Goal: Navigation & Orientation: Find specific page/section

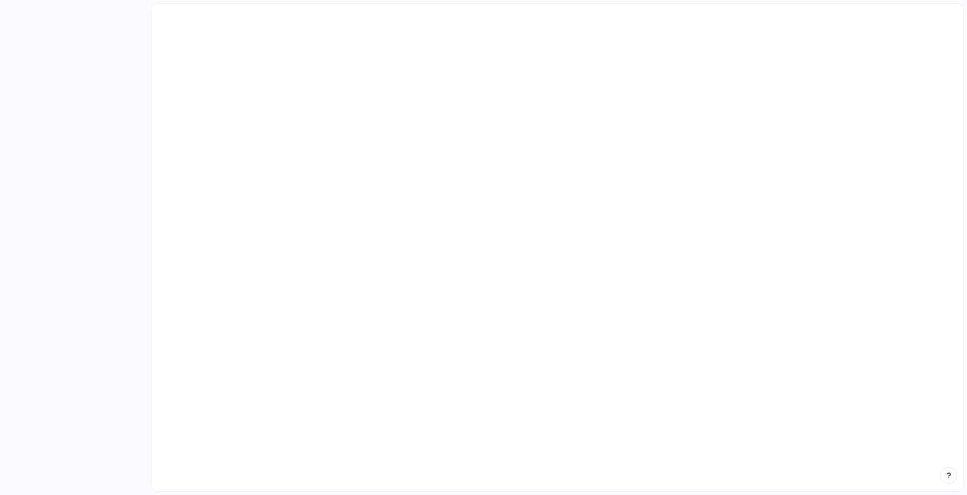
click at [492, 236] on main at bounding box center [557, 247] width 813 height 489
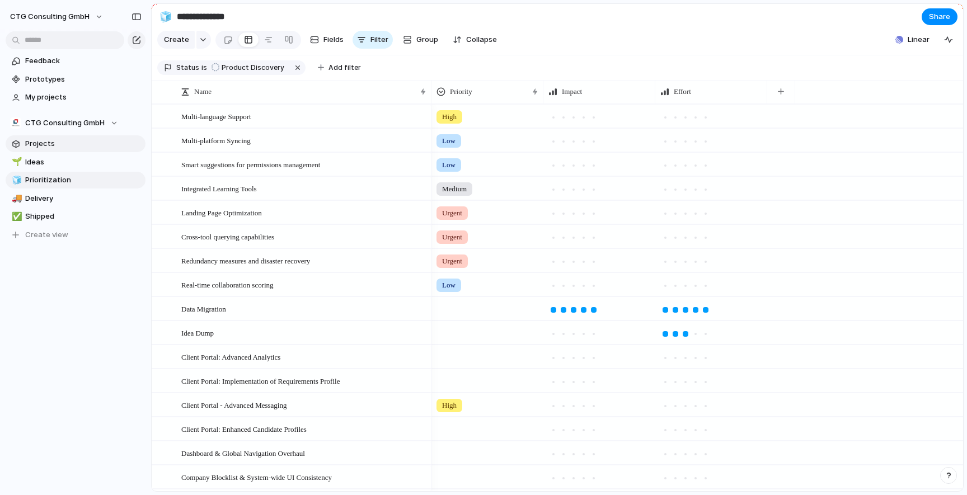
click at [52, 144] on span "Projects" at bounding box center [83, 143] width 116 height 11
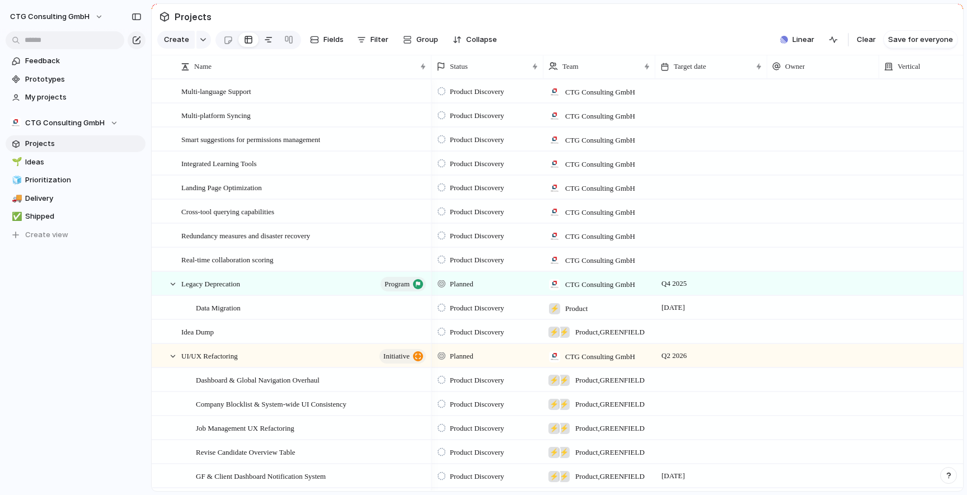
click at [267, 37] on div at bounding box center [268, 40] width 9 height 18
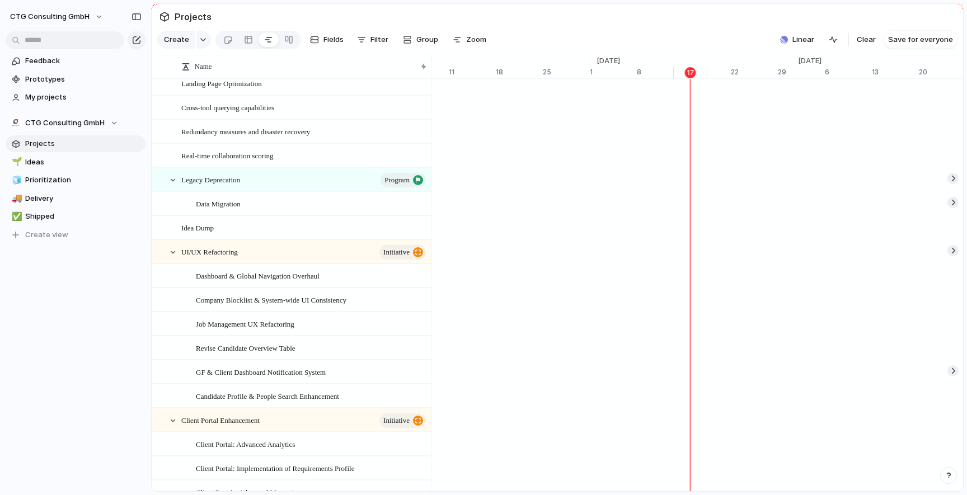
scroll to position [264, 0]
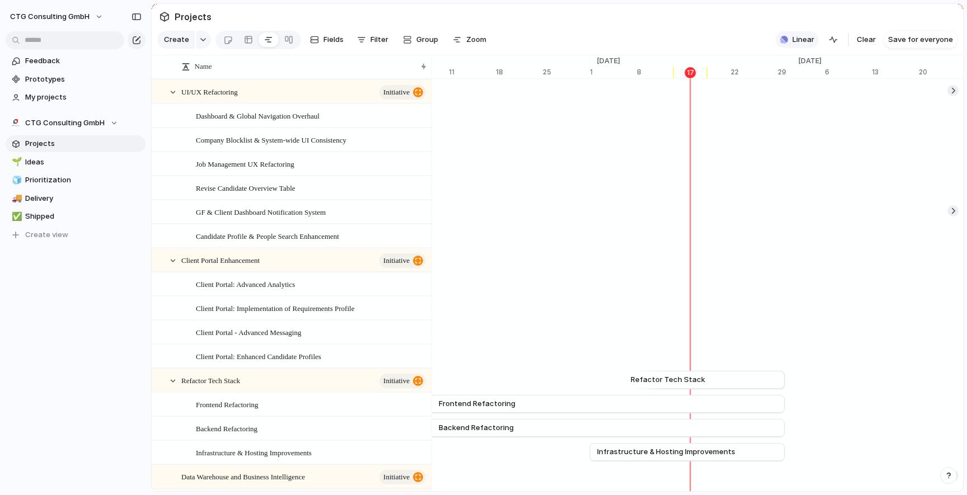
click at [808, 40] on span "Linear" at bounding box center [803, 39] width 22 height 11
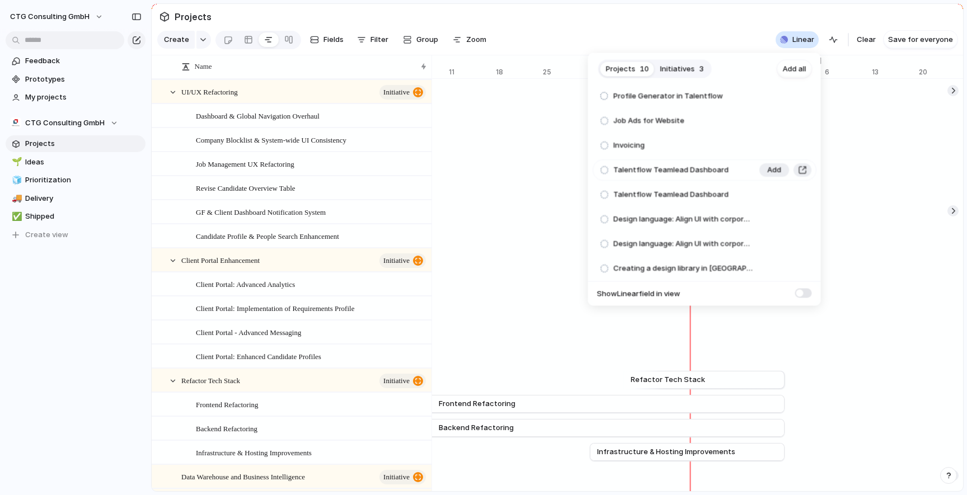
scroll to position [0, 0]
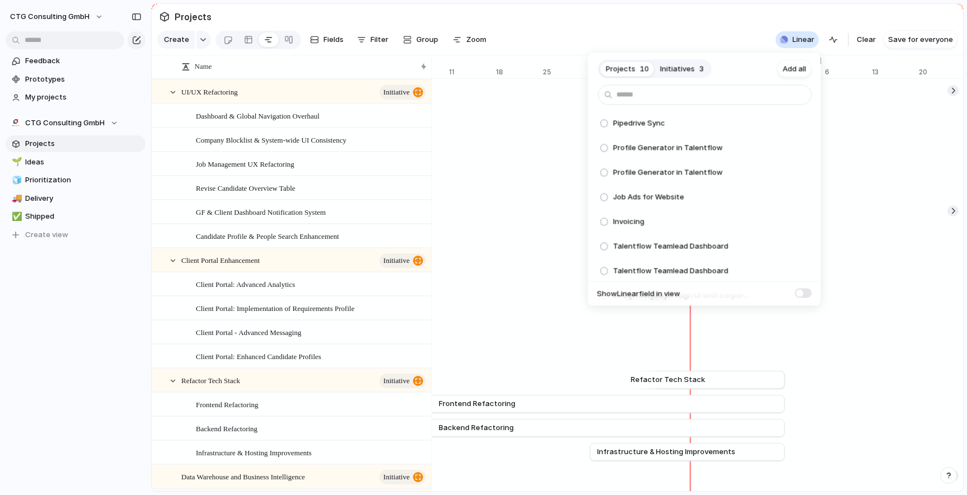
click at [677, 71] on span "Initiatives" at bounding box center [677, 68] width 35 height 11
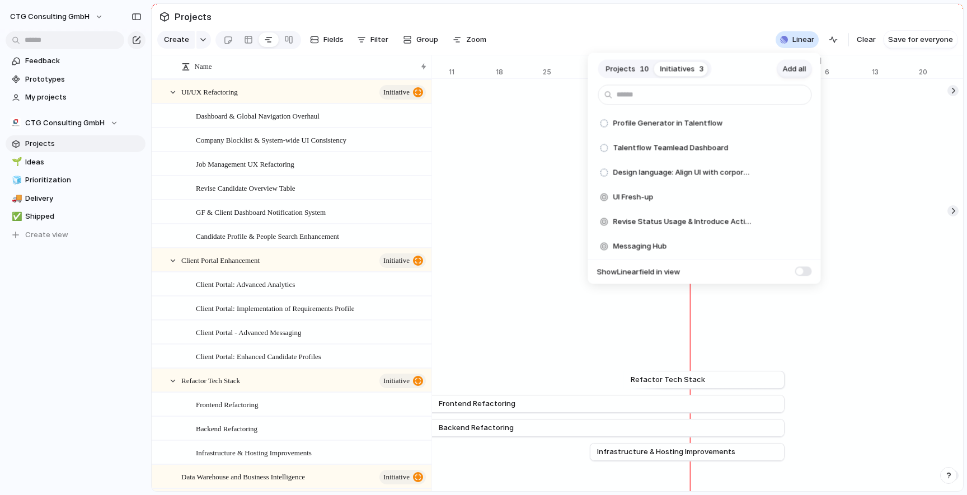
click at [794, 68] on span "Add all" at bounding box center [795, 68] width 24 height 11
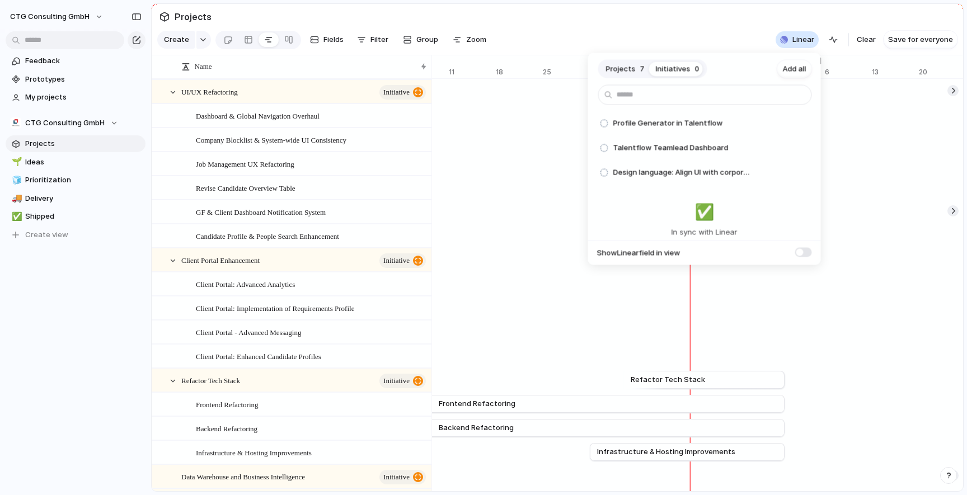
click at [626, 69] on span "Projects" at bounding box center [621, 68] width 30 height 11
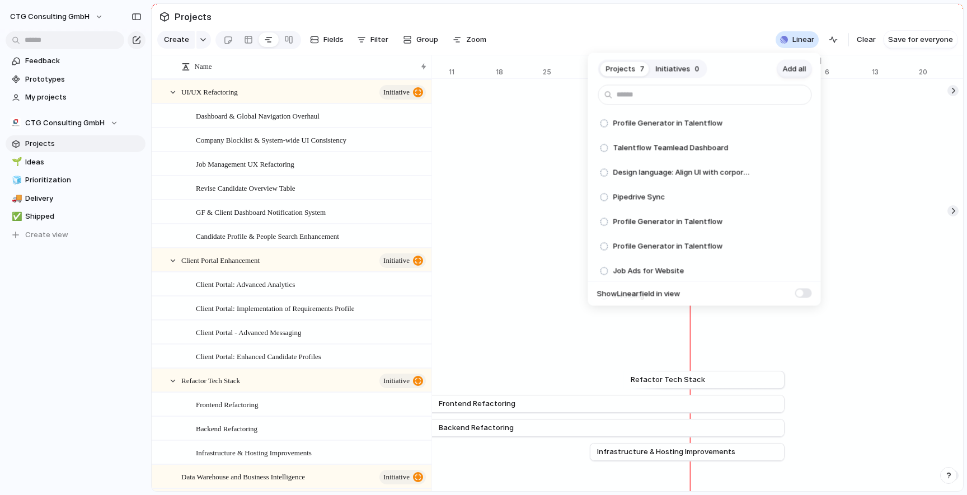
click at [797, 69] on span "Add all" at bounding box center [795, 68] width 24 height 11
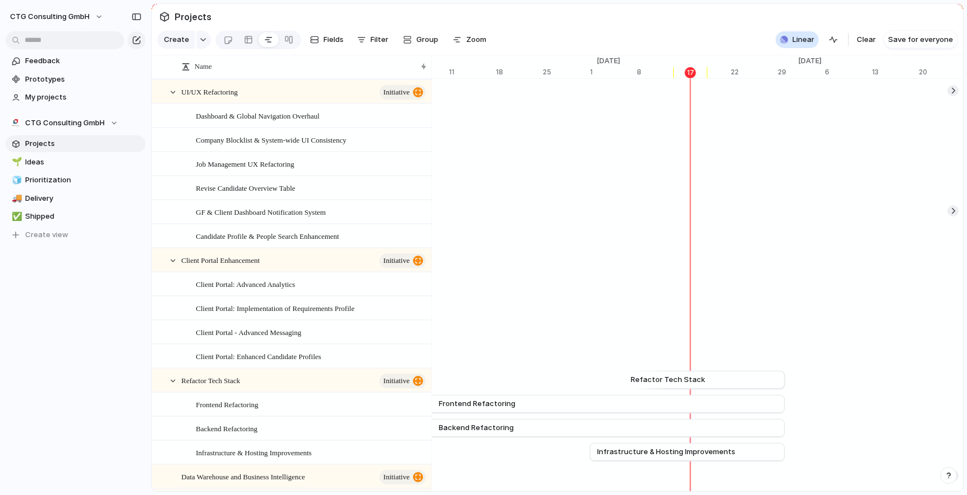
click at [711, 22] on div "Projects 0 Initiatives 0 Add all Profile Generator in Talentflow Add Talentflow…" at bounding box center [483, 247] width 967 height 495
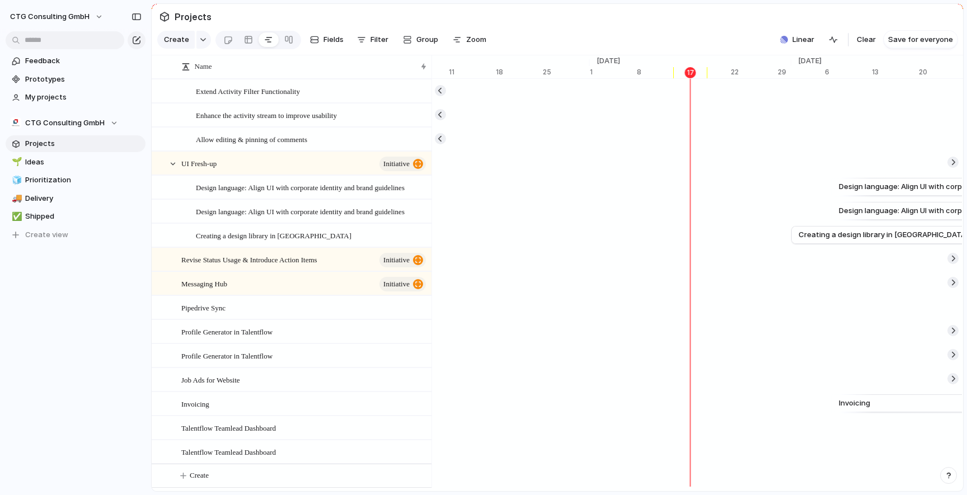
scroll to position [1035, 0]
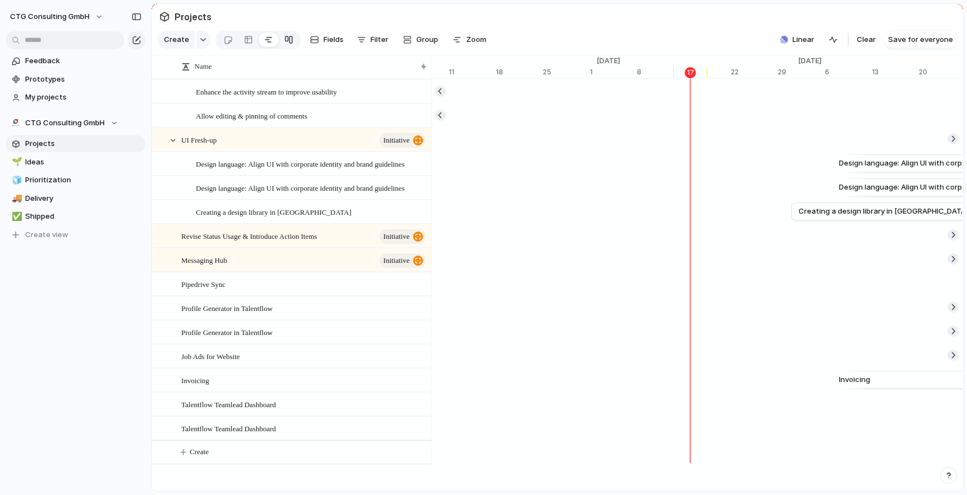
click at [288, 39] on div at bounding box center [288, 40] width 9 height 18
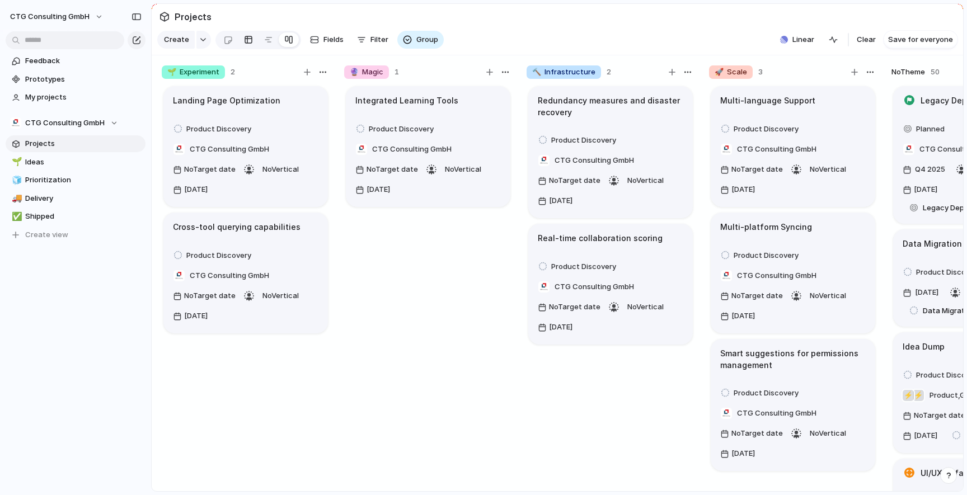
click at [245, 41] on div at bounding box center [248, 40] width 9 height 18
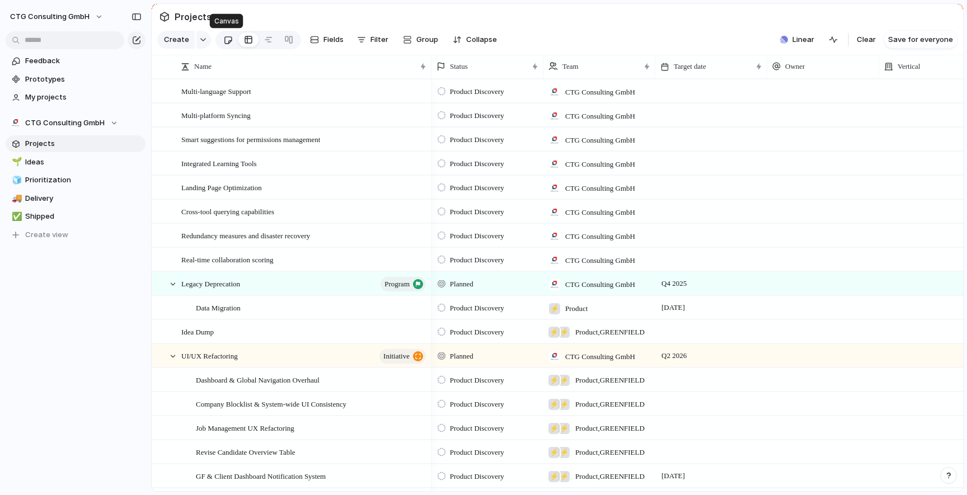
click at [227, 41] on div at bounding box center [228, 40] width 10 height 18
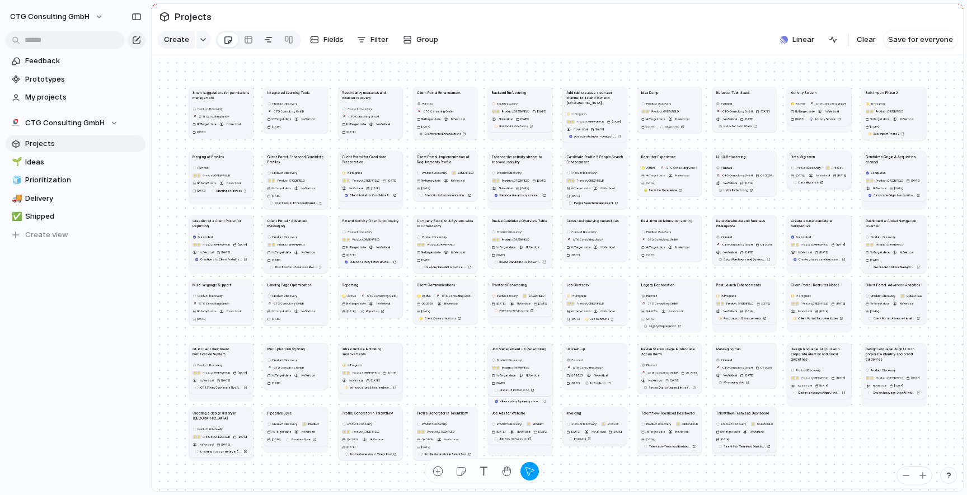
click at [264, 39] on div at bounding box center [268, 40] width 9 height 18
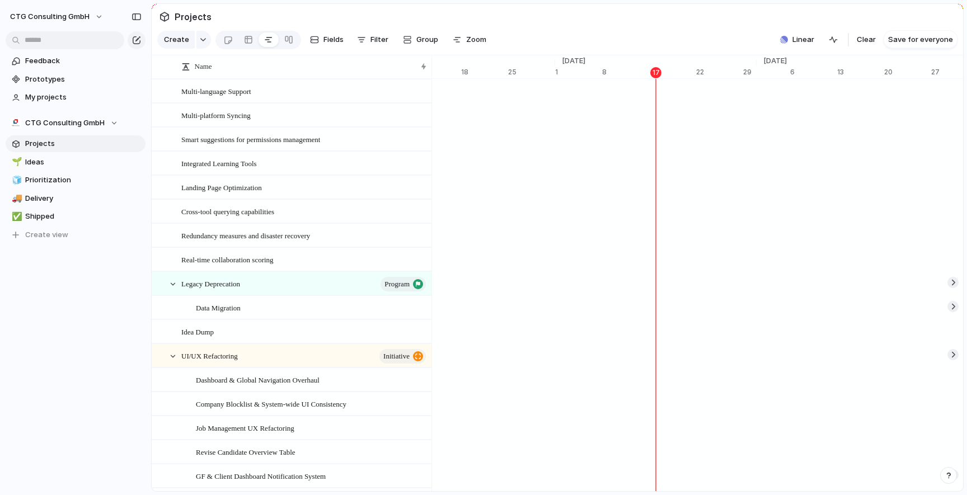
scroll to position [0, 7237]
click at [467, 36] on span "Zoom" at bounding box center [476, 39] width 20 height 11
click at [410, 41] on button "Group" at bounding box center [420, 40] width 46 height 18
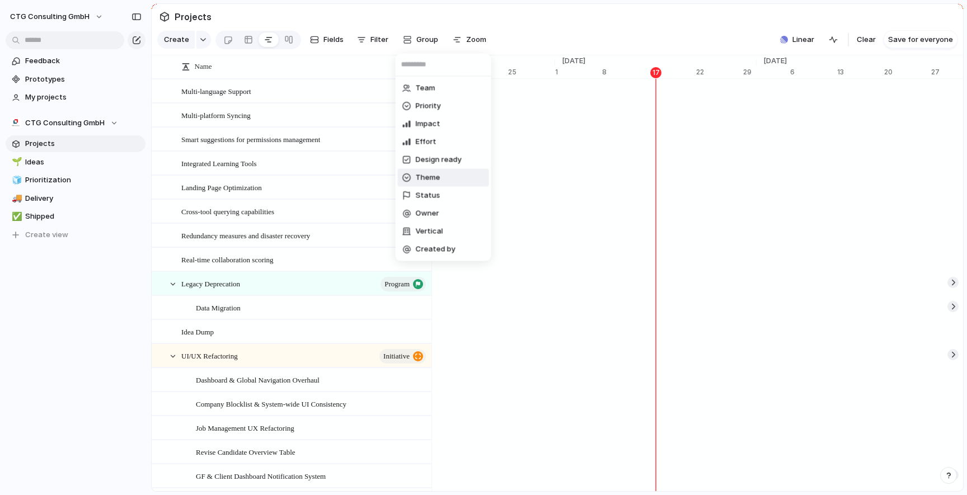
click at [443, 178] on li "Theme" at bounding box center [443, 178] width 91 height 18
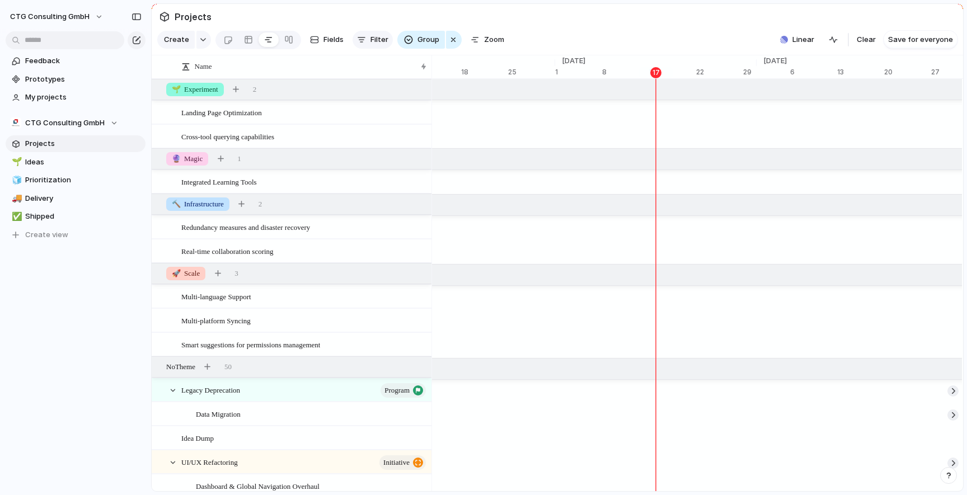
click at [375, 41] on span "Filter" at bounding box center [379, 39] width 18 height 11
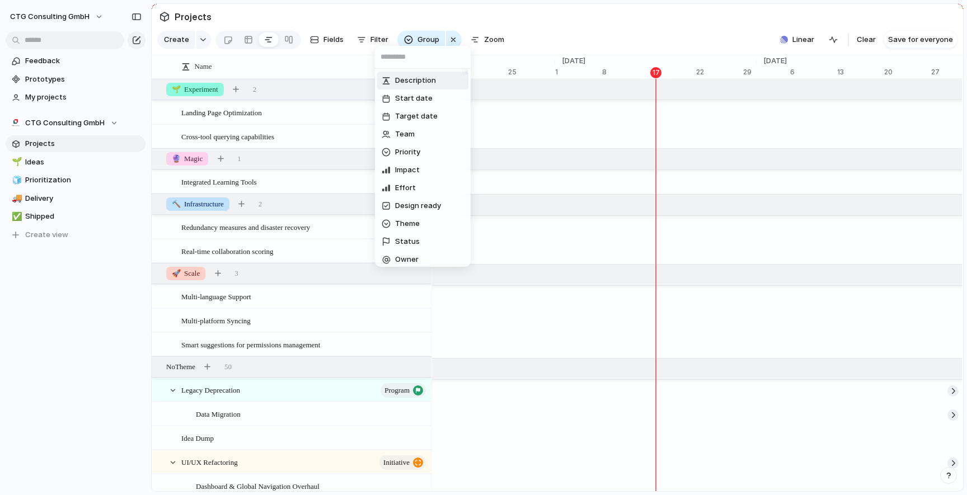
click at [317, 43] on div "Description Start date Target date Team Priority Impact Effort Design ready The…" at bounding box center [483, 247] width 967 height 495
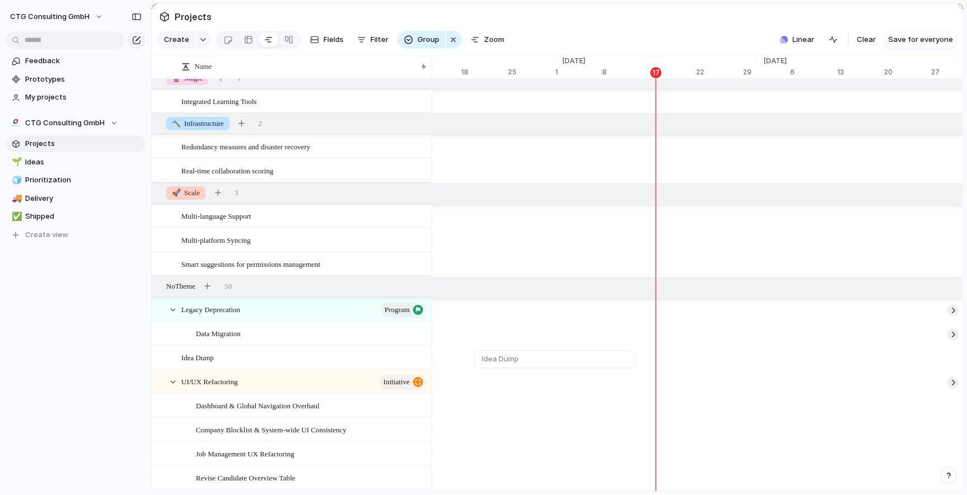
scroll to position [0, 0]
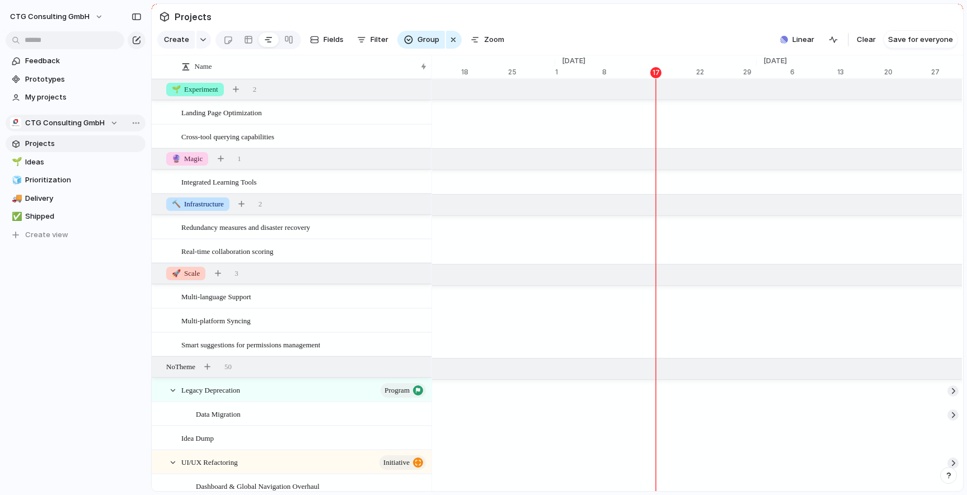
click at [65, 128] on span "CTG Consulting GmbH" at bounding box center [64, 123] width 79 height 11
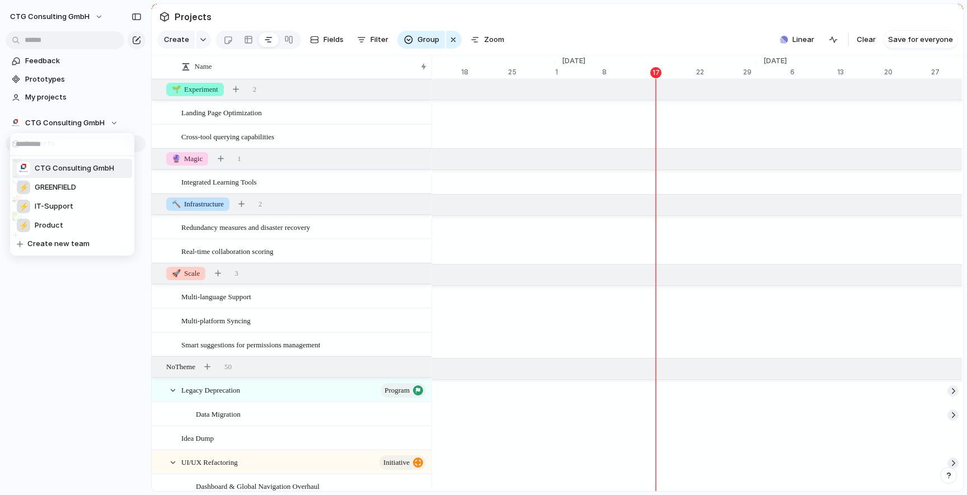
click at [72, 126] on div "CTG Consulting GmbH ⚡ GREENFIELD ⚡ IT-Support ⚡ Product Create new team" at bounding box center [483, 247] width 967 height 495
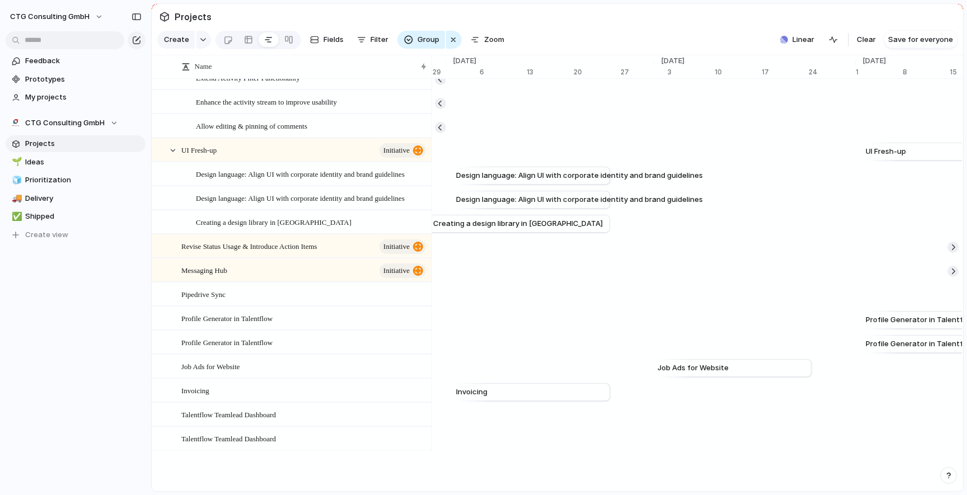
scroll to position [0, 7589]
click at [836, 45] on button "button" at bounding box center [833, 40] width 18 height 18
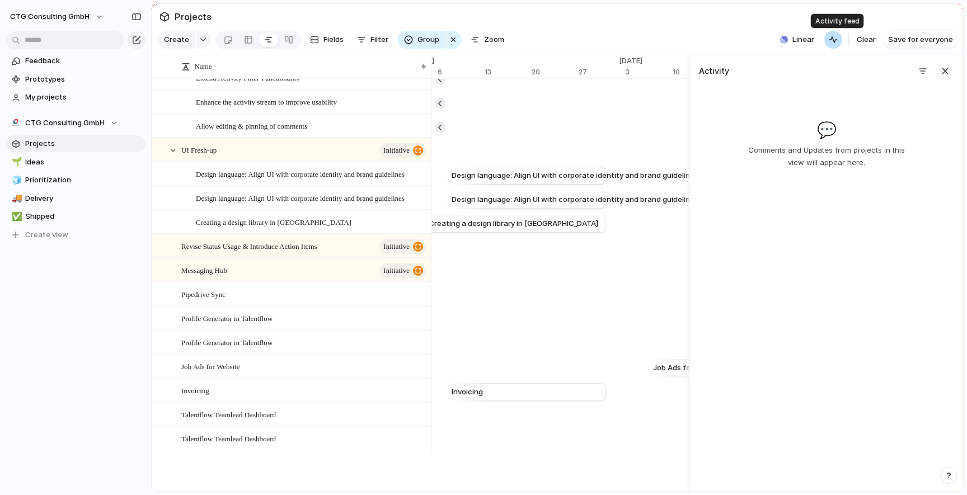
click at [836, 45] on button "button" at bounding box center [833, 40] width 18 height 18
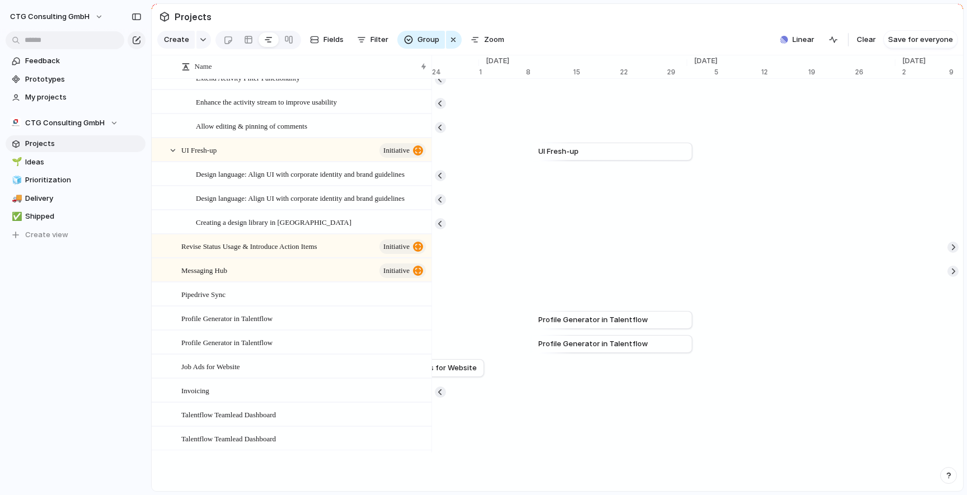
scroll to position [0, 7933]
click at [50, 236] on span "Create view" at bounding box center [46, 234] width 43 height 11
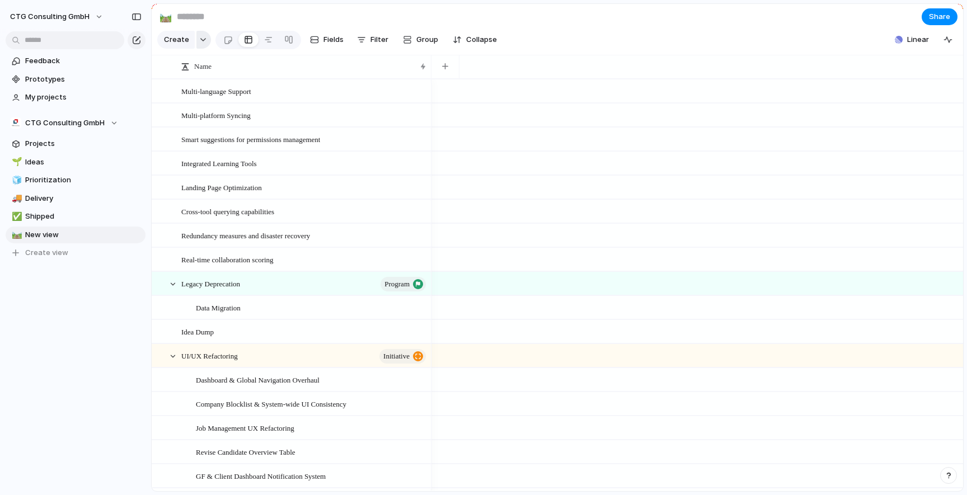
click at [197, 37] on button "button" at bounding box center [203, 40] width 15 height 18
click at [243, 24] on div "Goal Program Initiative Launch Project Customize" at bounding box center [483, 247] width 967 height 495
click at [336, 37] on span "Fields" at bounding box center [333, 39] width 20 height 11
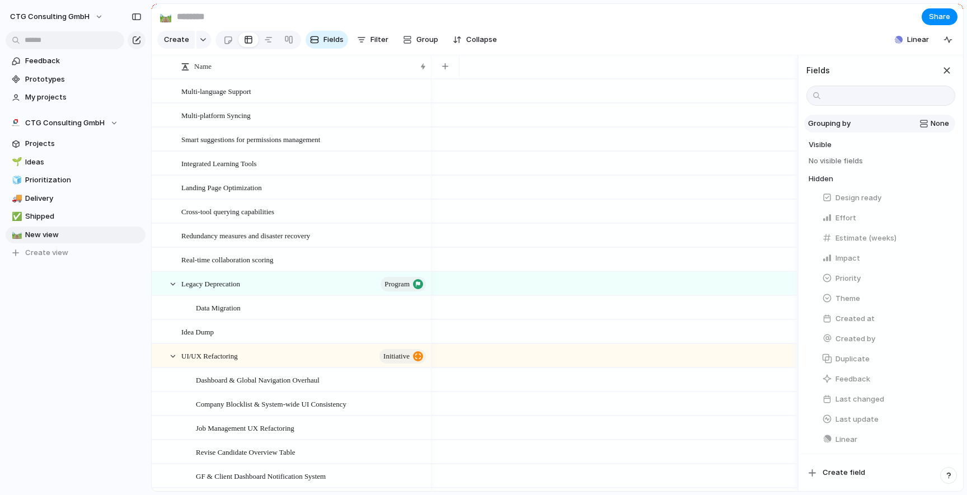
click at [933, 124] on span "None" at bounding box center [940, 123] width 18 height 11
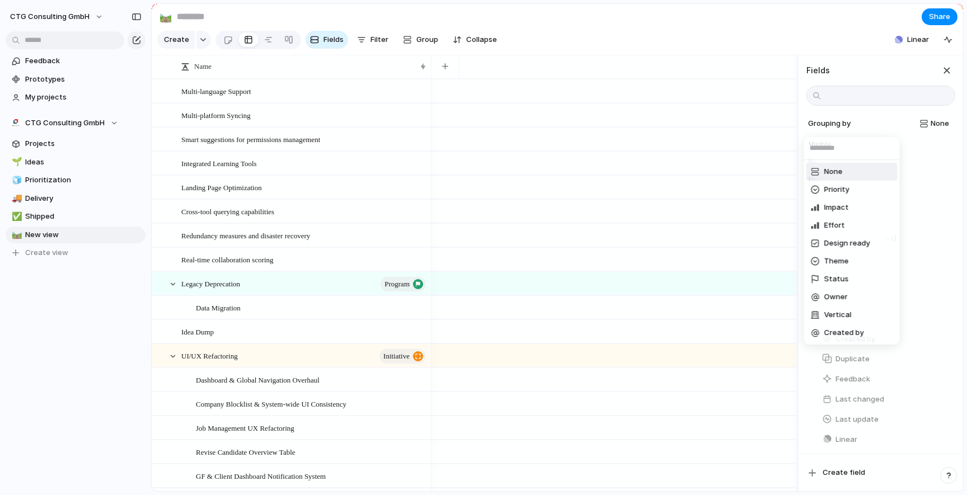
click at [793, 31] on div "None Priority Impact Effort Design ready Theme Status Owner Vertical Created by" at bounding box center [483, 247] width 967 height 495
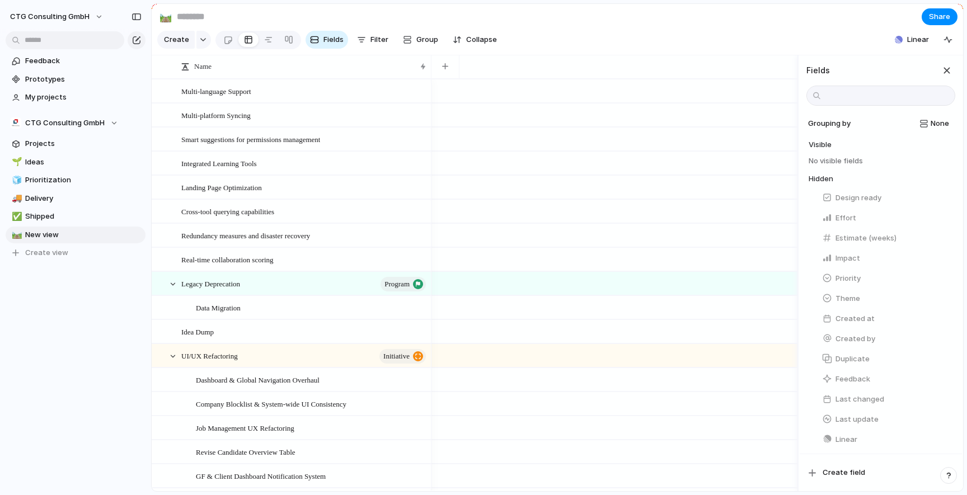
click at [842, 160] on span "No visible fields" at bounding box center [836, 164] width 54 height 16
click at [844, 209] on button "Effort" at bounding box center [887, 218] width 138 height 18
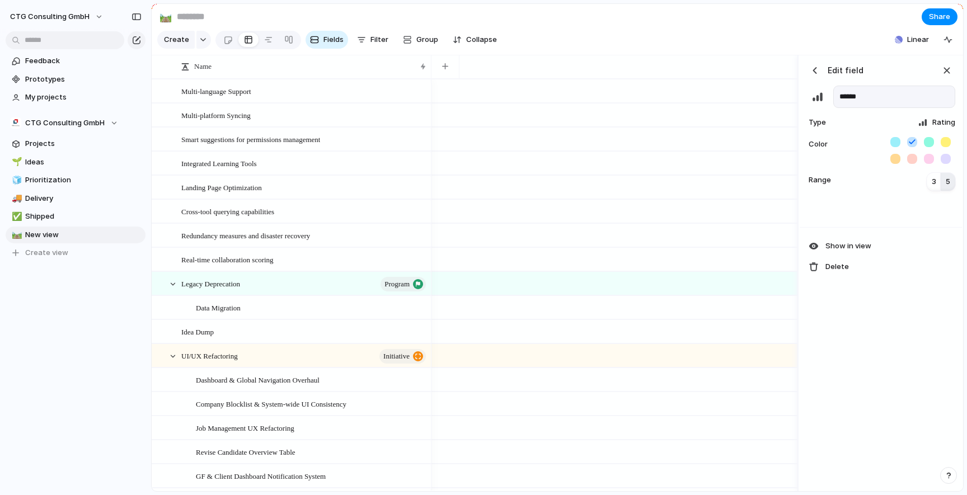
click at [817, 68] on div "button" at bounding box center [814, 70] width 11 height 11
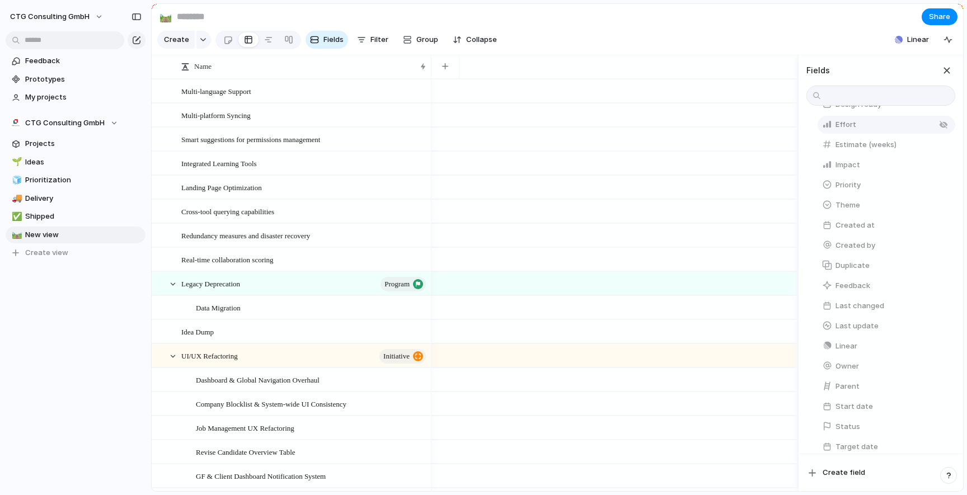
scroll to position [144, 0]
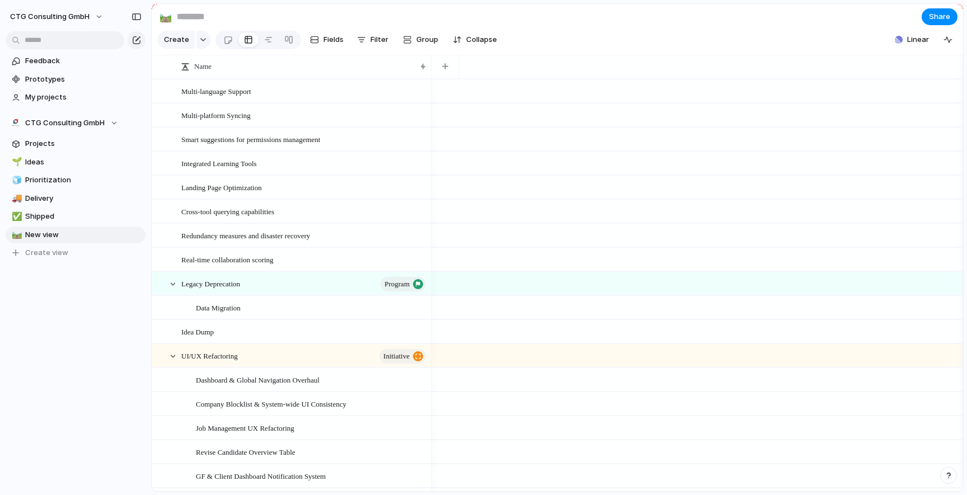
click at [682, 32] on section "Create Fields Filter Group Zoom Collapse Linear Clear Save for everyone" at bounding box center [557, 42] width 811 height 27
click at [371, 38] on span "Filter" at bounding box center [379, 39] width 18 height 11
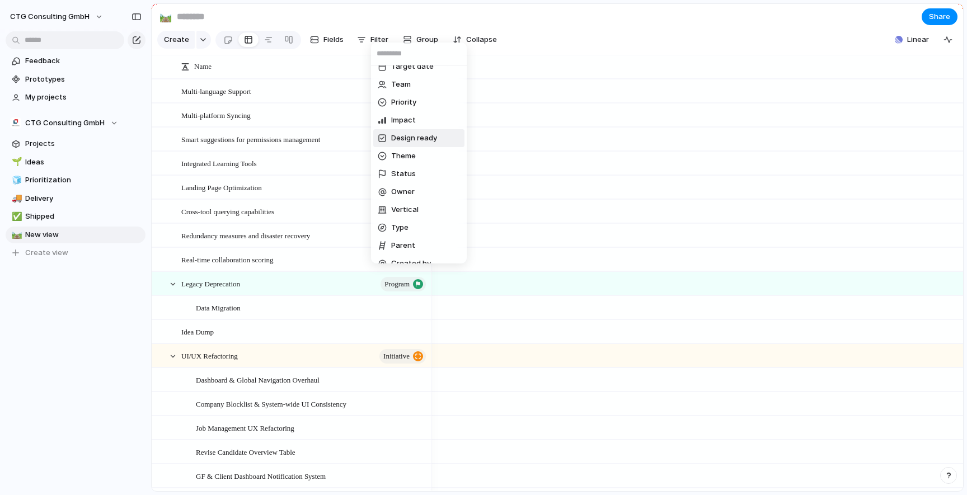
scroll to position [112, 0]
click at [490, 31] on div "Effort Description Start date Target date Team Priority Impact Design ready The…" at bounding box center [483, 247] width 967 height 495
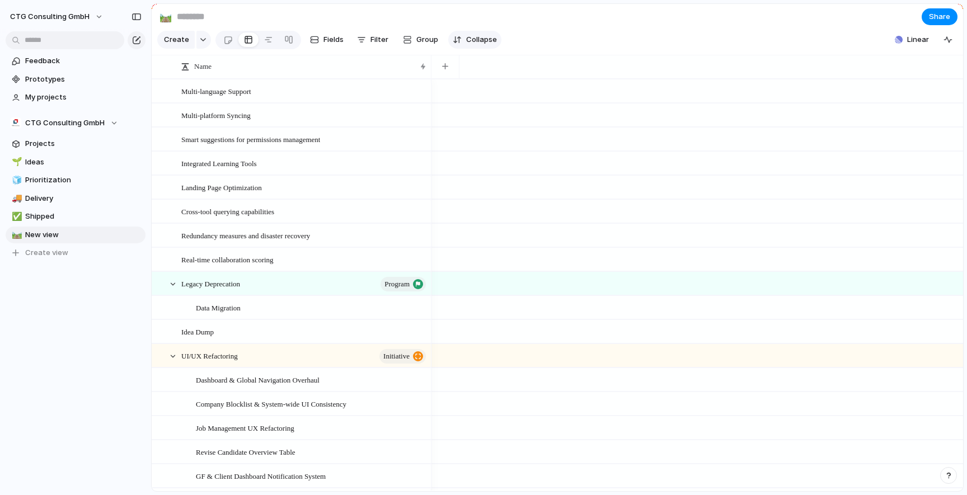
click at [474, 37] on span "Collapse" at bounding box center [481, 39] width 31 height 11
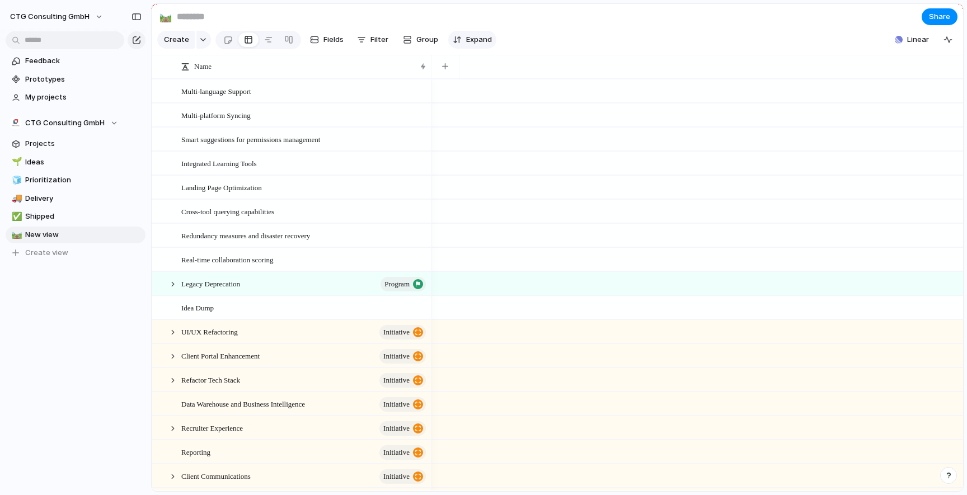
click at [473, 41] on span "Expand" at bounding box center [479, 39] width 26 height 11
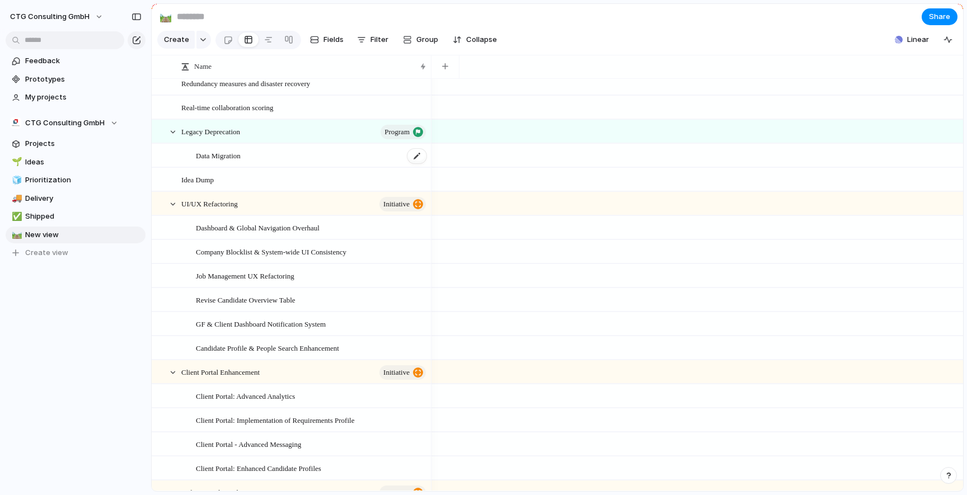
scroll to position [0, 0]
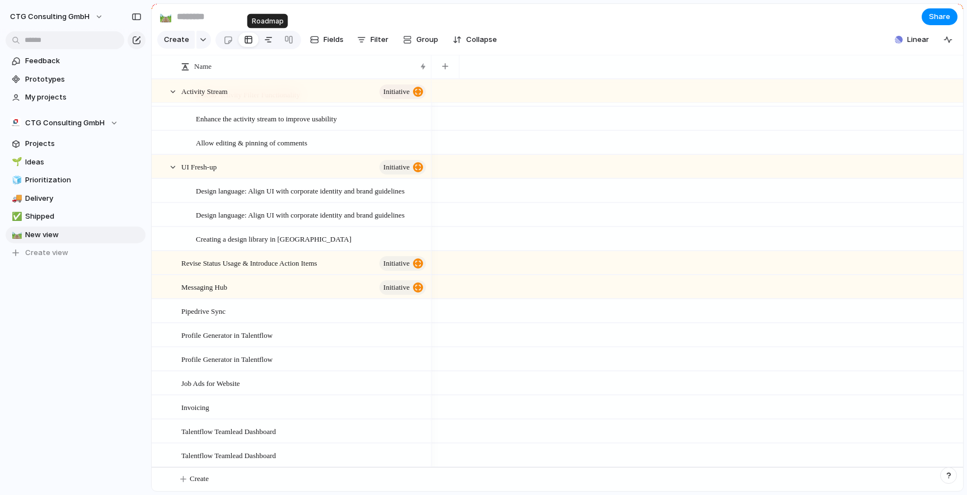
click at [270, 41] on div at bounding box center [268, 40] width 9 height 18
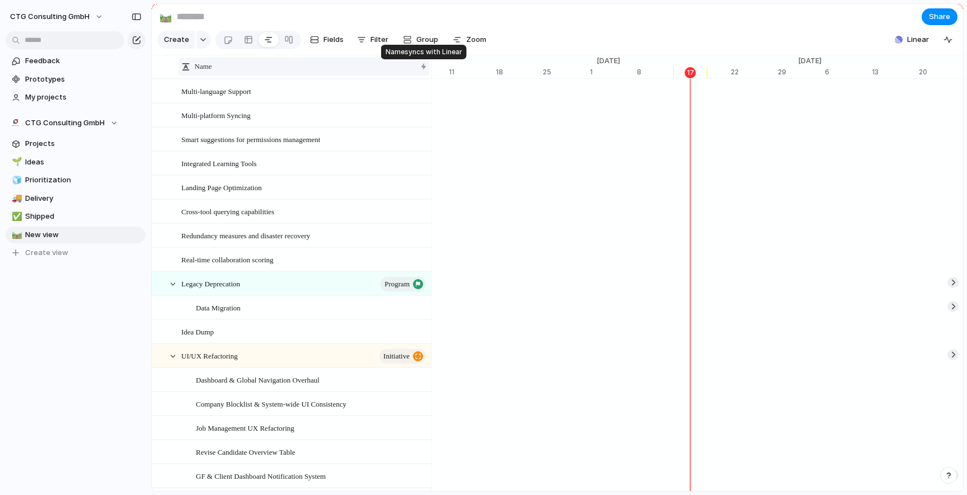
click at [424, 67] on div at bounding box center [424, 66] width 6 height 9
click at [424, 67] on div "Sort ascending Sort descending" at bounding box center [483, 247] width 967 height 495
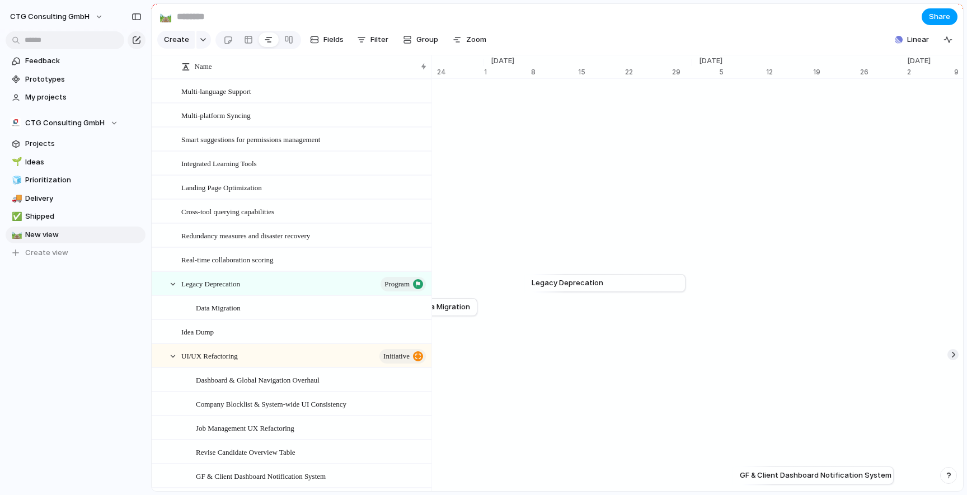
click at [945, 18] on span "Share" at bounding box center [939, 16] width 21 height 11
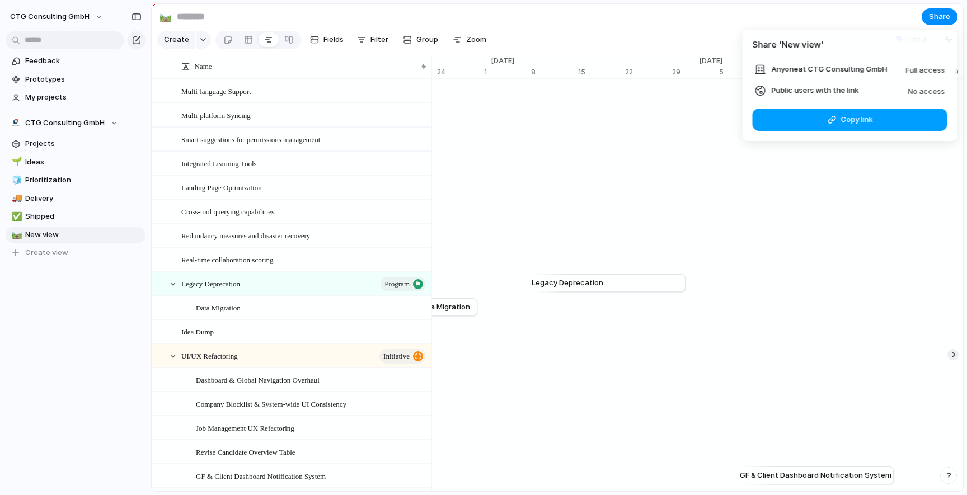
click at [854, 121] on span "Copy link" at bounding box center [857, 119] width 32 height 11
click at [927, 94] on span "No access" at bounding box center [926, 91] width 37 height 9
click at [840, 91] on span "Public users with the link" at bounding box center [815, 90] width 87 height 11
click at [915, 68] on span "Full access" at bounding box center [925, 69] width 39 height 9
click at [915, 91] on span "No access" at bounding box center [926, 91] width 37 height 9
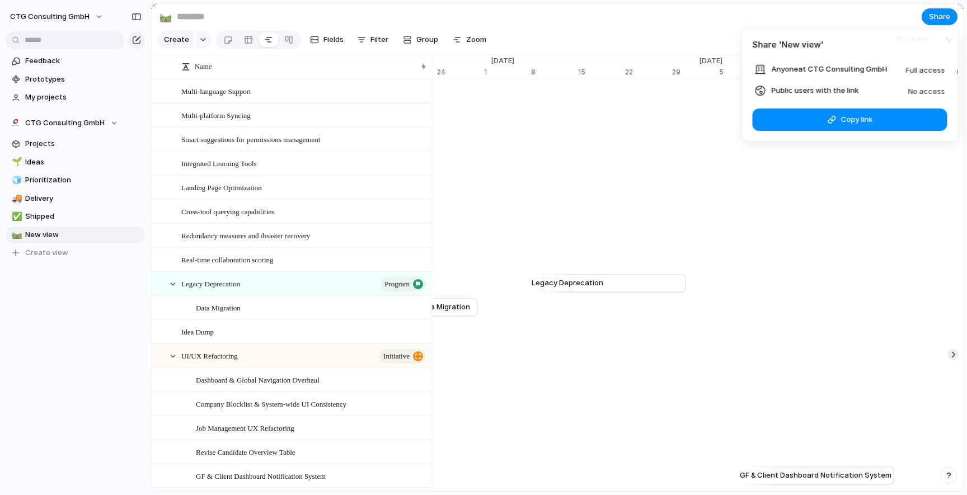
click at [915, 75] on div "Full access" at bounding box center [925, 69] width 39 height 13
click at [862, 72] on span "Anyone at CTG Consulting GmbH" at bounding box center [830, 69] width 116 height 11
click at [924, 93] on span "No access" at bounding box center [926, 91] width 37 height 9
click at [842, 93] on span "Public users with the link" at bounding box center [815, 90] width 87 height 11
click at [894, 93] on li "Public users with the link No access" at bounding box center [850, 90] width 190 height 13
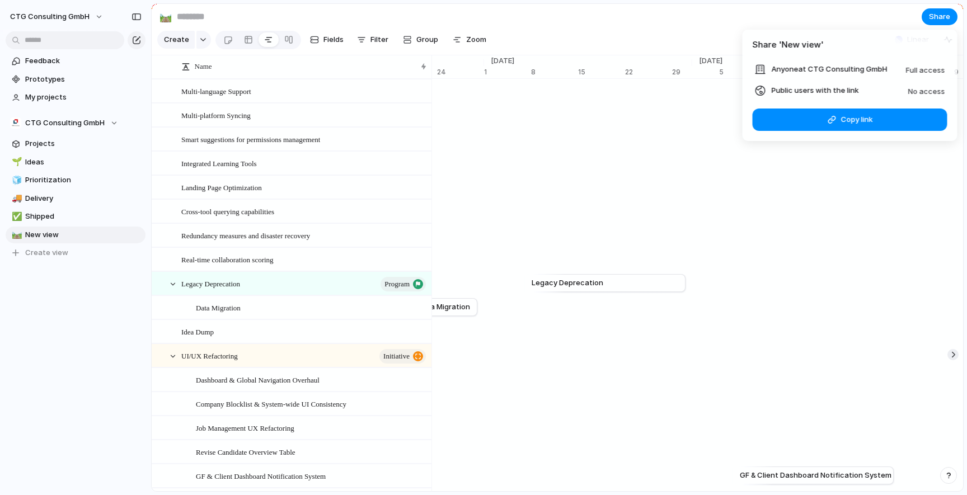
click at [919, 93] on span "No access" at bounding box center [926, 91] width 37 height 9
click at [881, 65] on span "Anyone at CTG Consulting GmbH" at bounding box center [830, 69] width 116 height 11
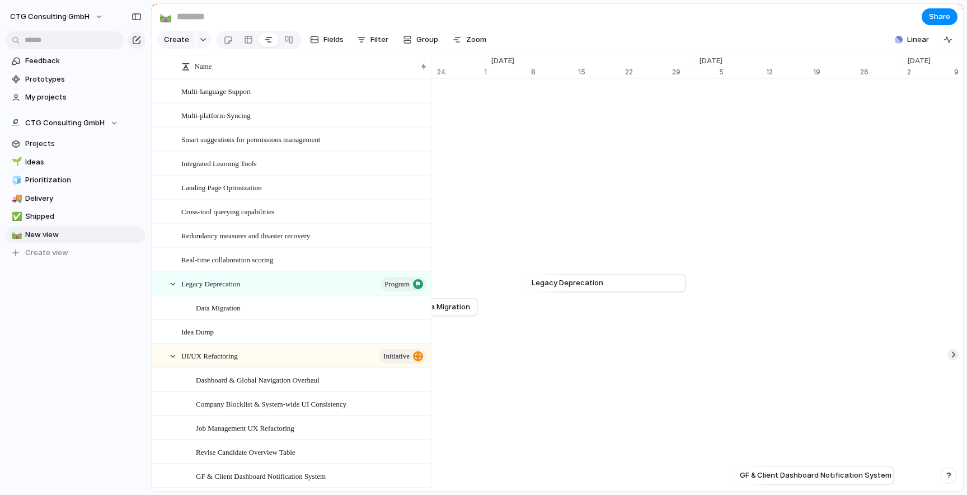
click at [840, 16] on div "Share ' New view ' Anyone at CTG Consulting GmbH Full access Public users with …" at bounding box center [483, 247] width 967 height 495
click at [189, 25] on input at bounding box center [241, 17] width 132 height 20
type input "*******"
click at [56, 144] on span "Projects" at bounding box center [83, 143] width 116 height 11
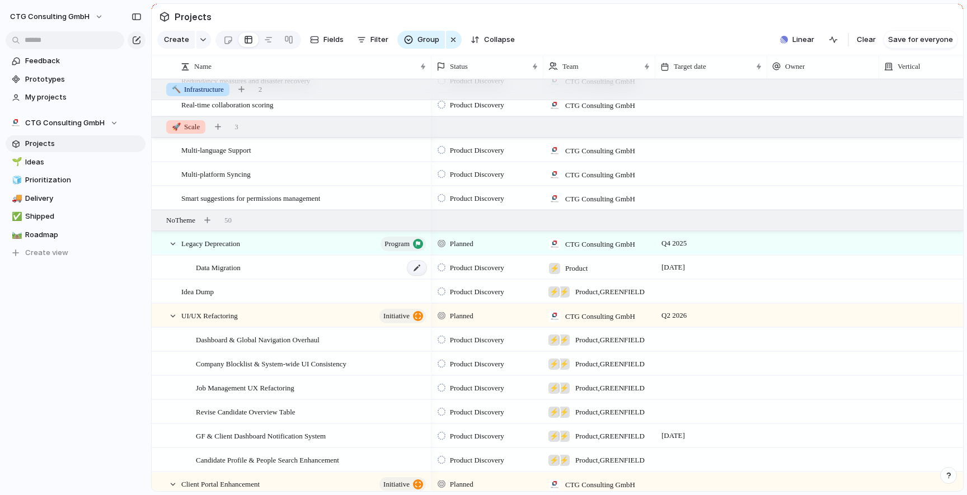
click at [417, 270] on div at bounding box center [416, 268] width 19 height 15
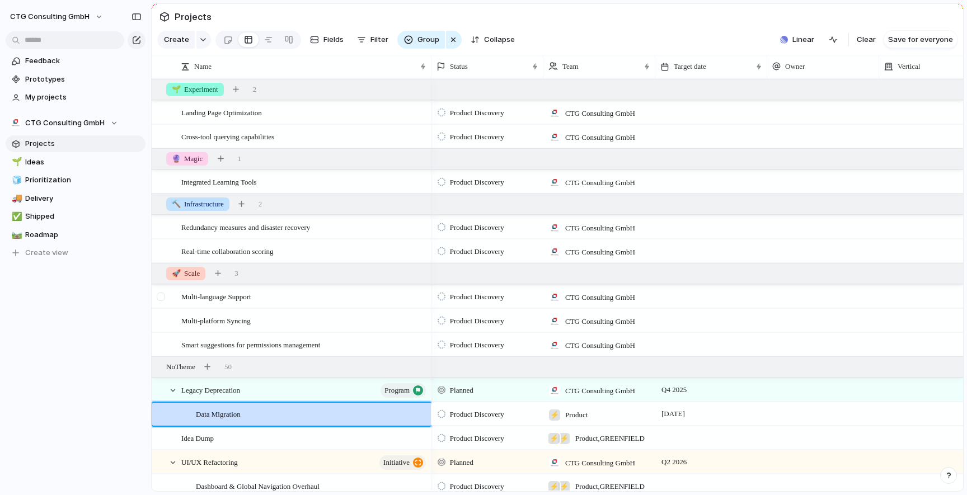
click at [163, 295] on div at bounding box center [161, 297] width 8 height 8
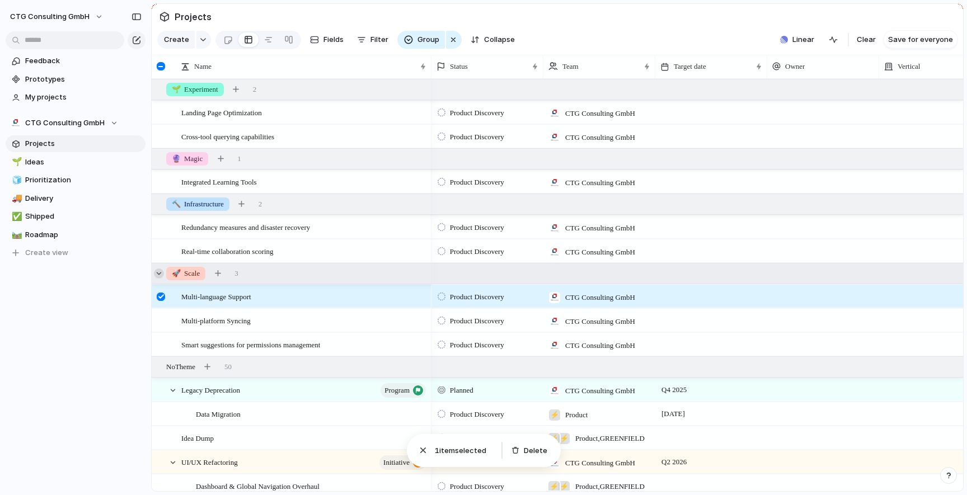
click at [159, 277] on div at bounding box center [159, 274] width 10 height 10
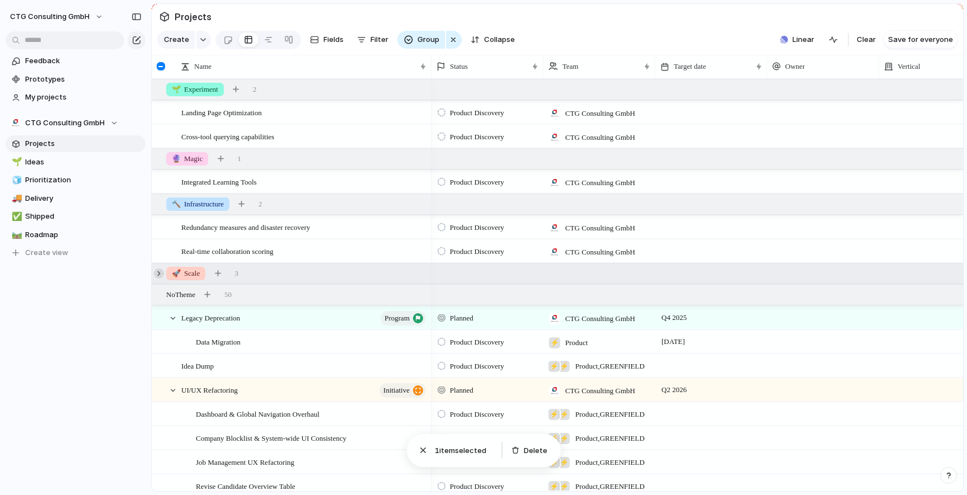
click at [159, 273] on div at bounding box center [159, 274] width 10 height 10
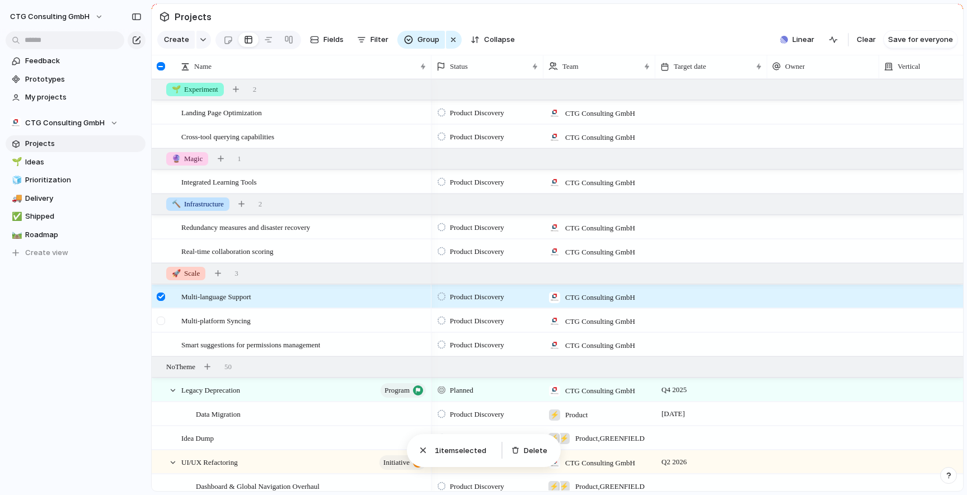
click at [161, 318] on div at bounding box center [161, 321] width 8 height 8
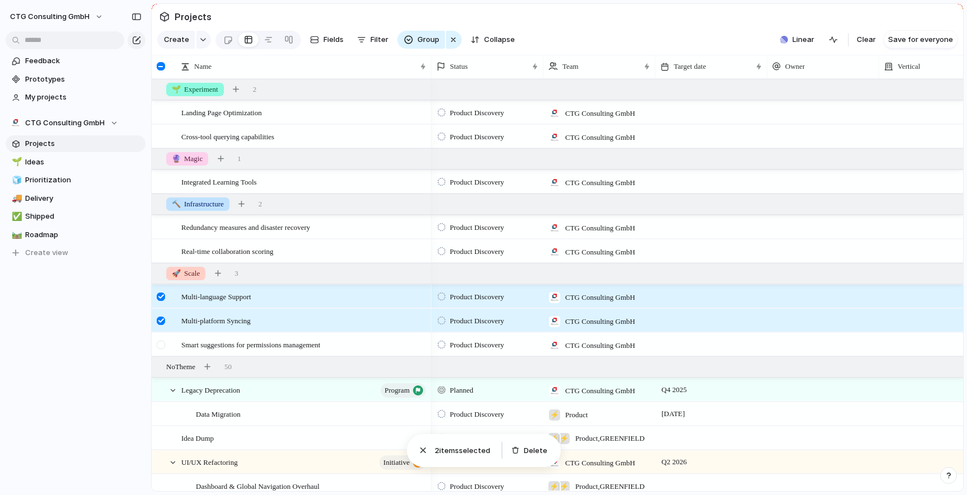
click at [161, 342] on div at bounding box center [161, 345] width 8 height 8
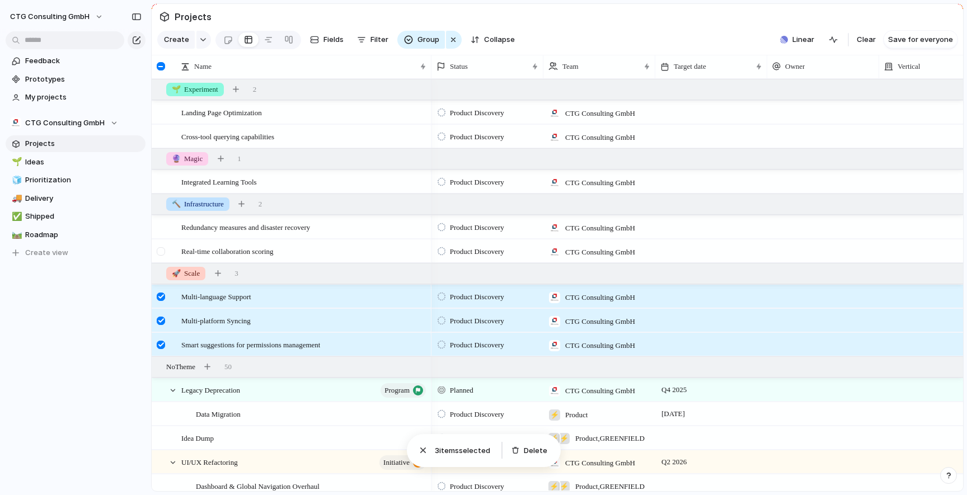
click at [161, 249] on div at bounding box center [161, 251] width 8 height 8
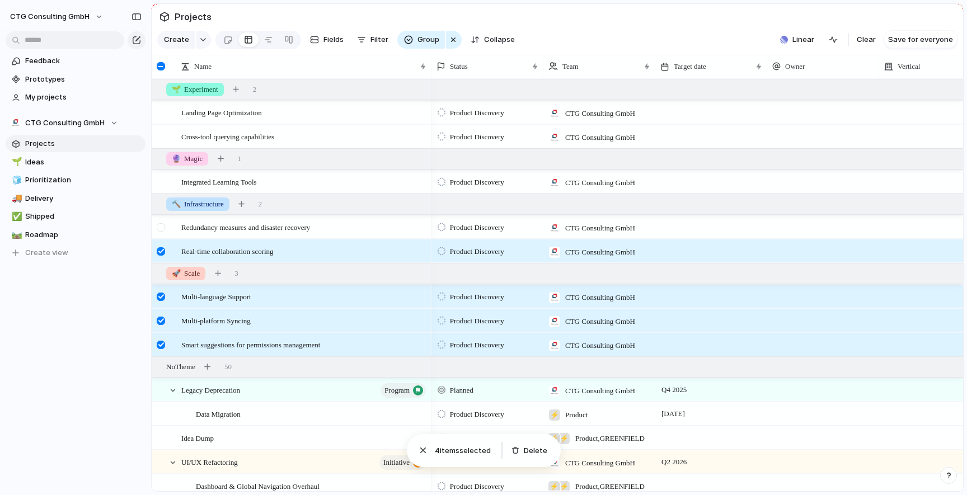
click at [161, 229] on div at bounding box center [161, 227] width 8 height 8
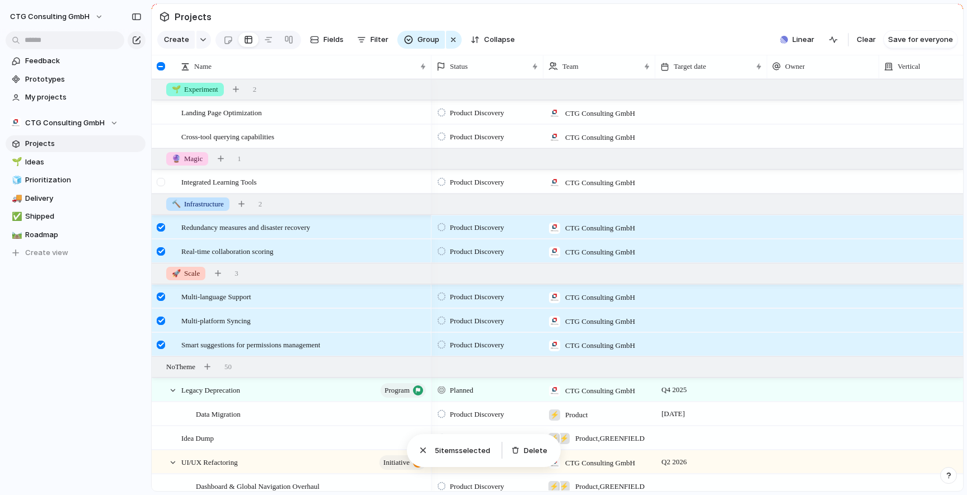
click at [161, 179] on div at bounding box center [161, 182] width 8 height 8
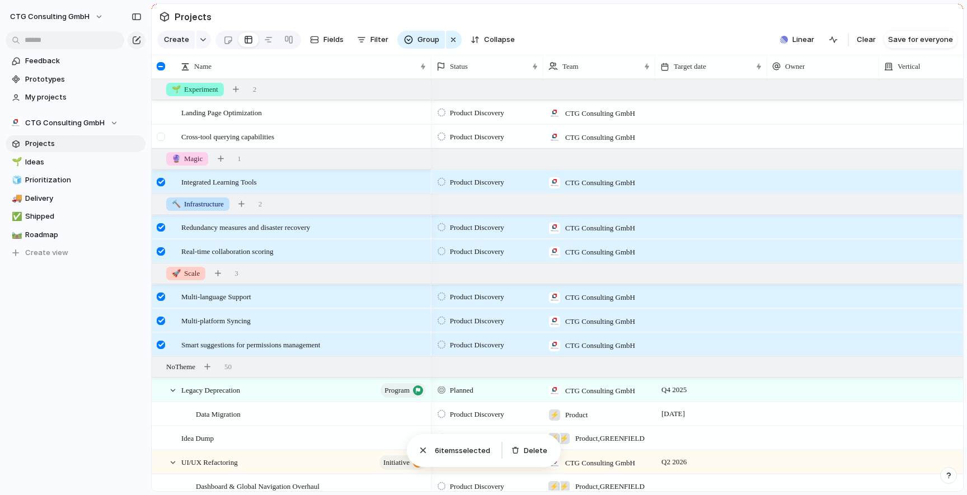
click at [162, 136] on div at bounding box center [161, 137] width 8 height 8
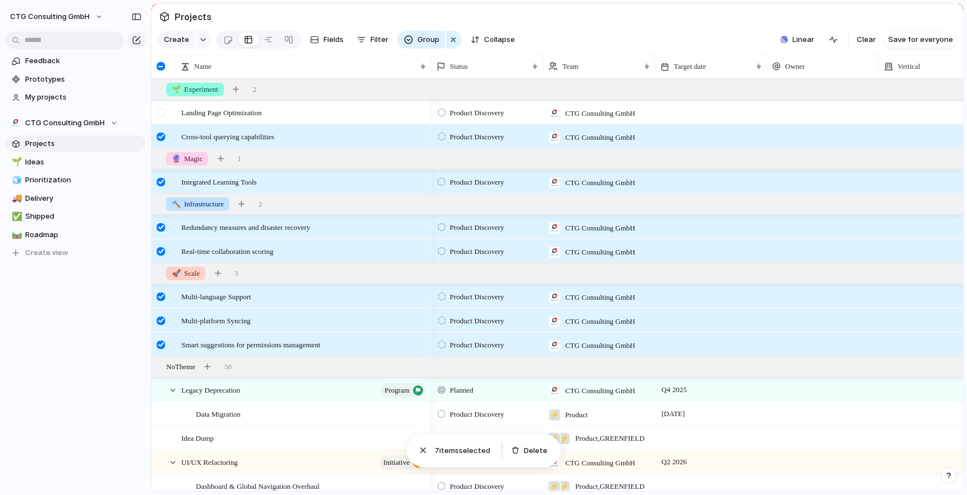
click at [160, 114] on div at bounding box center [161, 113] width 8 height 8
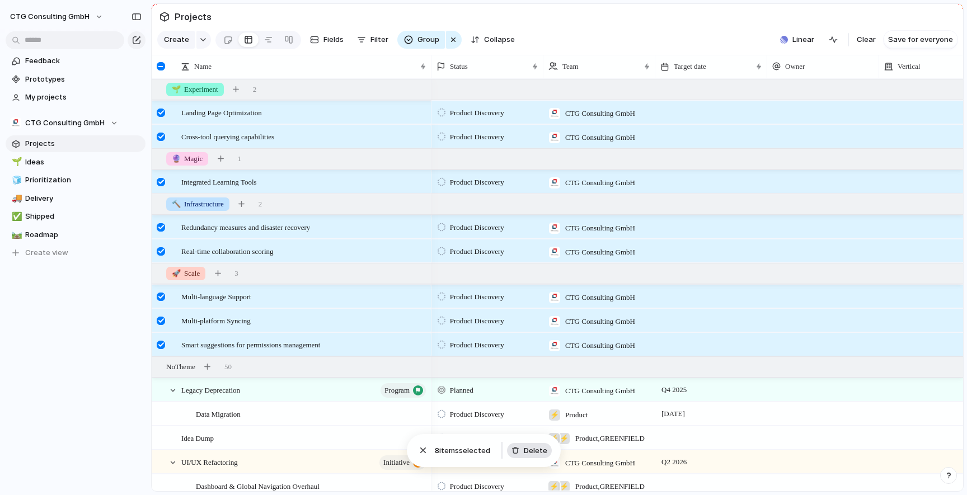
click at [529, 452] on span "Delete" at bounding box center [536, 450] width 24 height 11
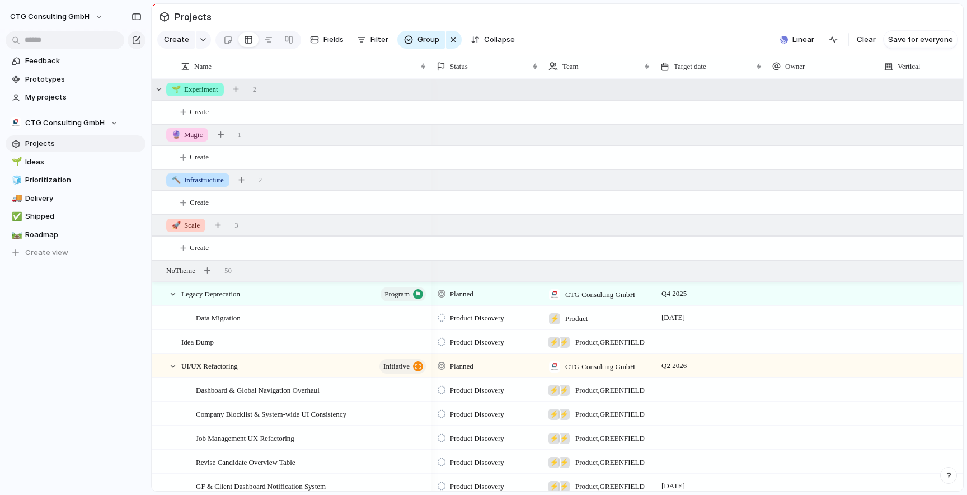
click at [206, 91] on span "🌱 Experiment" at bounding box center [195, 89] width 46 height 11
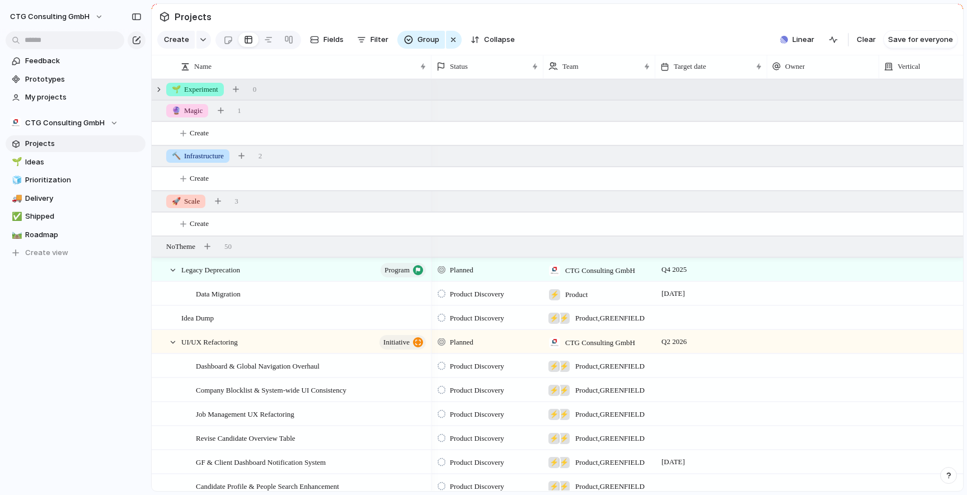
click at [206, 91] on span "🌱 Experiment" at bounding box center [195, 89] width 46 height 11
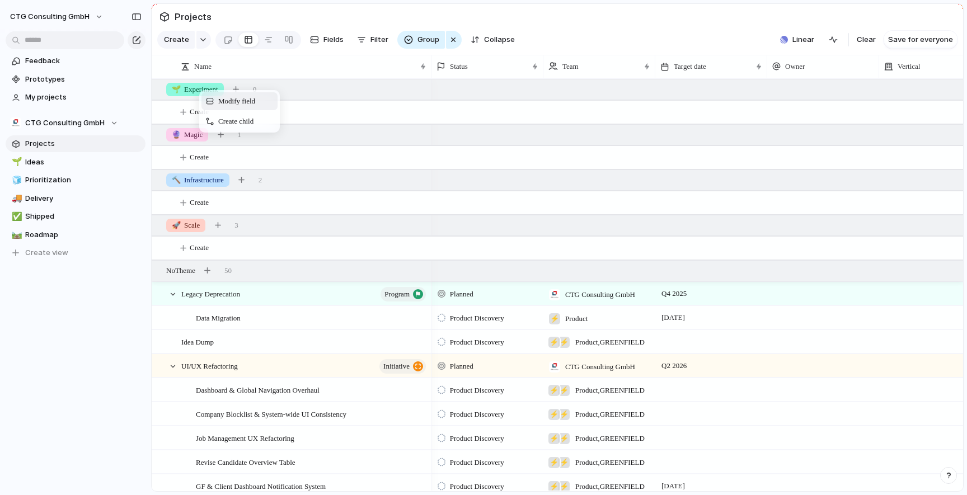
click at [234, 101] on span "Modify field" at bounding box center [236, 101] width 37 height 11
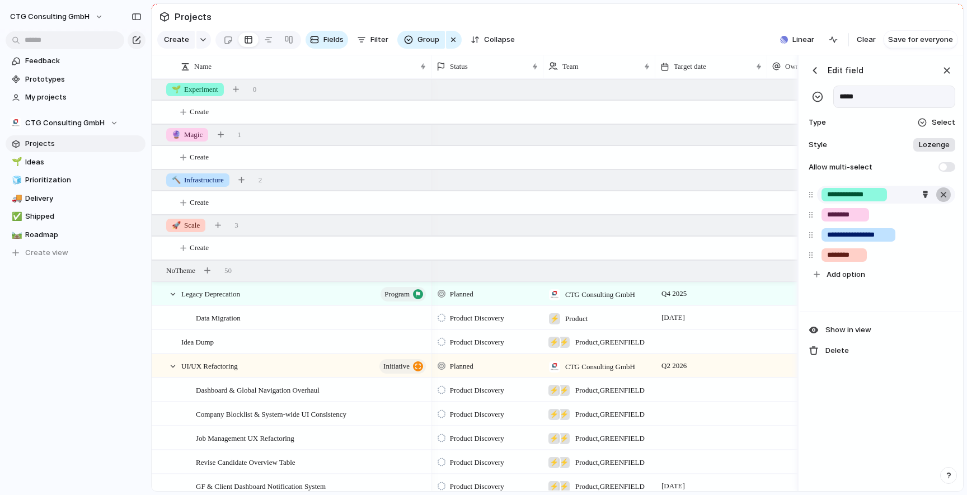
click at [939, 196] on div "button" at bounding box center [943, 194] width 11 height 15
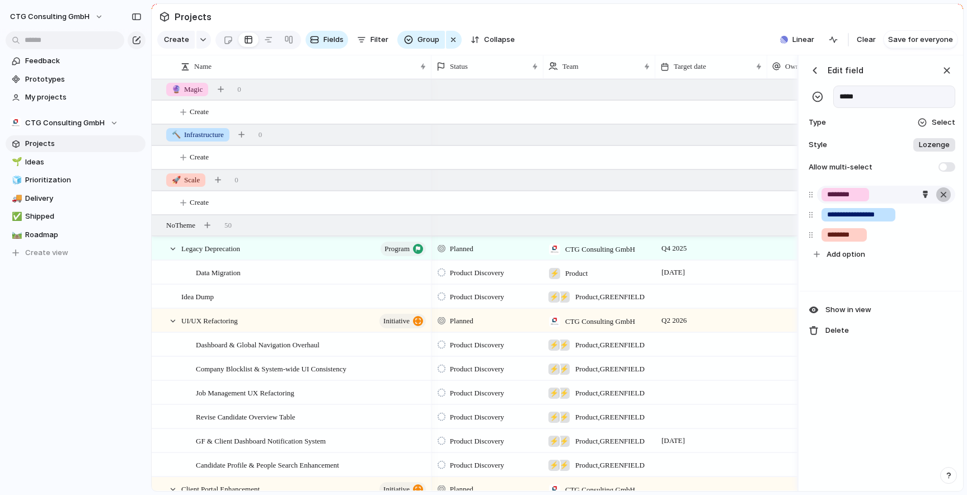
click at [942, 196] on div "button" at bounding box center [943, 194] width 11 height 15
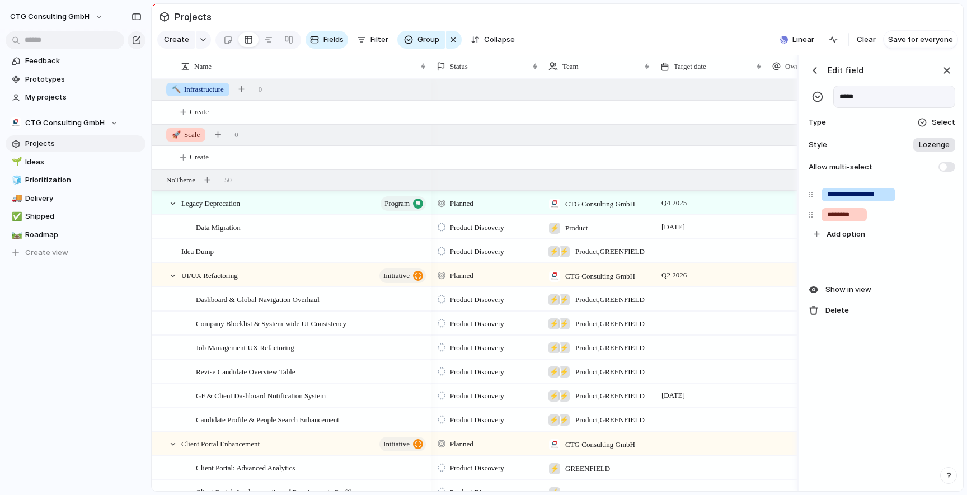
click at [942, 196] on div "button" at bounding box center [943, 194] width 11 height 15
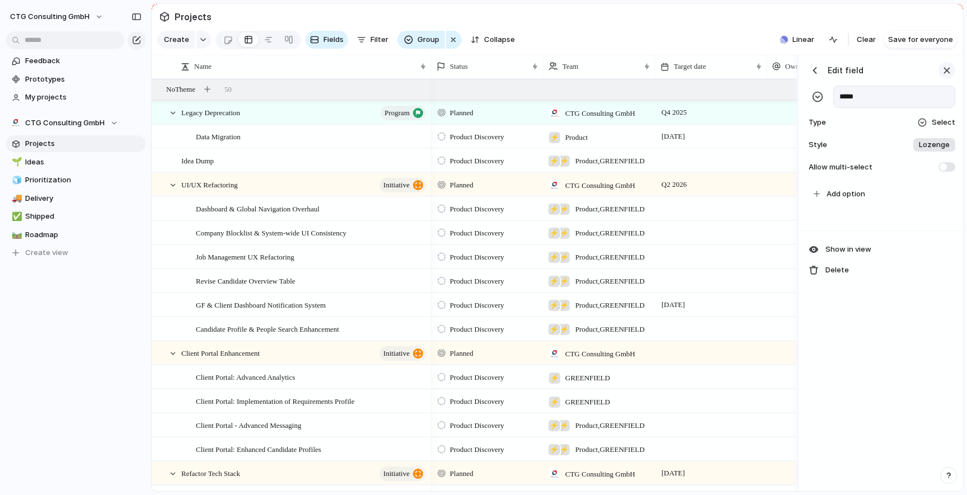
click at [950, 66] on div "button" at bounding box center [947, 70] width 12 height 12
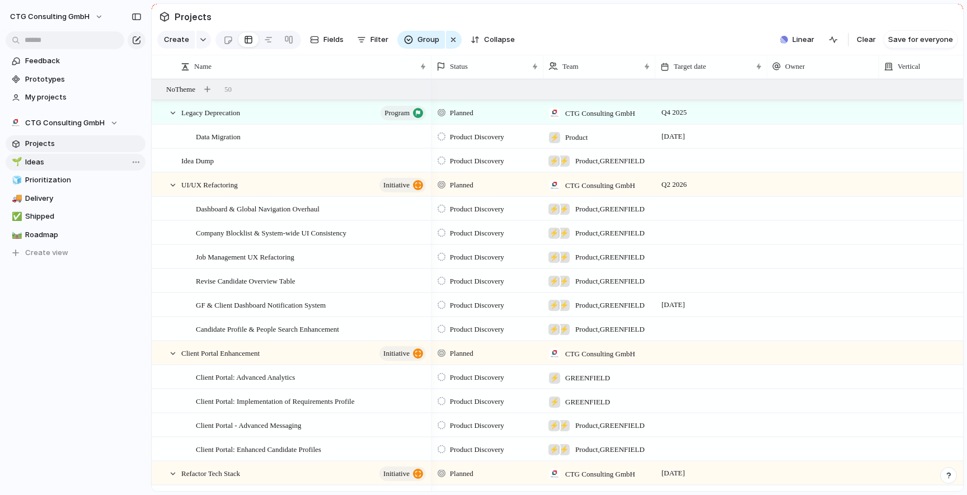
click at [50, 162] on span "Ideas" at bounding box center [83, 162] width 116 height 11
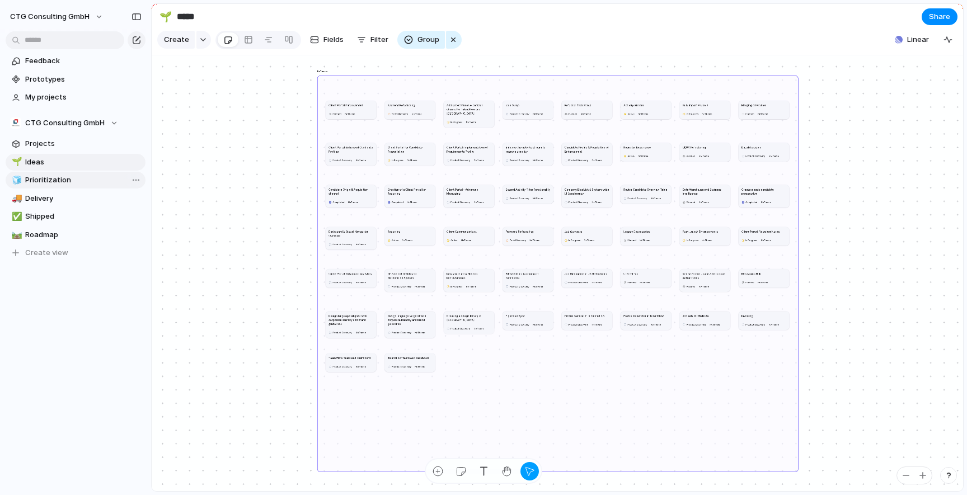
click at [51, 184] on span "Prioritization" at bounding box center [83, 180] width 116 height 11
type input "**********"
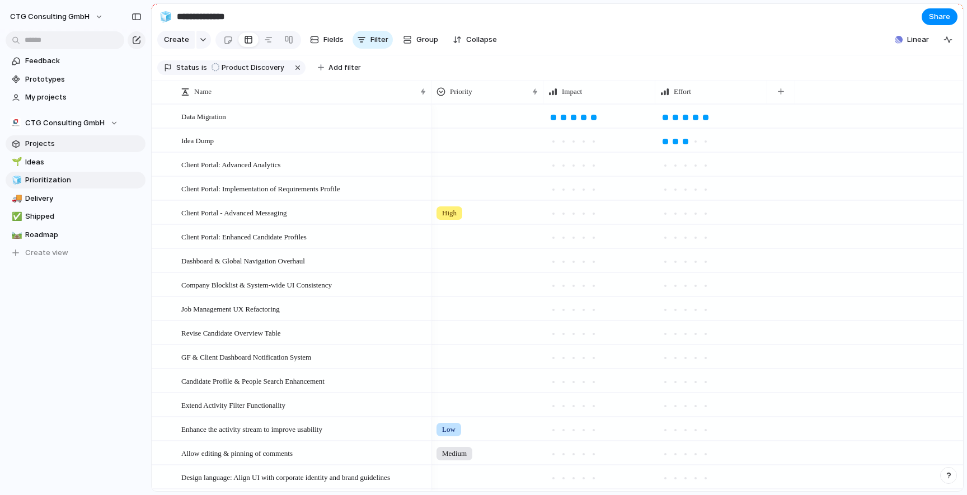
click at [37, 145] on span "Projects" at bounding box center [83, 143] width 116 height 11
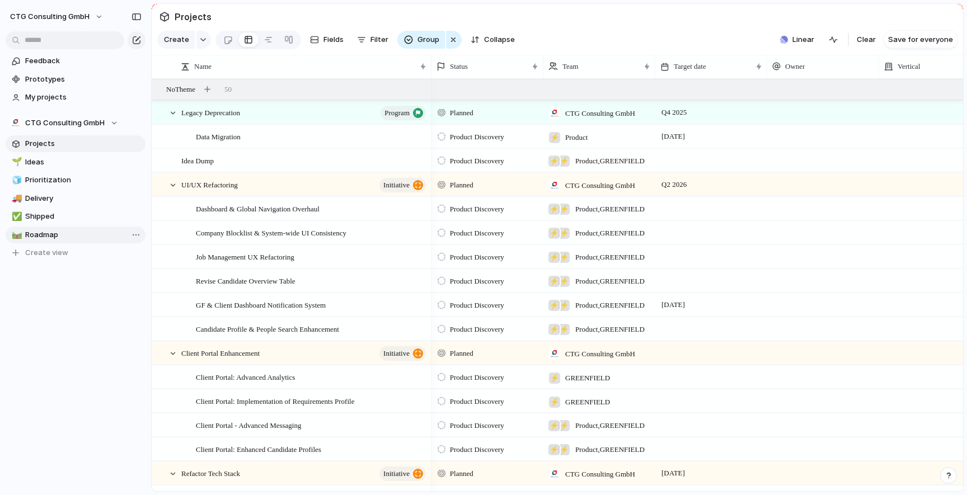
click at [37, 230] on span "Roadmap" at bounding box center [83, 234] width 116 height 11
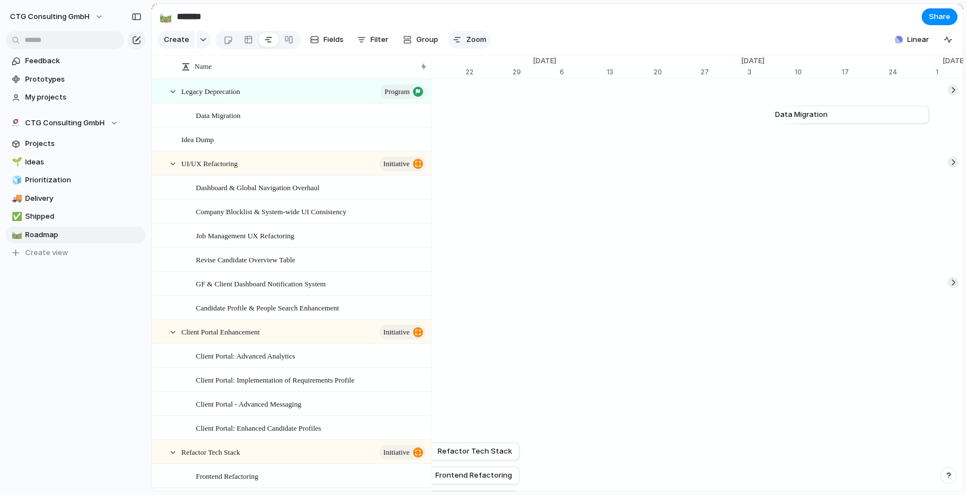
click at [471, 36] on span "Zoom" at bounding box center [476, 39] width 20 height 11
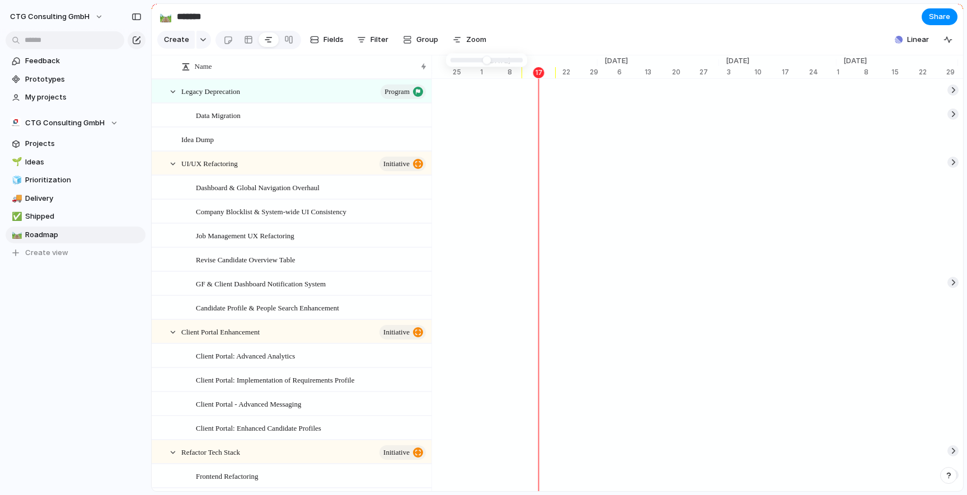
type input "*"
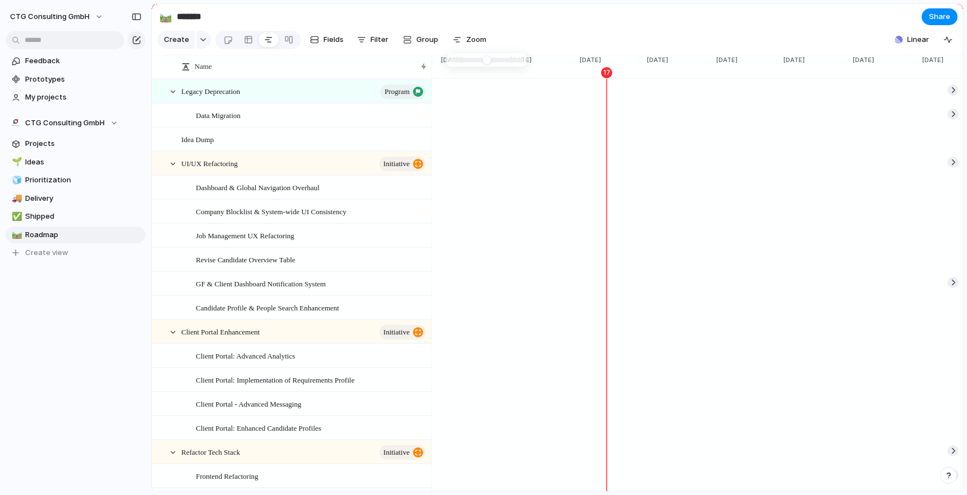
drag, startPoint x: 484, startPoint y: 62, endPoint x: 462, endPoint y: 63, distance: 22.4
click at [614, 4] on section "🛤️ ******* Share" at bounding box center [557, 16] width 811 height 25
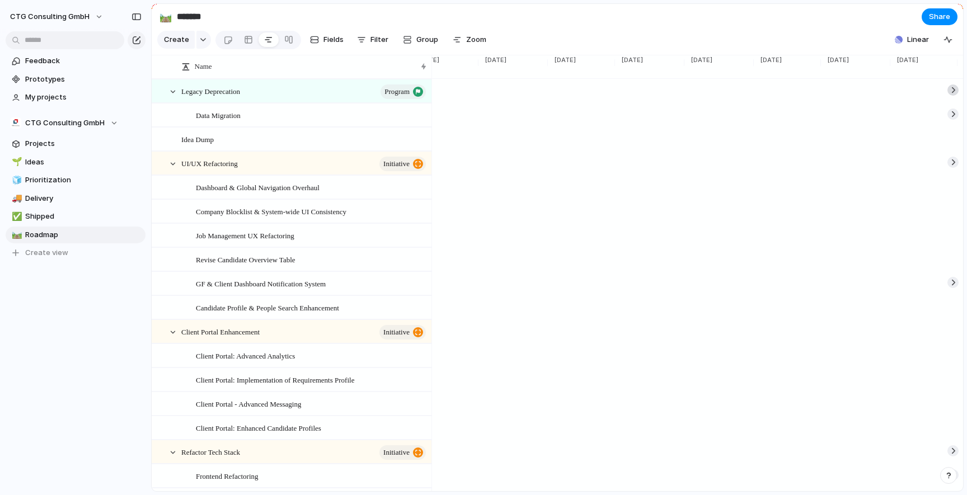
click at [952, 91] on div at bounding box center [952, 90] width 11 height 11
click at [771, 90] on span "Legacy Deprecation" at bounding box center [778, 90] width 72 height 11
click at [440, 90] on button "button" at bounding box center [440, 90] width 11 height 11
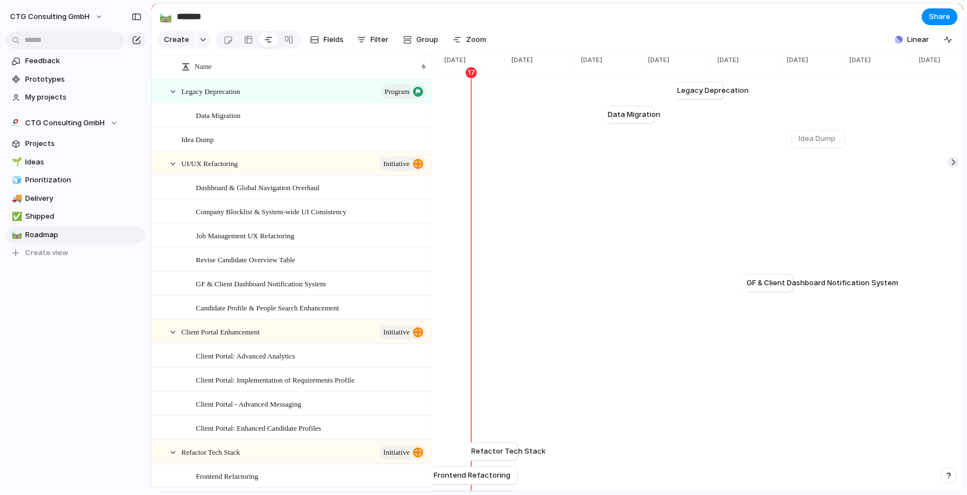
scroll to position [0, 2432]
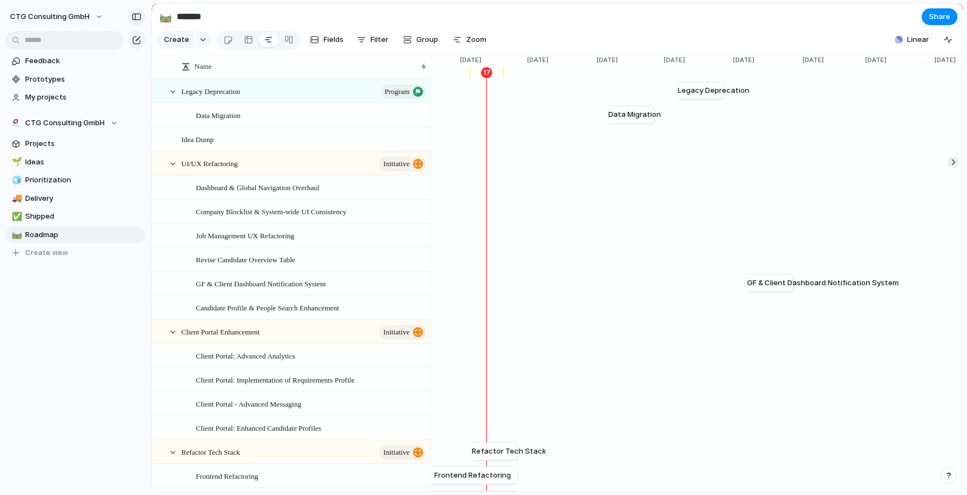
click at [137, 17] on div "button" at bounding box center [137, 17] width 10 height 8
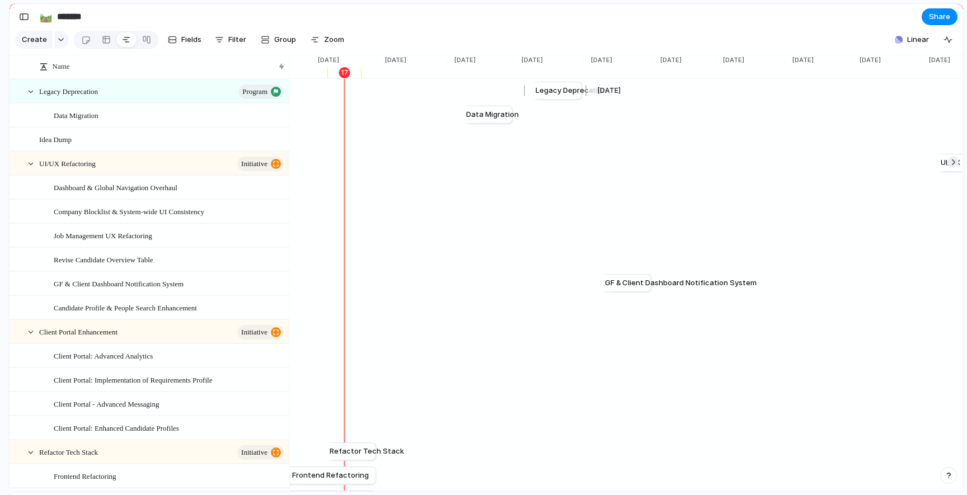
click at [553, 90] on span "Legacy Deprecation" at bounding box center [572, 90] width 72 height 11
click at [98, 93] on span "Legacy Deprecation" at bounding box center [68, 91] width 59 height 13
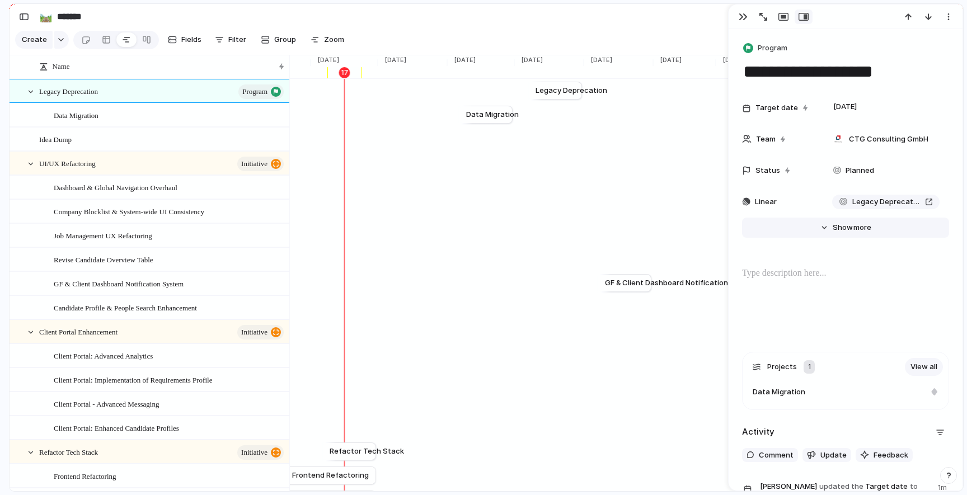
click at [844, 229] on span "Show" at bounding box center [843, 227] width 20 height 11
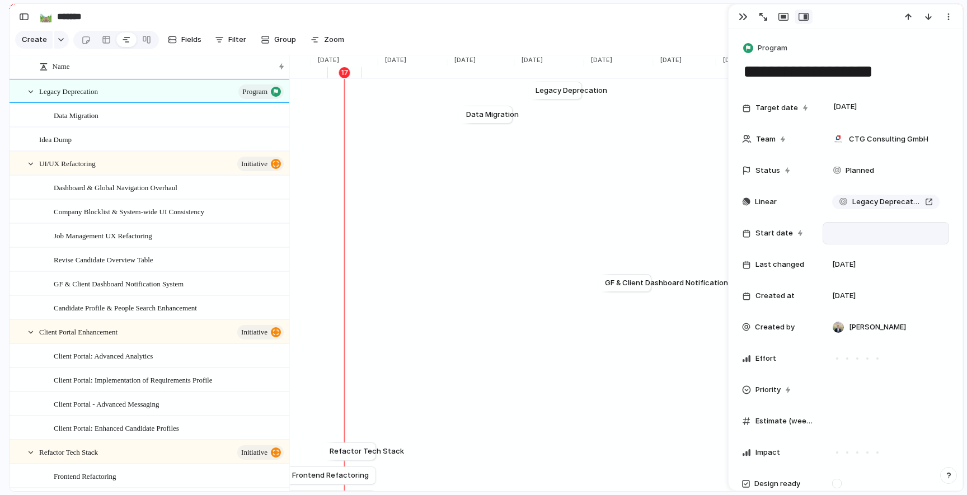
click at [850, 231] on div at bounding box center [886, 233] width 116 height 12
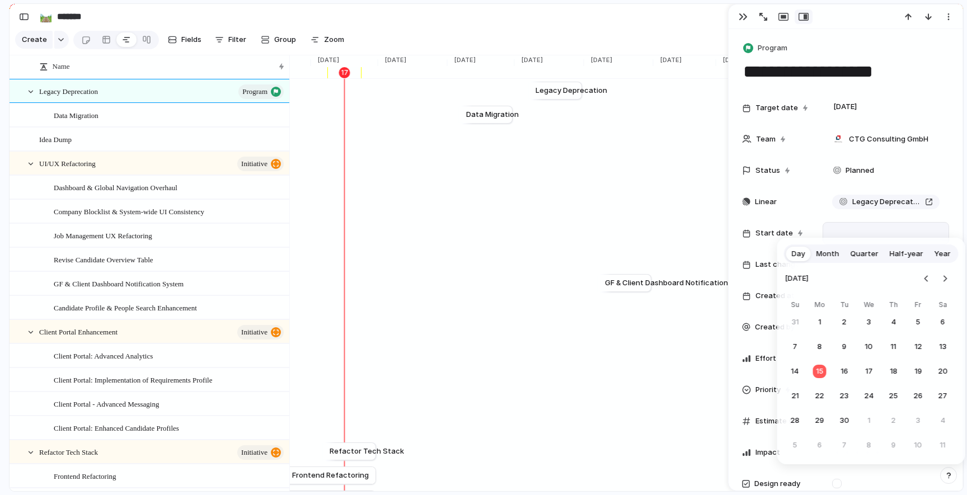
click at [837, 256] on span "Month" at bounding box center [827, 253] width 23 height 11
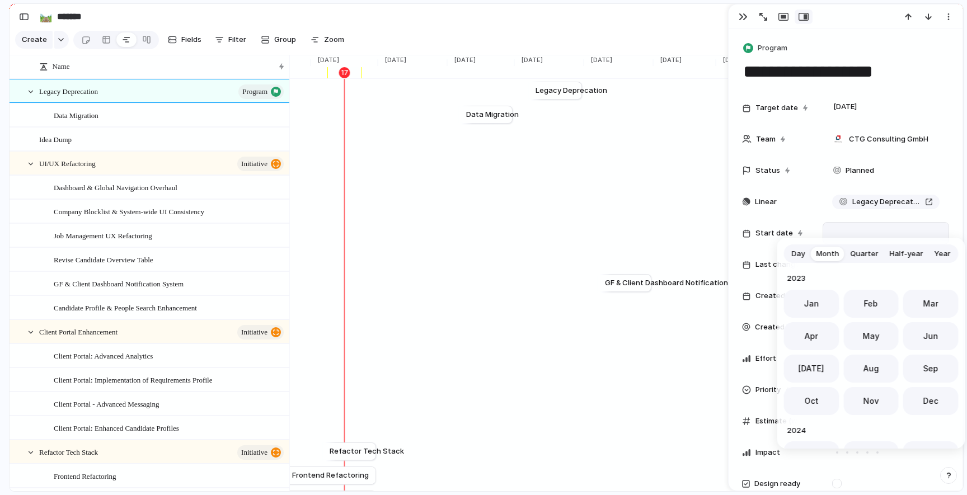
scroll to position [307, 0]
click at [936, 396] on button "Dec" at bounding box center [930, 398] width 55 height 28
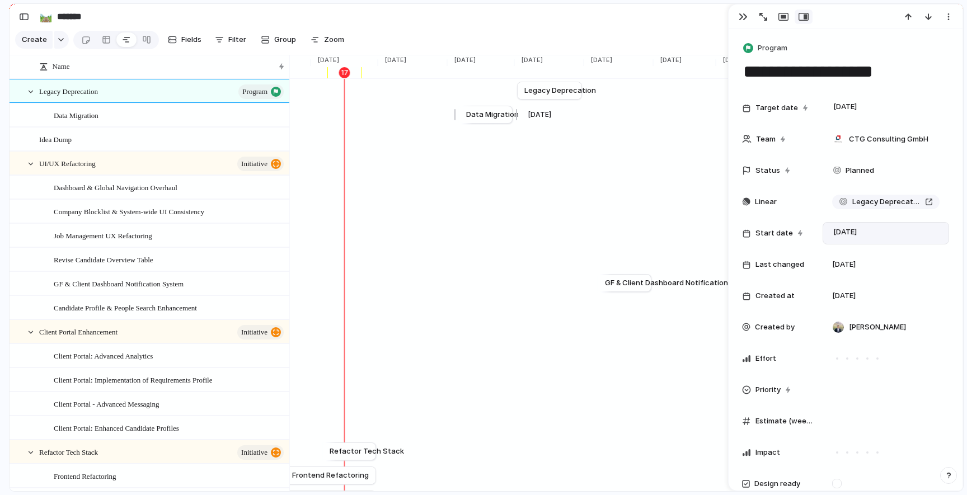
click at [490, 115] on span "Data Migration" at bounding box center [492, 114] width 53 height 11
click at [138, 115] on div "Data Migration" at bounding box center [170, 115] width 232 height 23
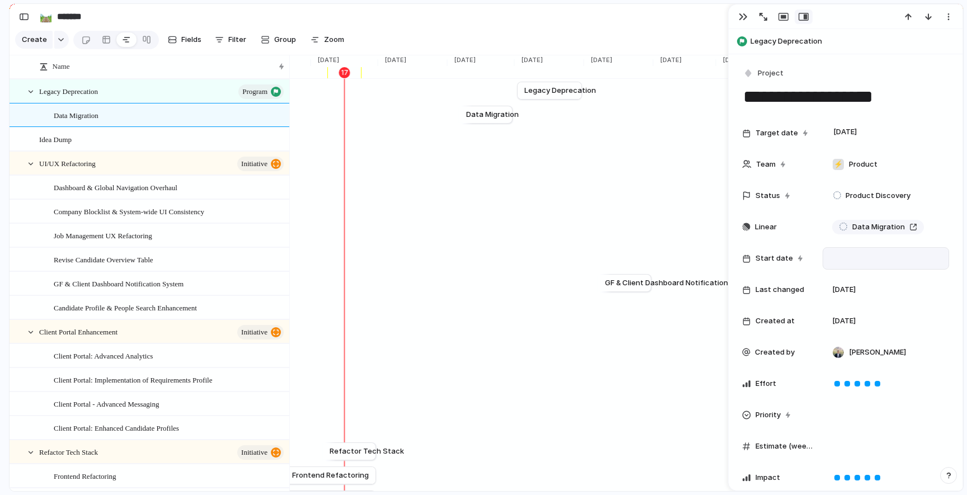
click at [874, 257] on div at bounding box center [886, 258] width 116 height 12
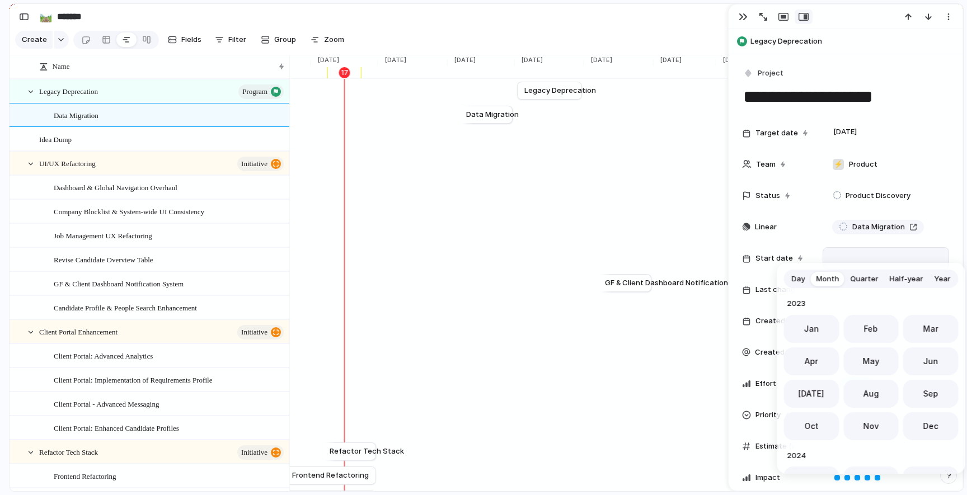
scroll to position [307, 0]
click at [876, 426] on span "Nov" at bounding box center [871, 423] width 16 height 12
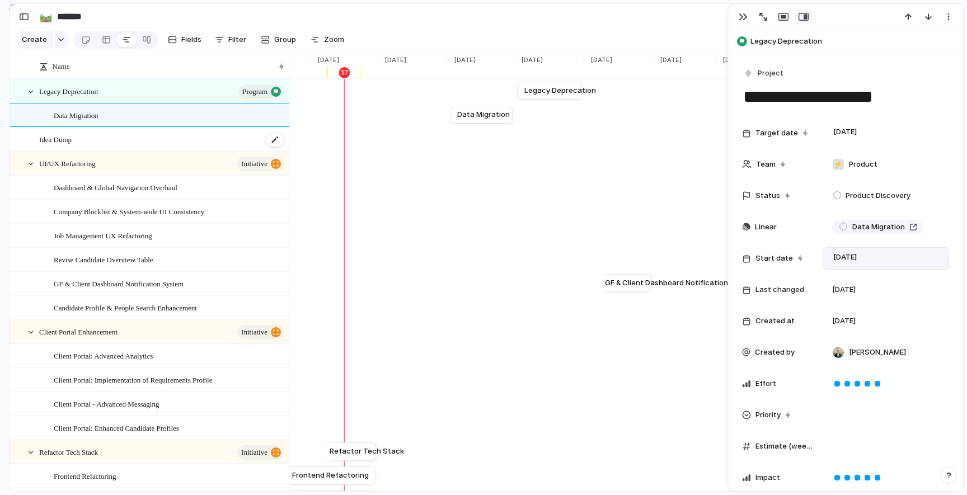
click at [180, 138] on div "Idea Dump" at bounding box center [162, 139] width 246 height 23
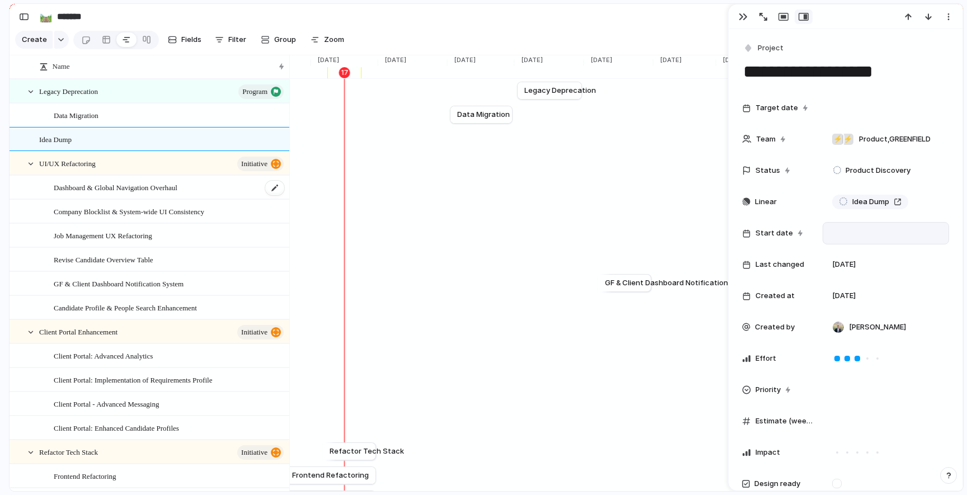
click at [177, 185] on span "Dashboard & Global Navigation Overhaul" at bounding box center [116, 187] width 124 height 13
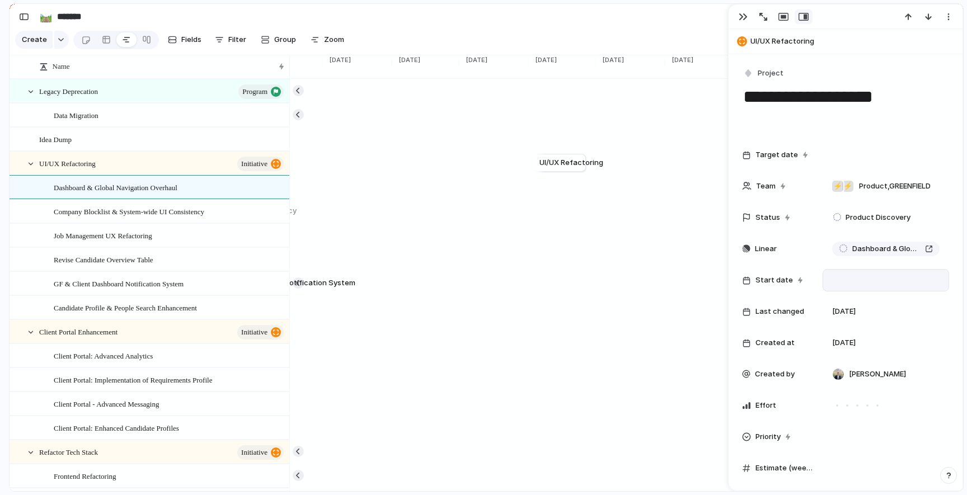
scroll to position [0, 2773]
click at [165, 163] on div "UI/UX Refactoring initiative" at bounding box center [162, 163] width 246 height 23
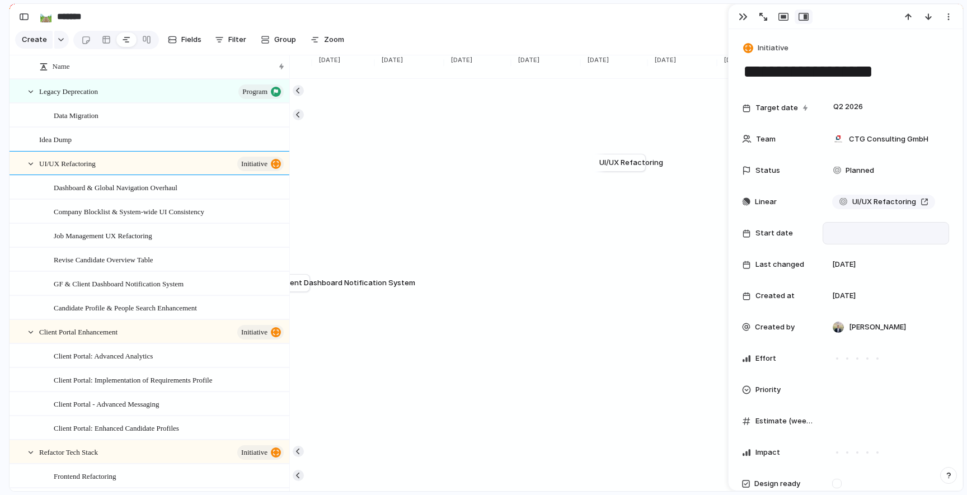
click at [863, 236] on div at bounding box center [886, 233] width 116 height 12
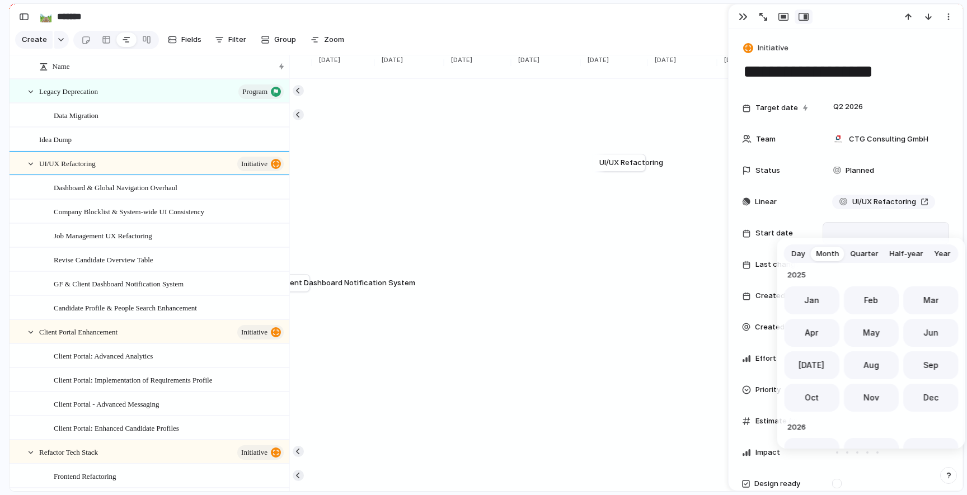
click at [869, 250] on span "Quarter" at bounding box center [865, 253] width 28 height 11
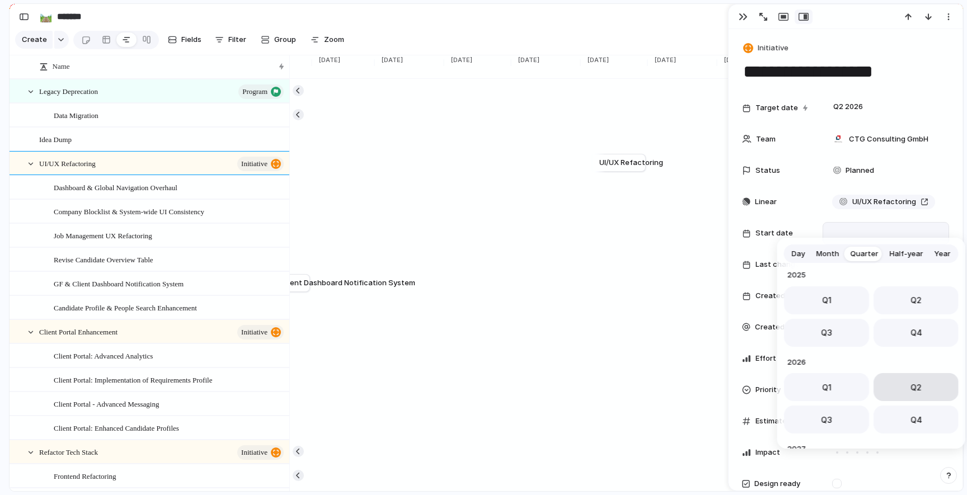
click at [924, 385] on button "Q2" at bounding box center [916, 387] width 85 height 28
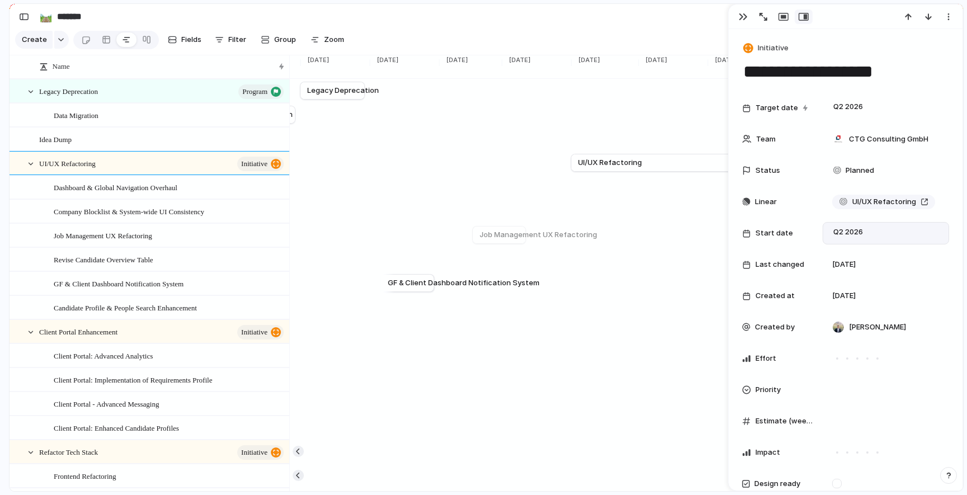
scroll to position [0, 2646]
click at [184, 283] on span "GF & Client Dashboard Notification System" at bounding box center [119, 283] width 130 height 13
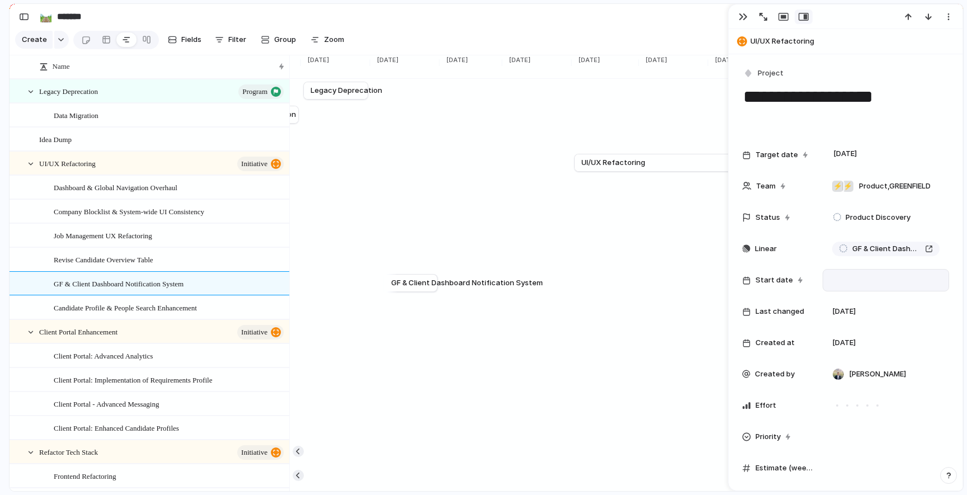
click at [862, 289] on div at bounding box center [886, 280] width 126 height 22
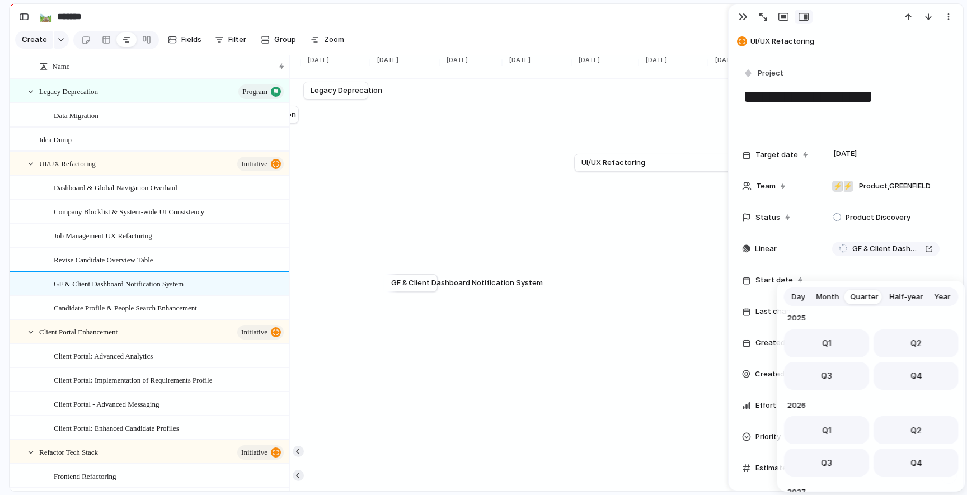
click at [832, 300] on span "Month" at bounding box center [827, 297] width 23 height 11
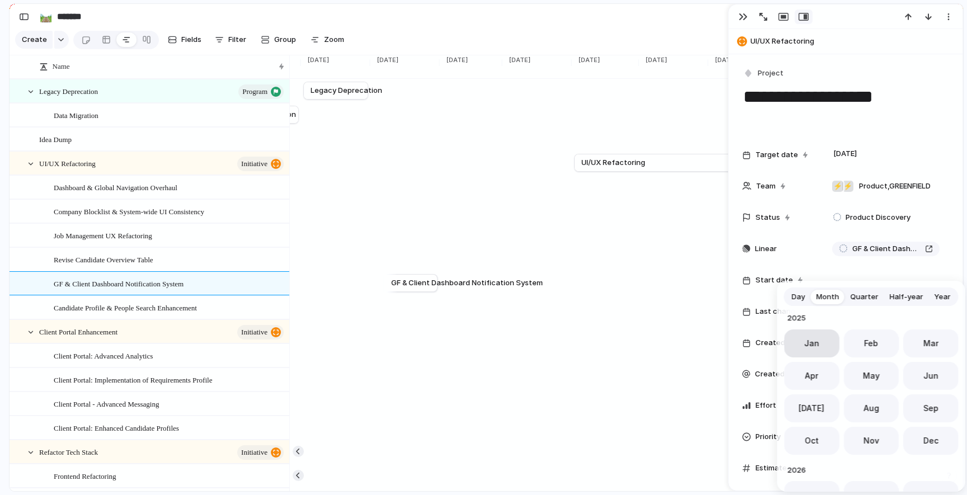
click at [813, 340] on span "Jan" at bounding box center [811, 343] width 15 height 12
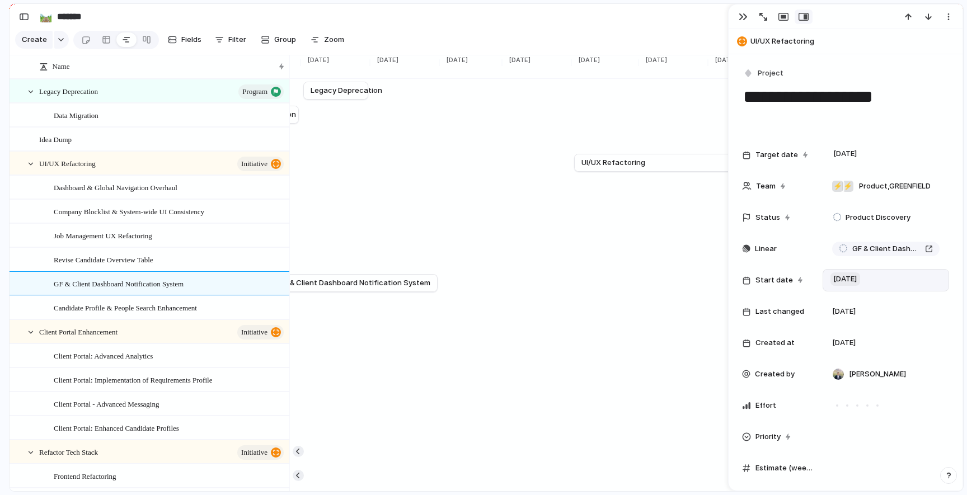
click at [848, 281] on span "[DATE]" at bounding box center [845, 279] width 30 height 13
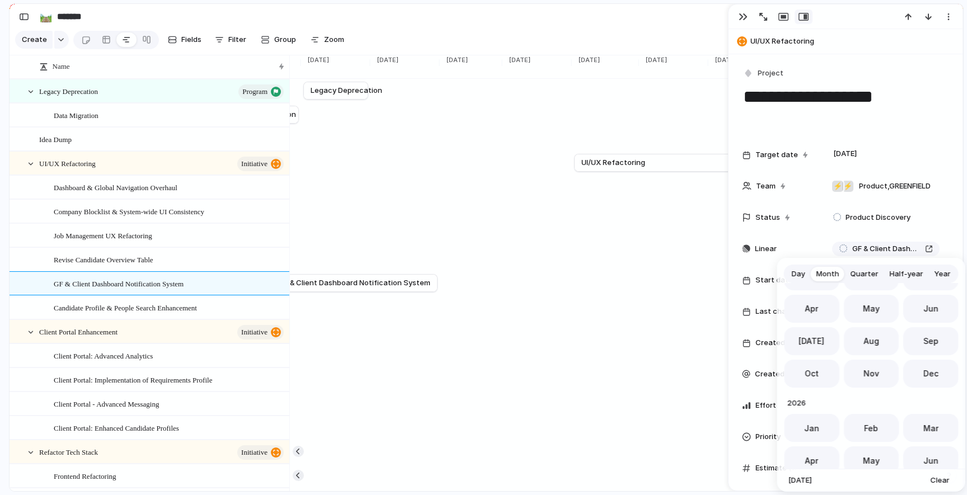
scroll to position [365, 0]
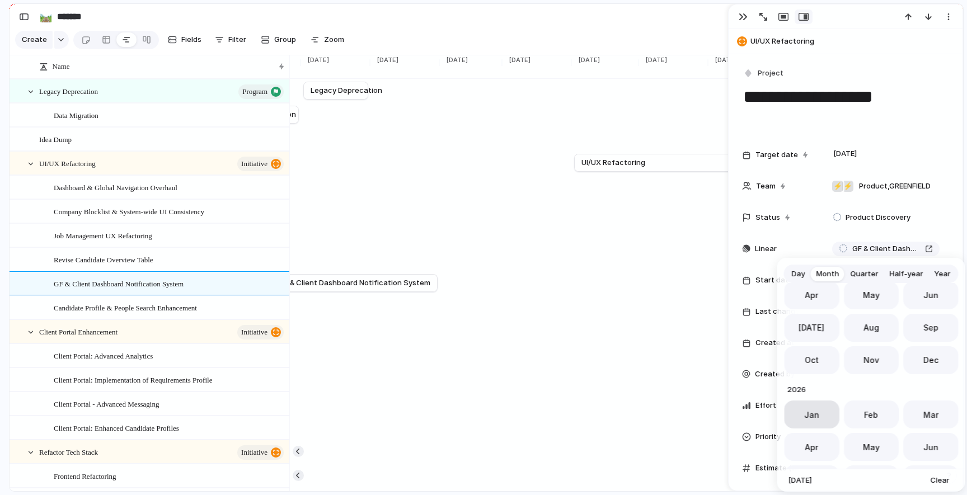
click at [808, 419] on span "Jan" at bounding box center [811, 415] width 15 height 12
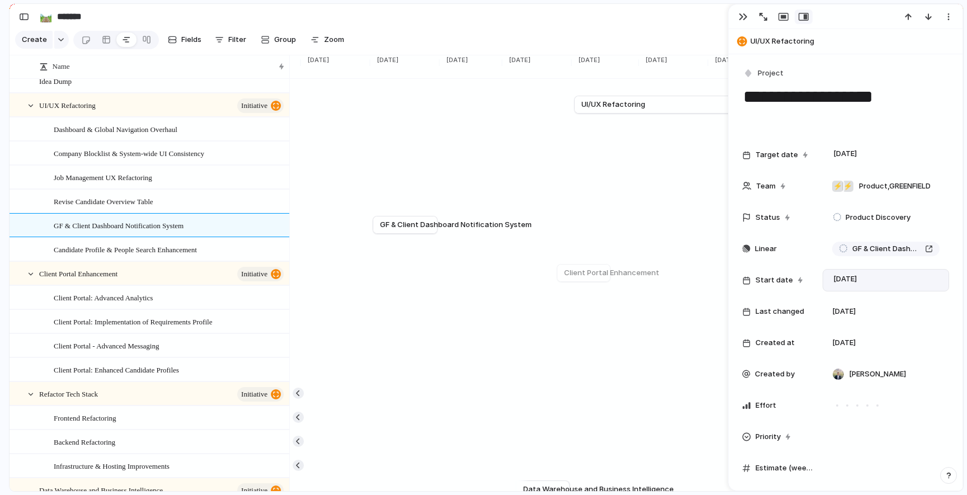
scroll to position [76, 0]
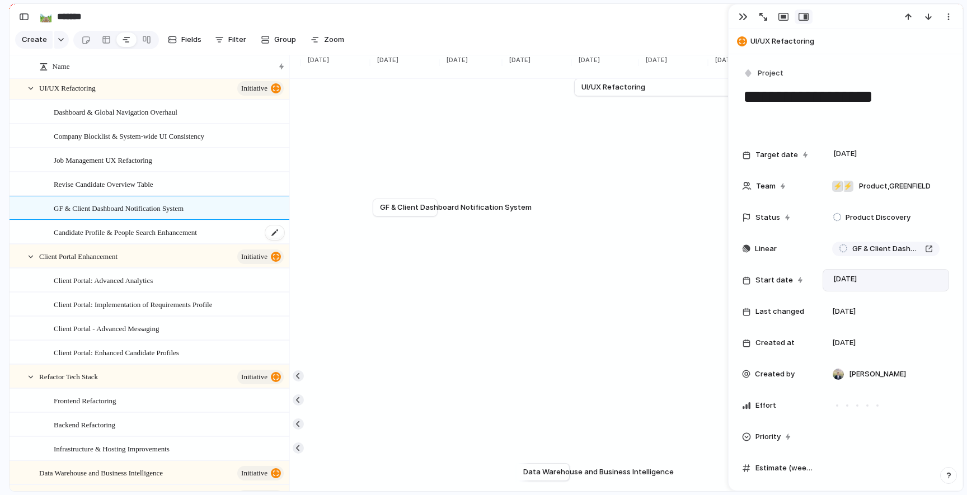
click at [194, 234] on span "Candidate Profile & People Search Enhancement" at bounding box center [125, 232] width 143 height 13
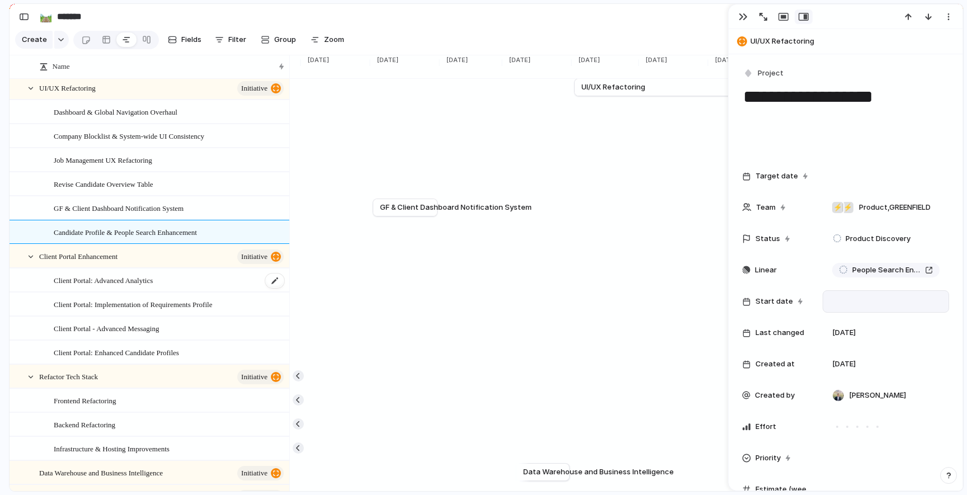
click at [175, 283] on div "Client Portal: Advanced Analytics" at bounding box center [170, 280] width 232 height 23
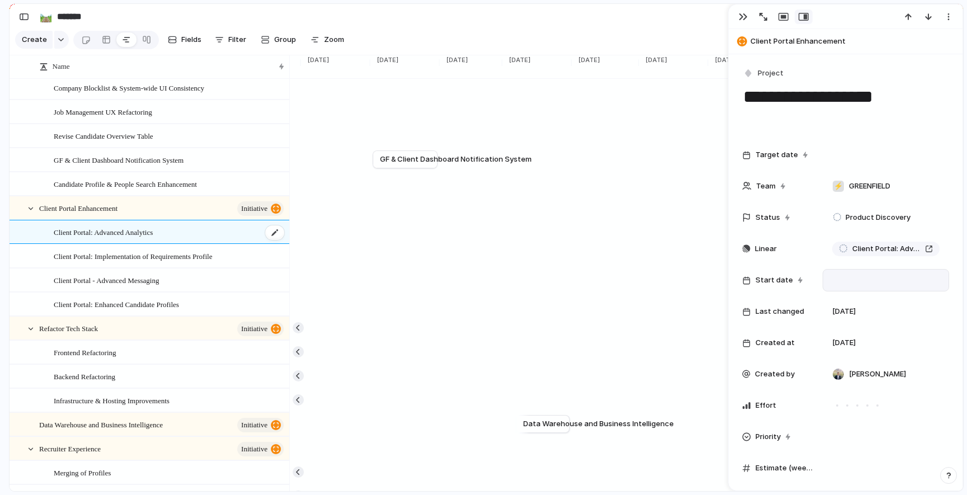
scroll to position [139, 0]
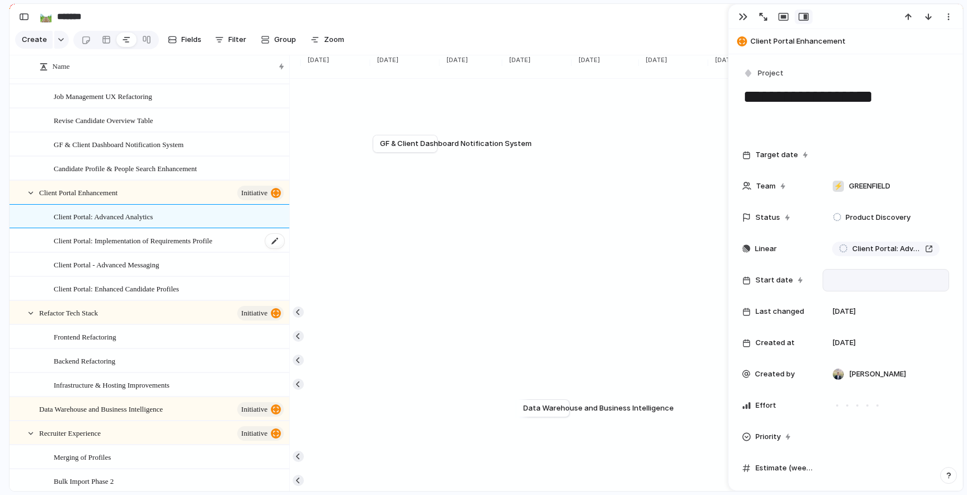
click at [170, 241] on span "Client Portal: Implementation of Requirements Profile" at bounding box center [133, 240] width 158 height 13
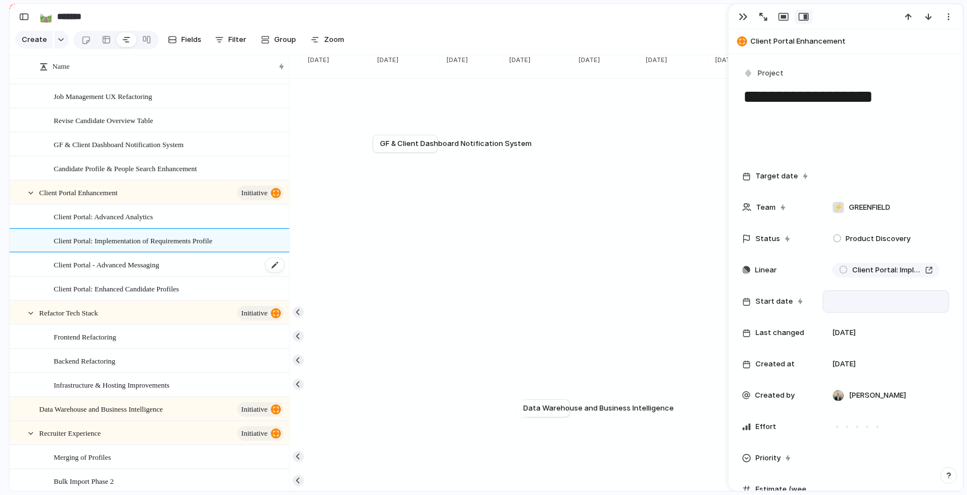
click at [159, 266] on span "Client Portal - Advanced Messaging" at bounding box center [106, 264] width 105 height 13
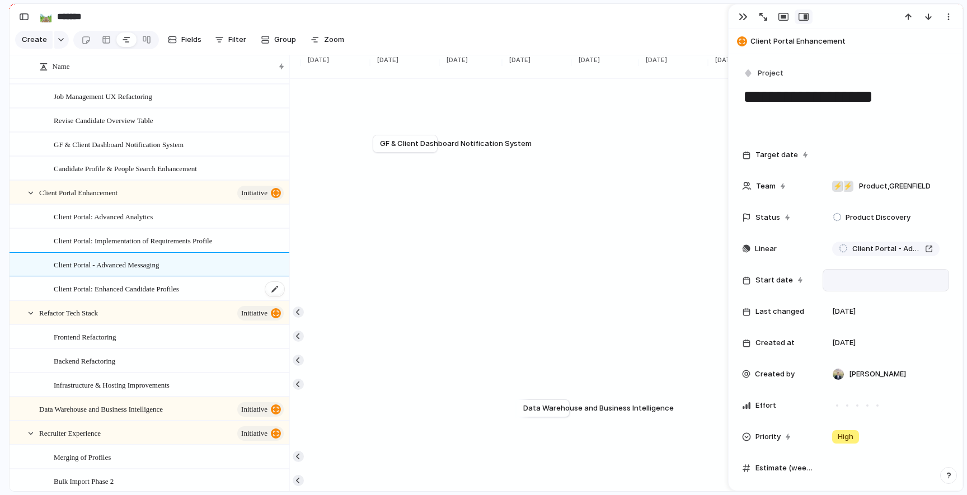
click at [179, 289] on span "Client Portal: Enhanced Candidate Profiles" at bounding box center [116, 288] width 125 height 13
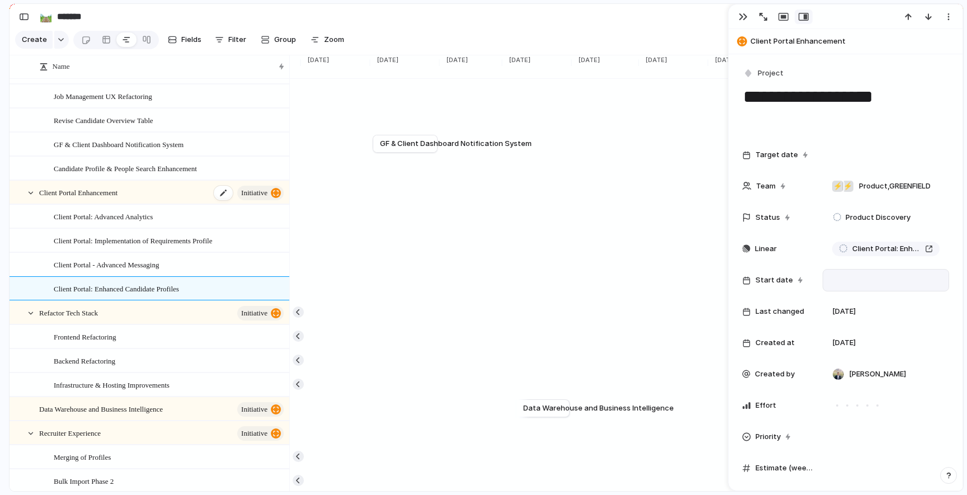
click at [174, 192] on div "Client Portal Enhancement initiative" at bounding box center [162, 192] width 246 height 23
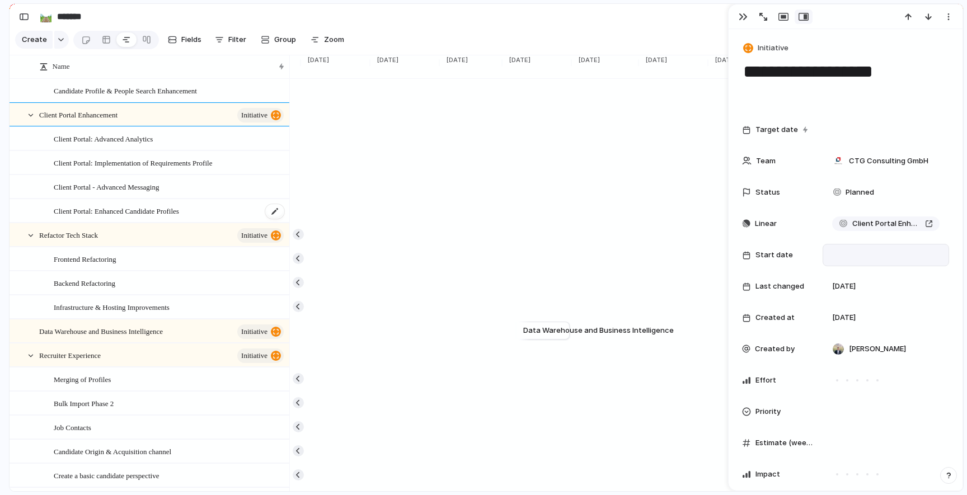
scroll to position [222, 0]
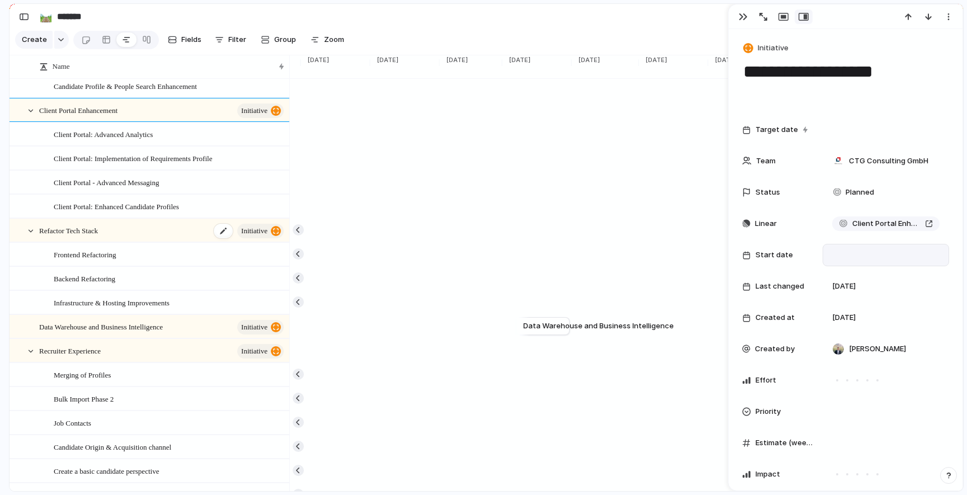
click at [150, 232] on div "Refactor Tech Stack initiative" at bounding box center [162, 230] width 246 height 23
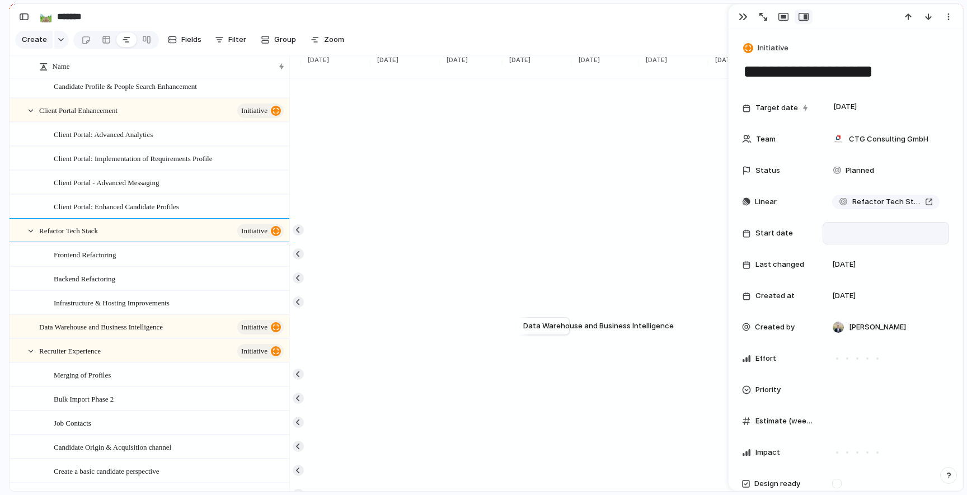
click at [865, 231] on div at bounding box center [886, 233] width 116 height 12
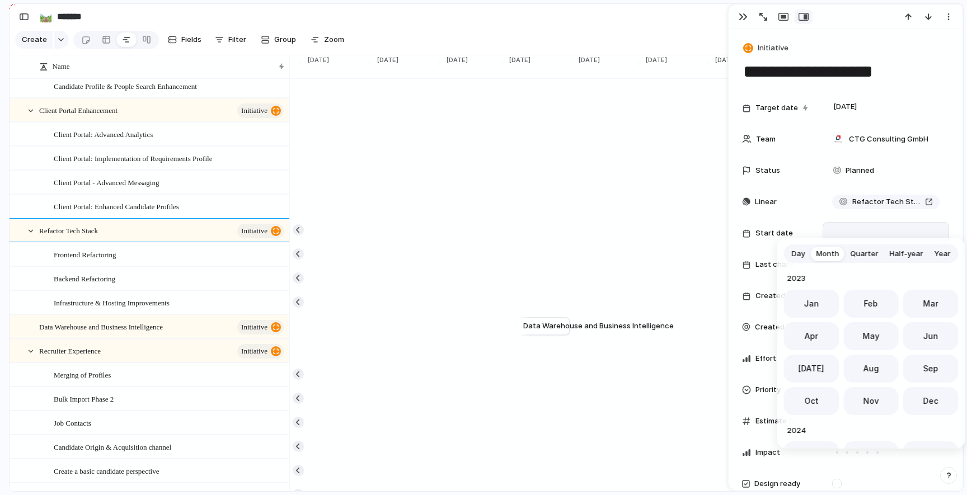
scroll to position [307, 0]
click at [932, 369] on span "Sep" at bounding box center [930, 365] width 15 height 12
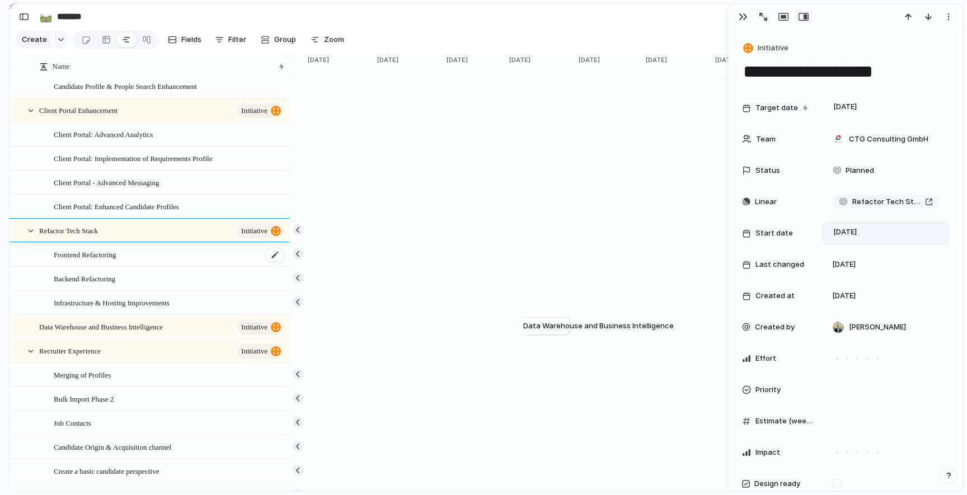
click at [160, 256] on div "Frontend Refactoring" at bounding box center [170, 254] width 232 height 23
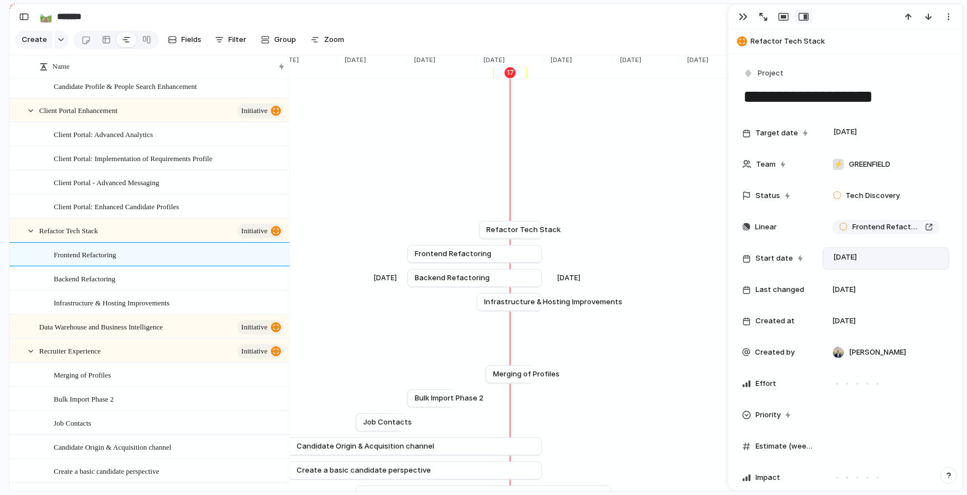
scroll to position [0, 2271]
click at [158, 280] on div "Backend Refactoring" at bounding box center [170, 278] width 232 height 23
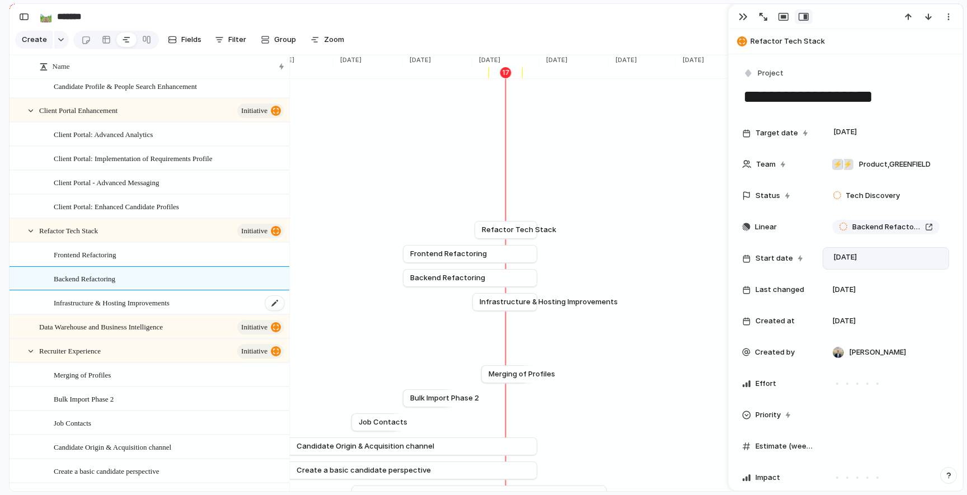
click at [165, 299] on span "Infrastructure & Hosting Improvements" at bounding box center [112, 302] width 116 height 13
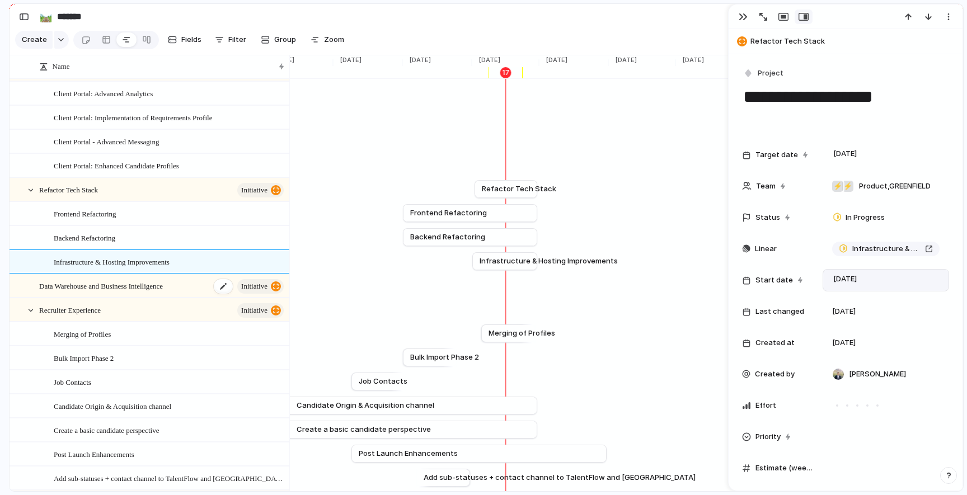
scroll to position [274, 0]
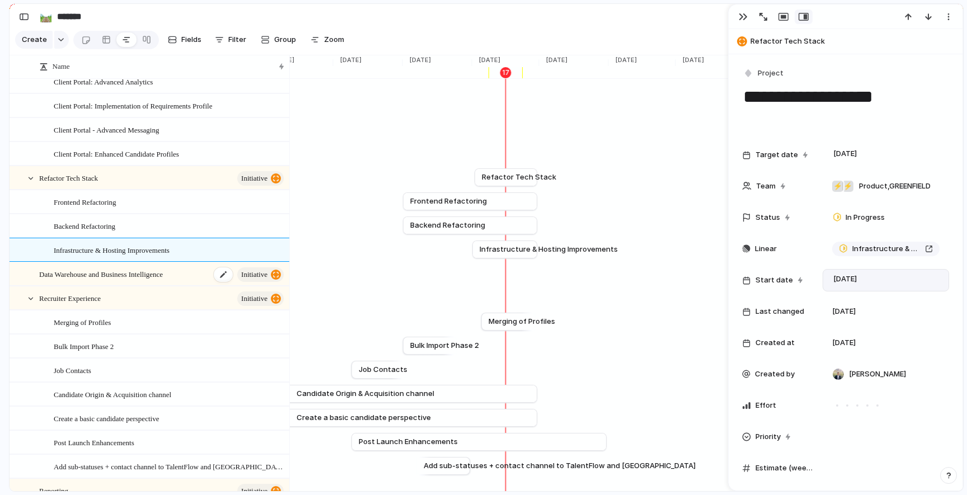
click at [140, 278] on span "Data Warehouse and Business Intelligence" at bounding box center [101, 273] width 124 height 13
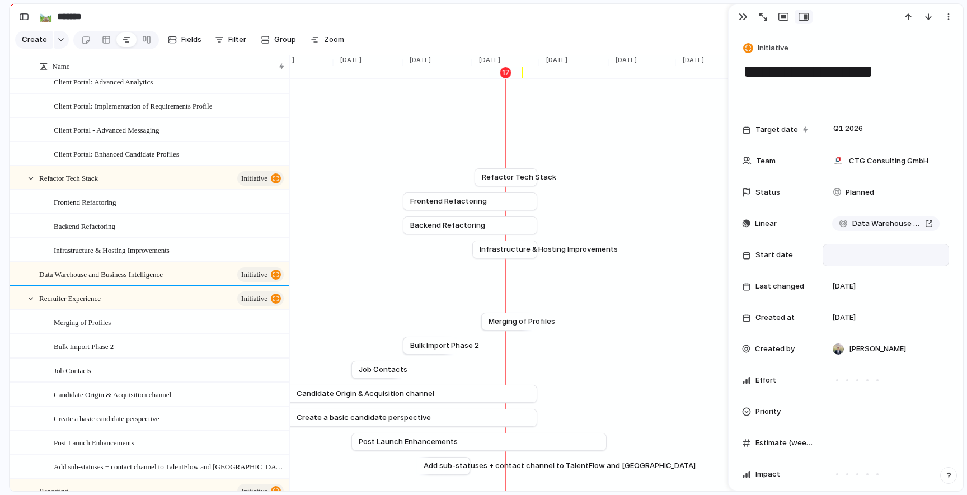
click at [861, 251] on div at bounding box center [886, 255] width 116 height 12
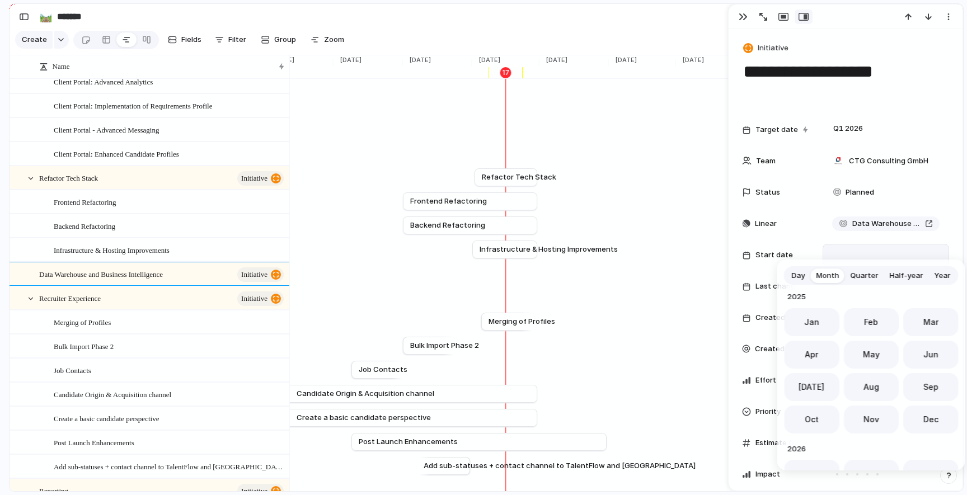
click at [858, 280] on span "Quarter" at bounding box center [865, 275] width 28 height 11
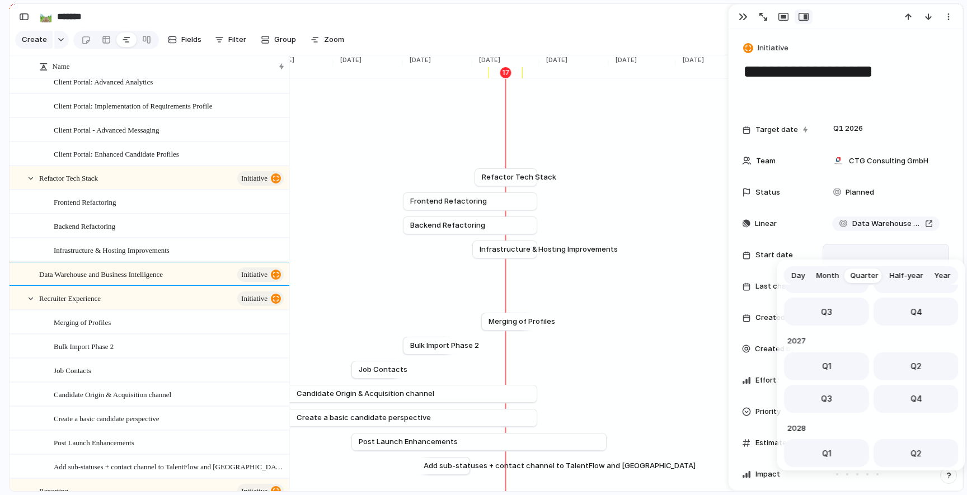
scroll to position [177, 0]
click at [826, 405] on span "Q1" at bounding box center [827, 409] width 10 height 12
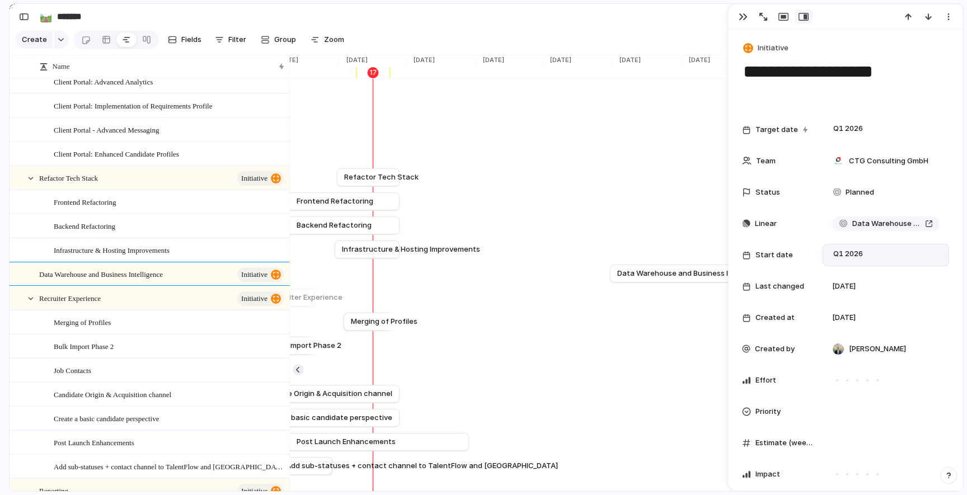
scroll to position [0, 2436]
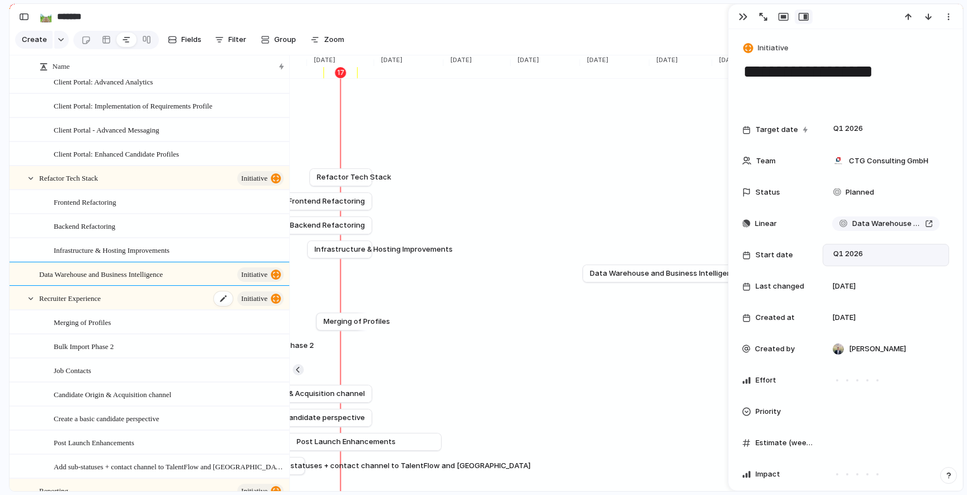
click at [143, 303] on div "Recruiter Experience initiative" at bounding box center [162, 298] width 246 height 23
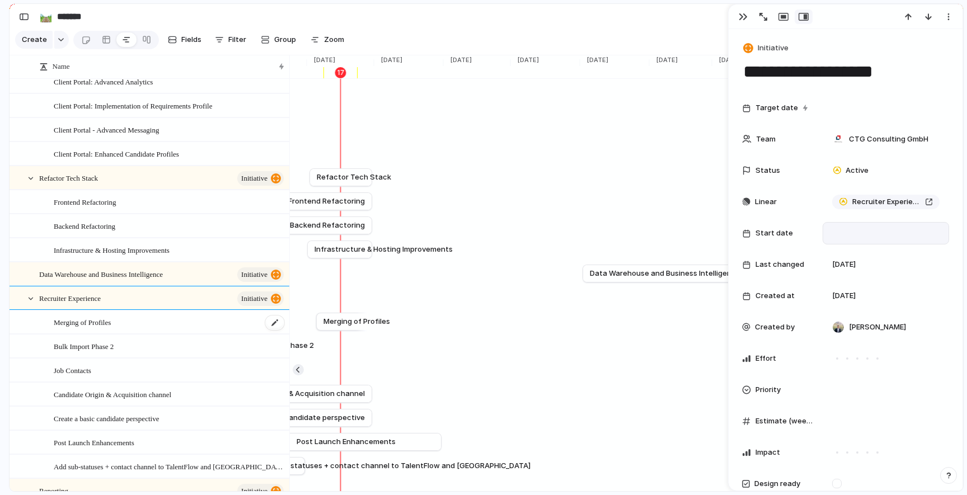
click at [172, 323] on div "Merging of Profiles" at bounding box center [170, 322] width 232 height 23
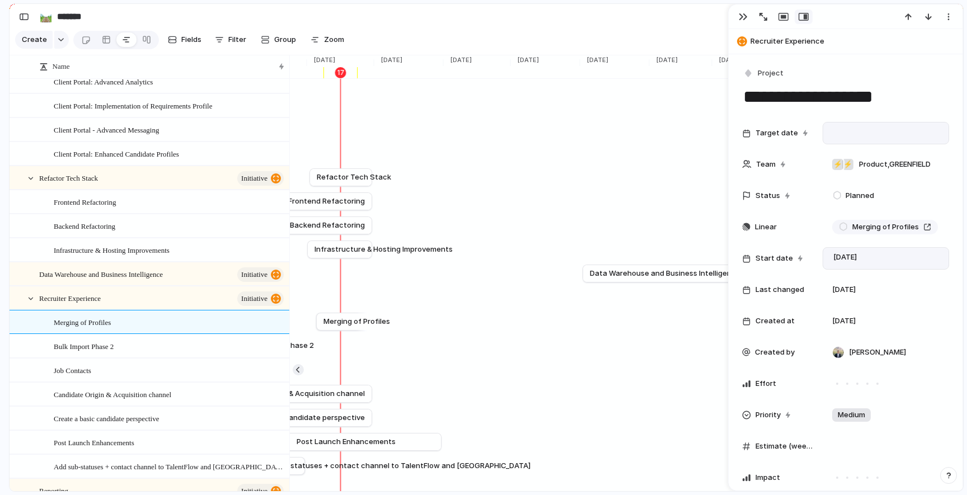
click at [849, 133] on div at bounding box center [886, 133] width 116 height 12
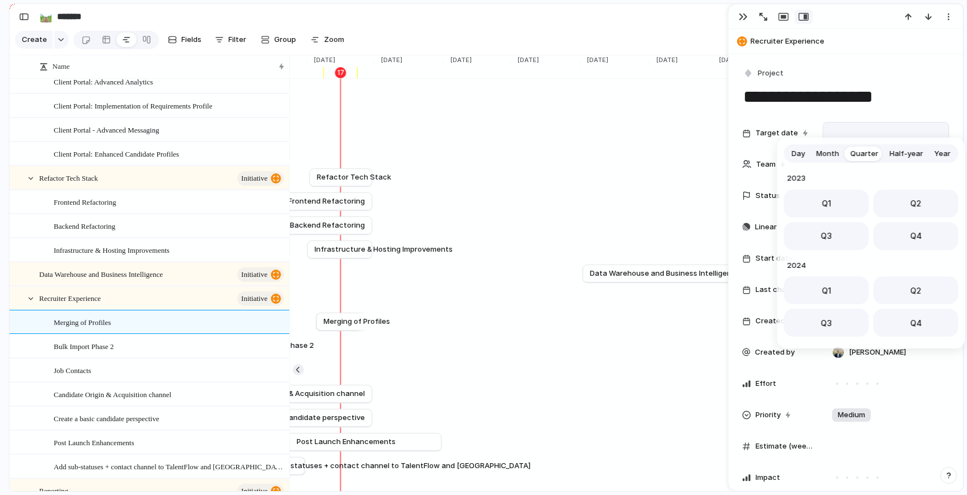
scroll to position [177, 0]
click at [825, 153] on span "Month" at bounding box center [827, 153] width 23 height 11
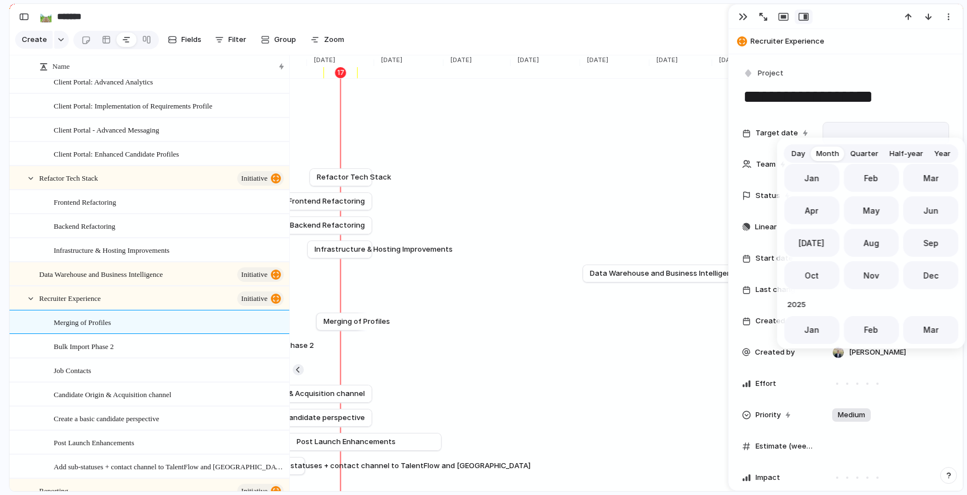
scroll to position [307, 0]
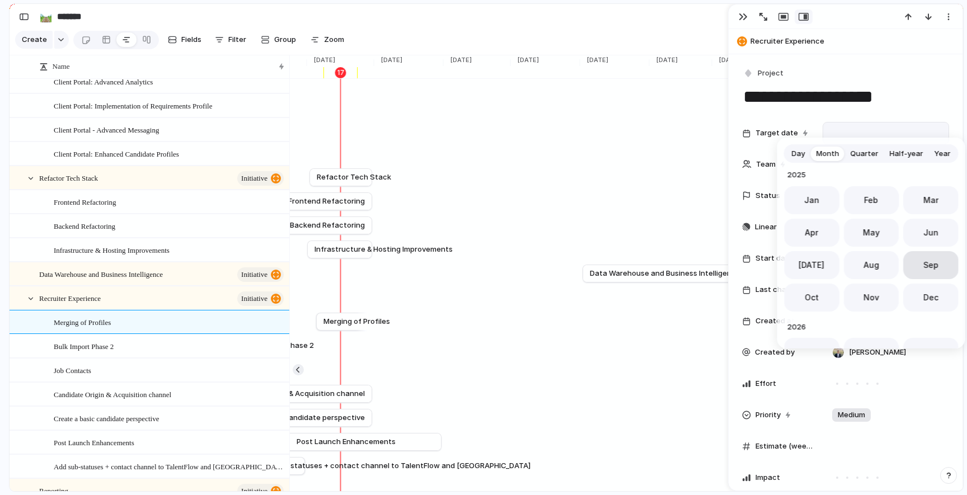
click at [924, 266] on span "Sep" at bounding box center [930, 265] width 15 height 12
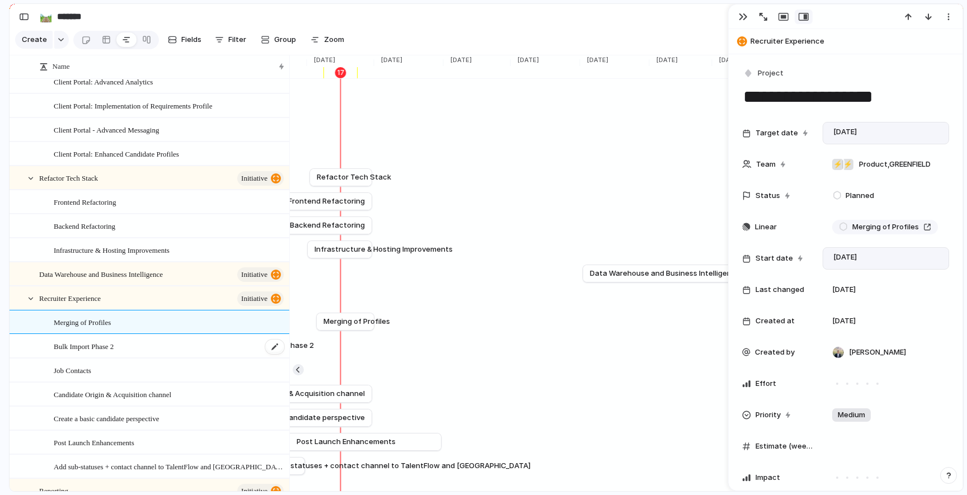
click at [146, 346] on div "Bulk Import Phase 2" at bounding box center [170, 346] width 232 height 23
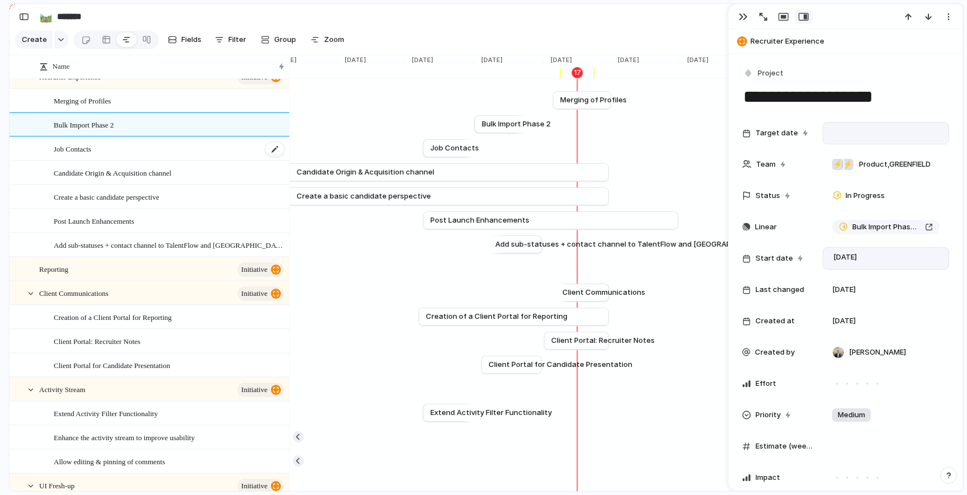
scroll to position [513, 0]
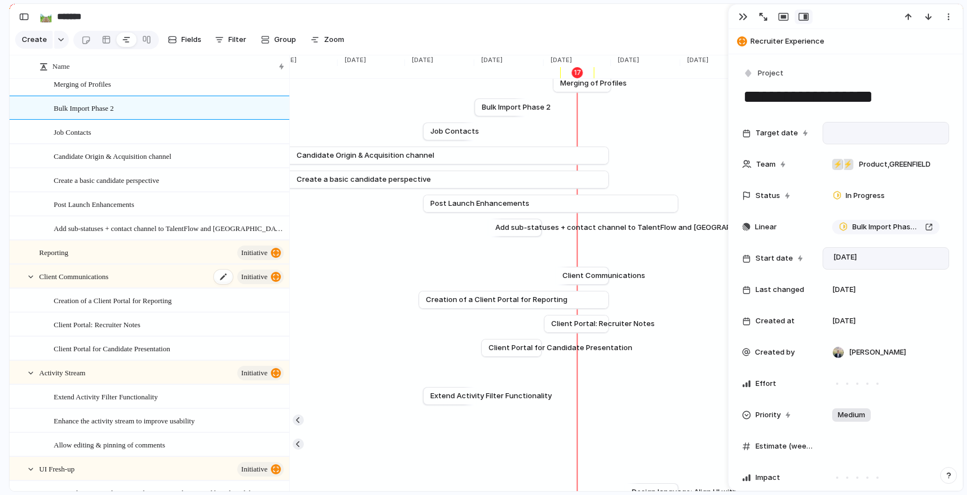
click at [148, 275] on div "Client Communications initiative" at bounding box center [162, 276] width 246 height 23
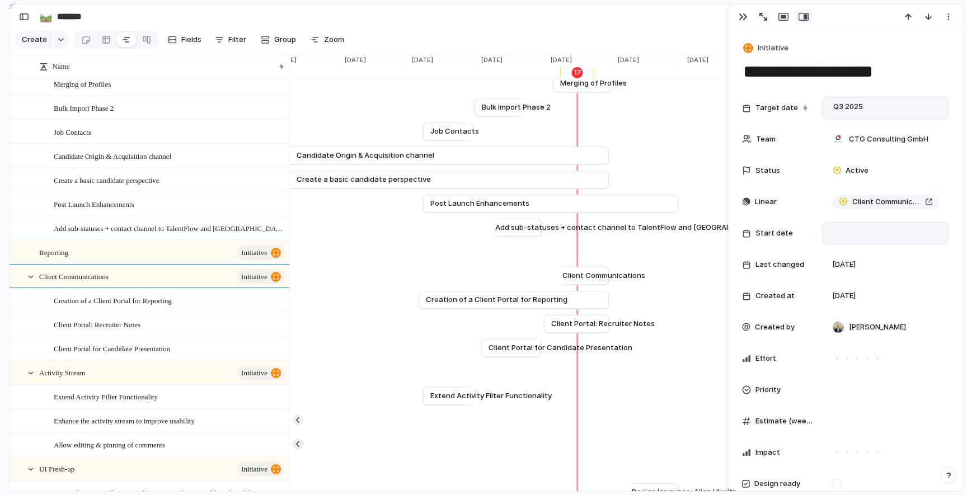
click at [876, 236] on div at bounding box center [886, 233] width 116 height 12
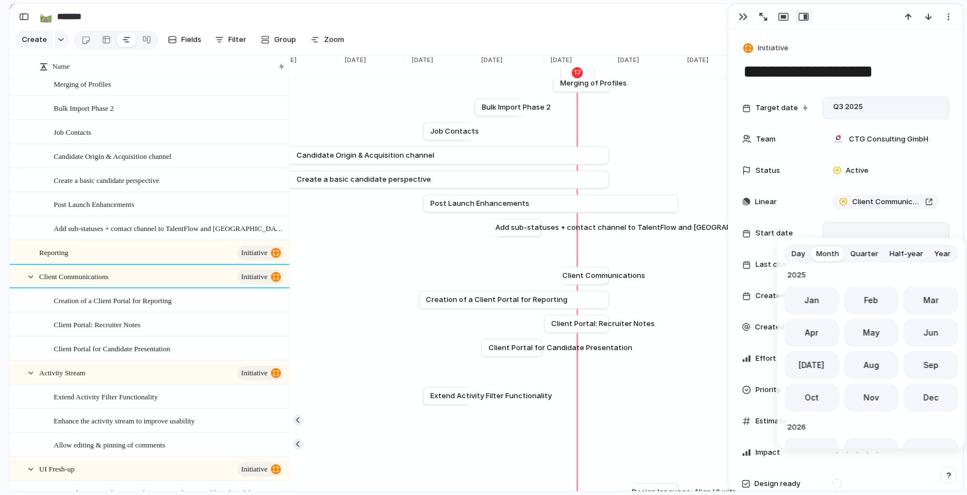
click at [865, 252] on span "Quarter" at bounding box center [865, 253] width 28 height 11
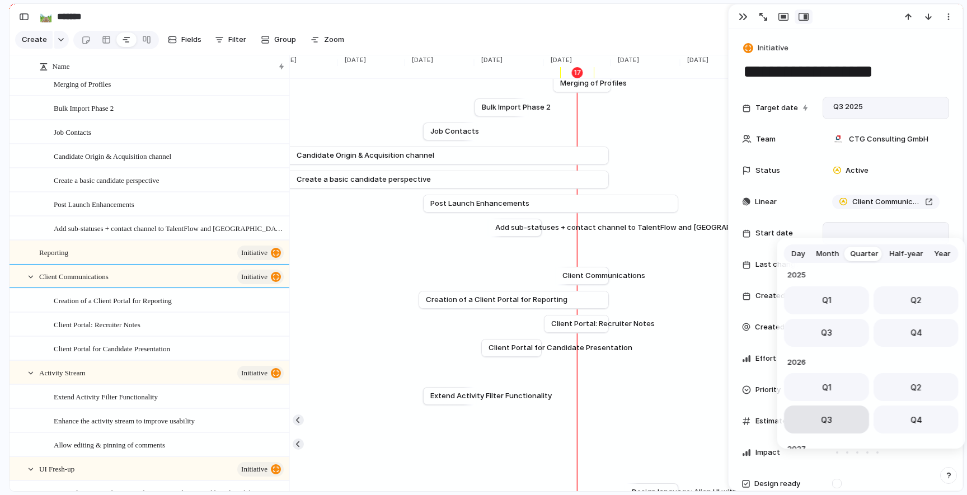
click at [834, 424] on button "Q3" at bounding box center [826, 420] width 85 height 28
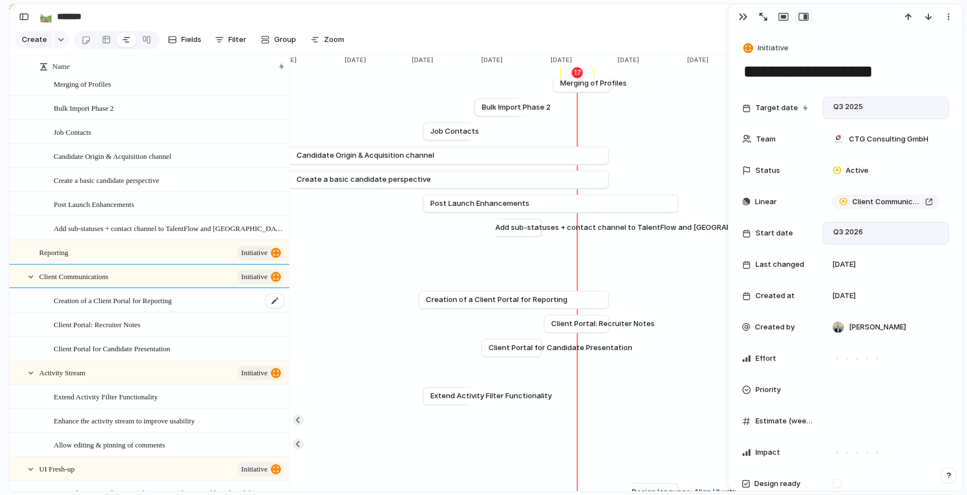
click at [172, 300] on span "Creation of a Client Portal for Reporting" at bounding box center [113, 300] width 118 height 13
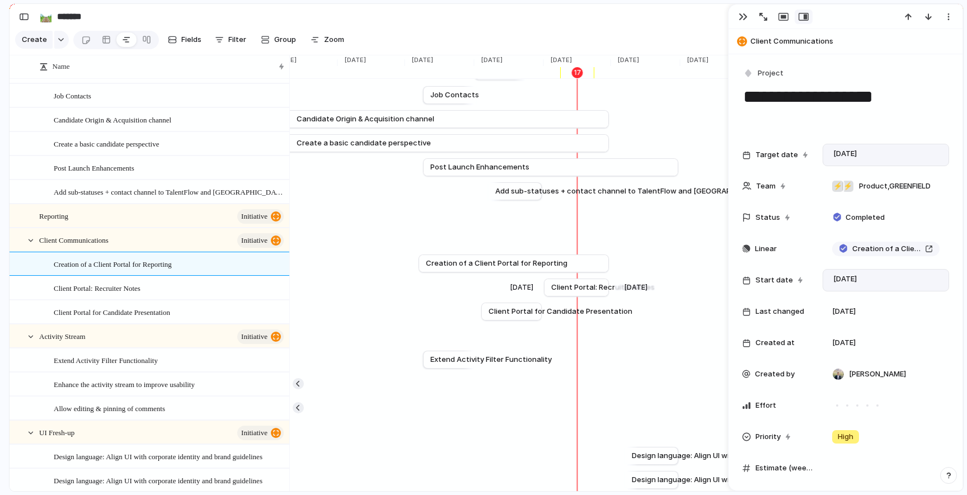
scroll to position [562, 0]
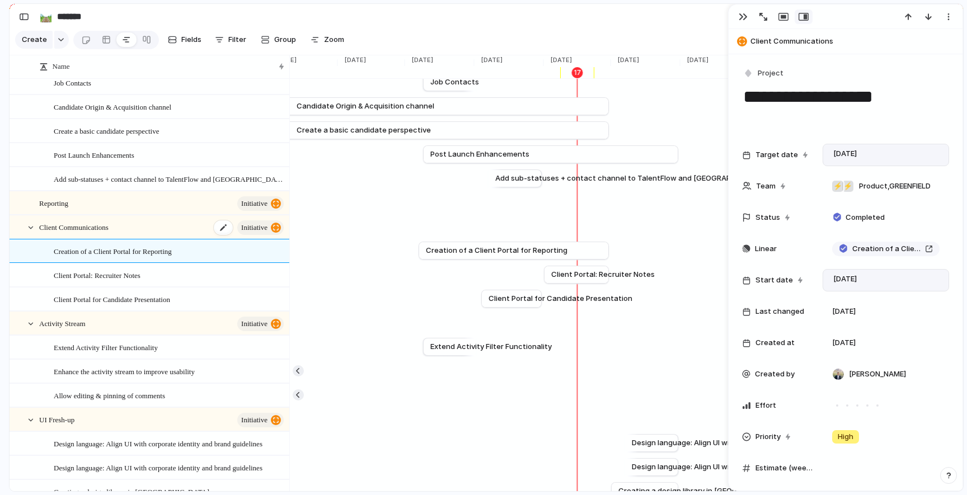
click at [127, 228] on div "Client Communications initiative" at bounding box center [162, 227] width 246 height 23
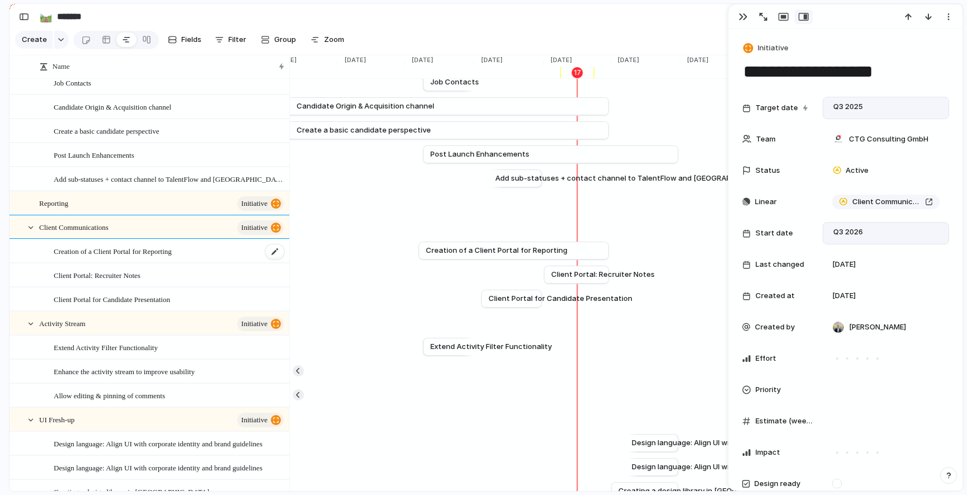
click at [133, 248] on span "Creation of a Client Portal for Reporting" at bounding box center [113, 251] width 118 height 13
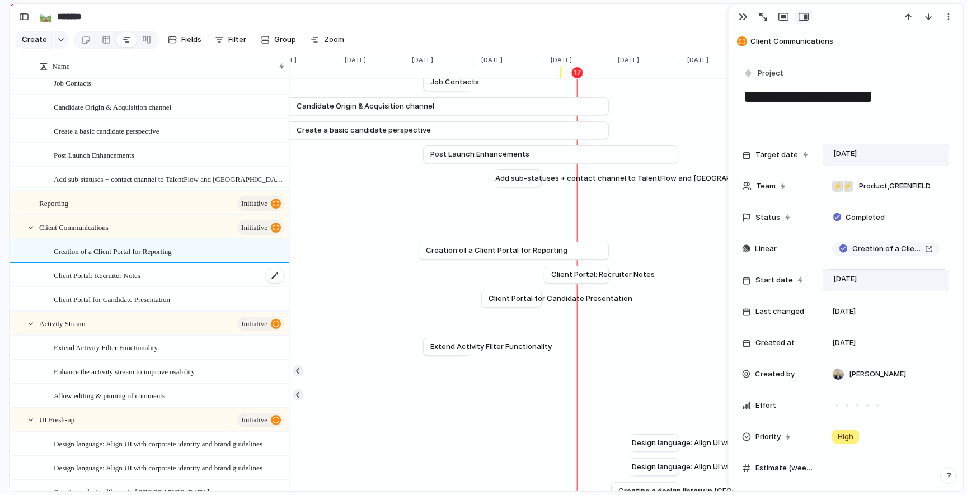
click at [157, 276] on div "Client Portal: Recruiter Notes" at bounding box center [170, 275] width 232 height 23
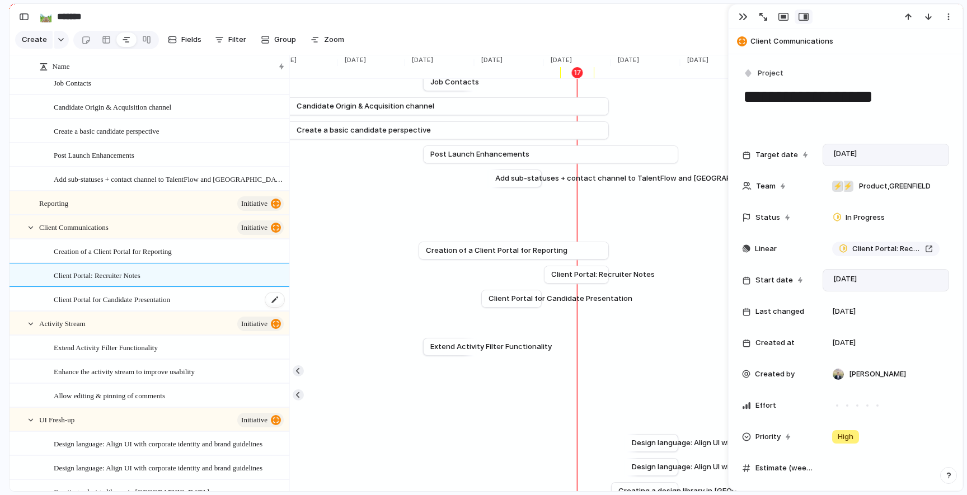
click at [151, 302] on span "Client Portal for Candidate Presentation" at bounding box center [112, 299] width 116 height 13
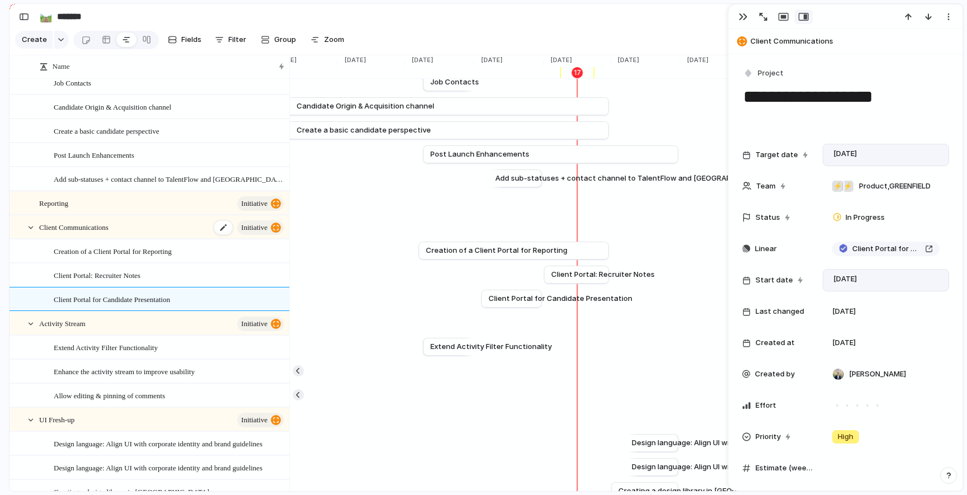
click at [163, 232] on div "Client Communications initiative" at bounding box center [162, 227] width 246 height 23
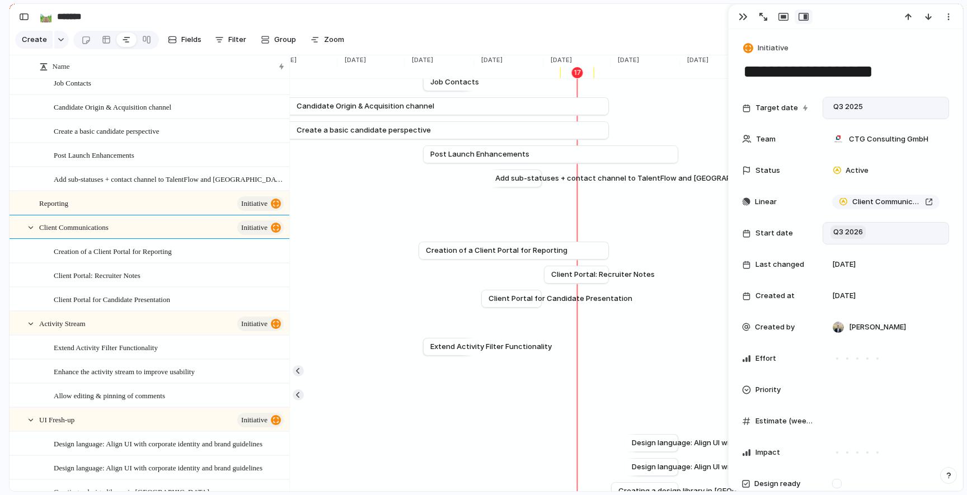
click at [860, 229] on span "Q3 2026" at bounding box center [847, 232] width 35 height 13
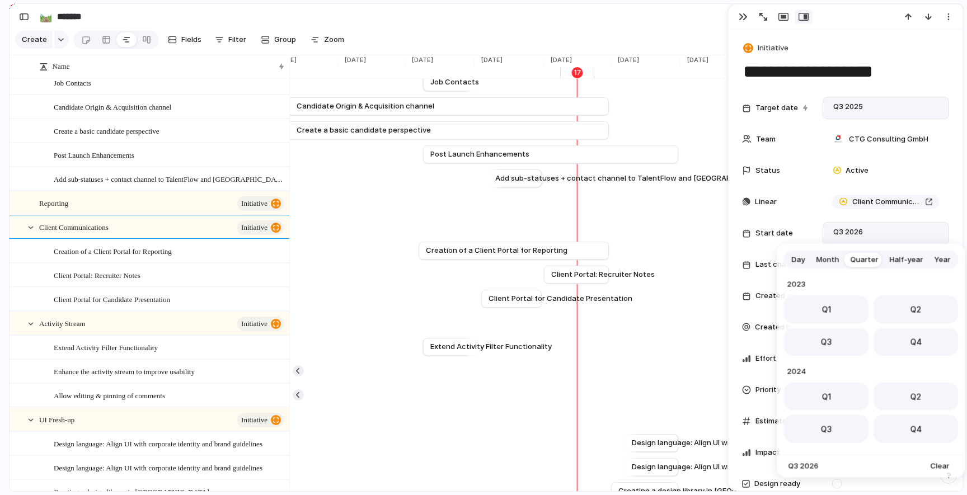
scroll to position [177, 0]
click at [843, 336] on button "Q3" at bounding box center [826, 339] width 85 height 28
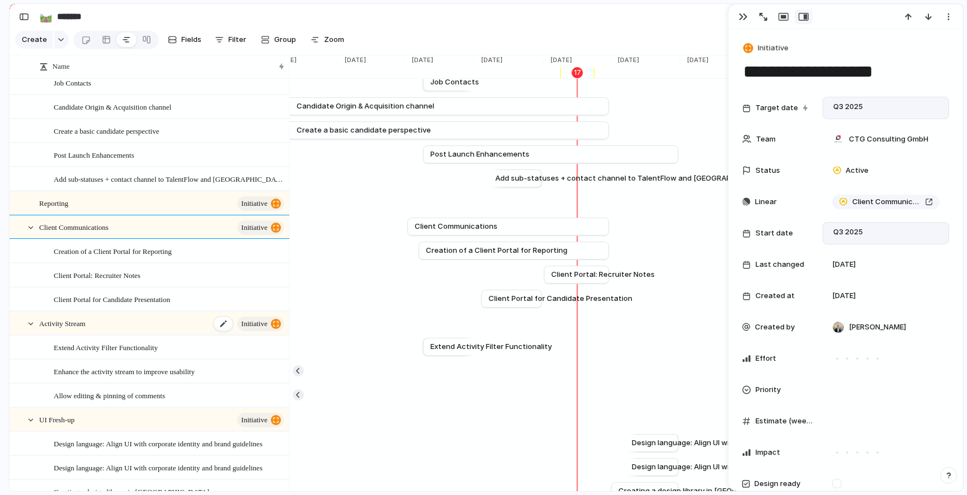
click at [144, 327] on div "Activity Stream initiative" at bounding box center [162, 323] width 246 height 23
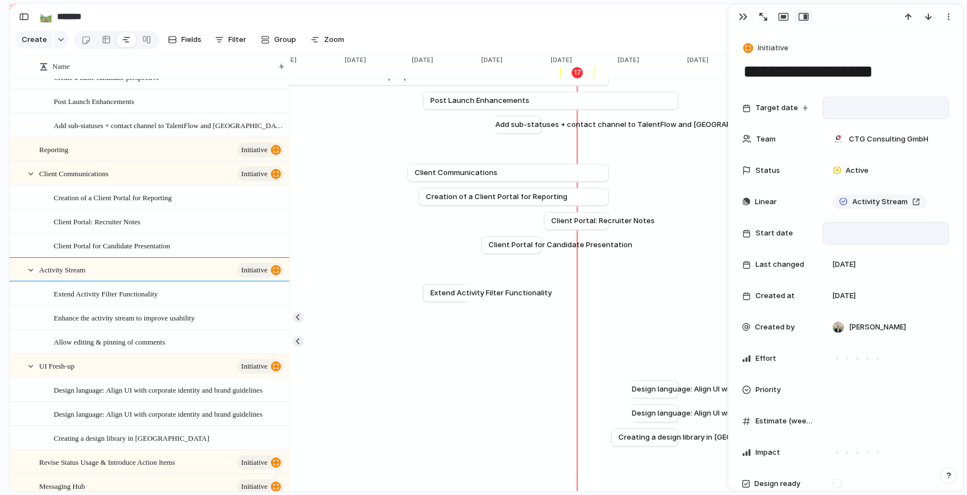
scroll to position [618, 0]
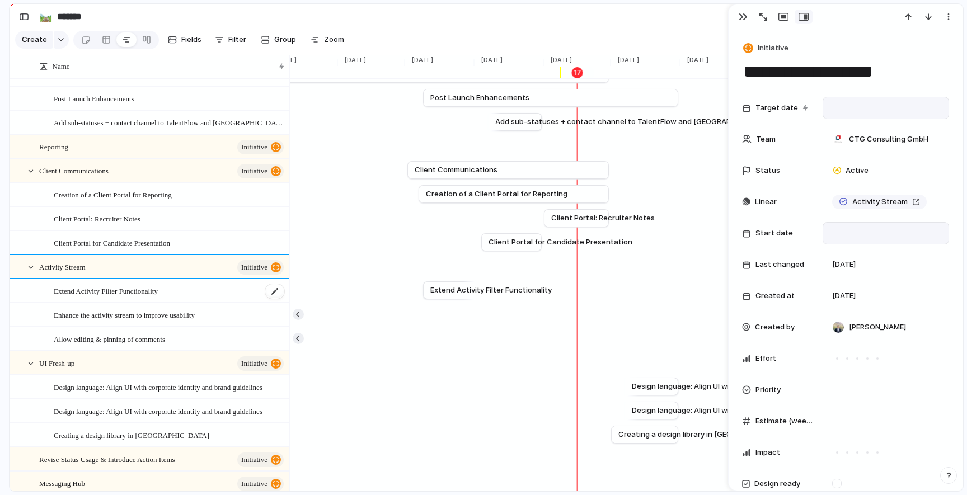
click at [140, 295] on span "Extend Activity Filter Functionality" at bounding box center [106, 290] width 104 height 13
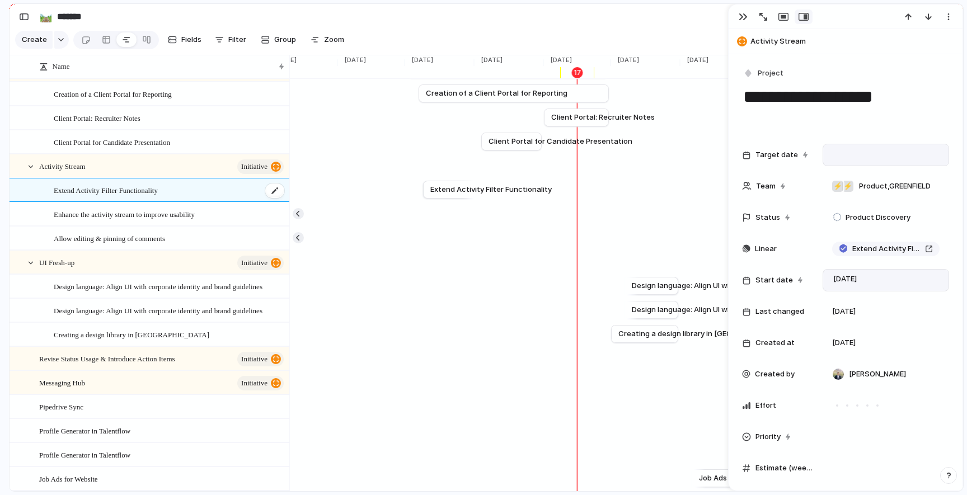
scroll to position [721, 0]
click at [138, 262] on div "UI Fresh-up initiative" at bounding box center [162, 261] width 246 height 23
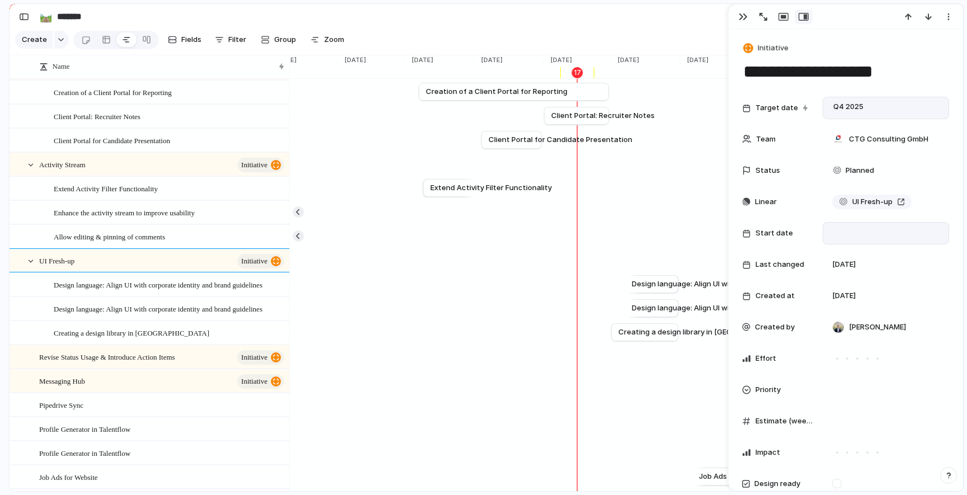
click at [866, 234] on div at bounding box center [886, 233] width 116 height 12
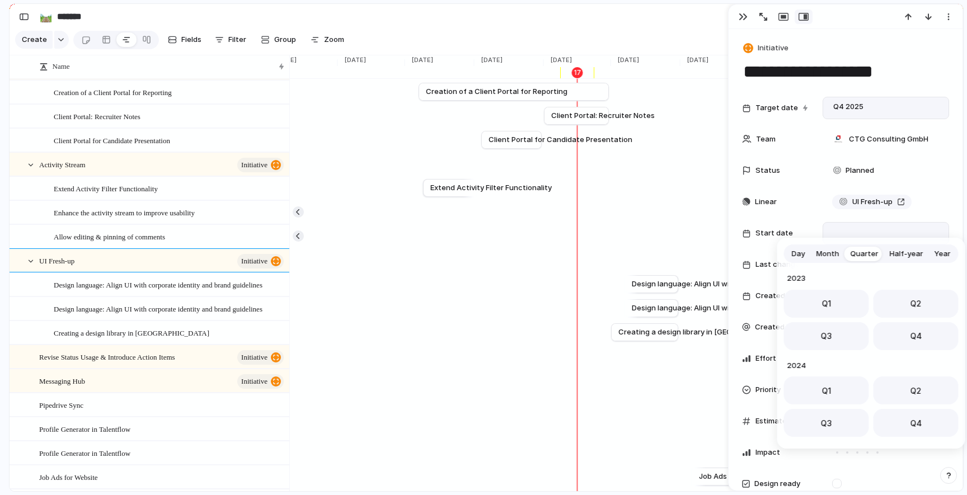
scroll to position [177, 0]
click at [901, 327] on button "Q4" at bounding box center [916, 333] width 85 height 28
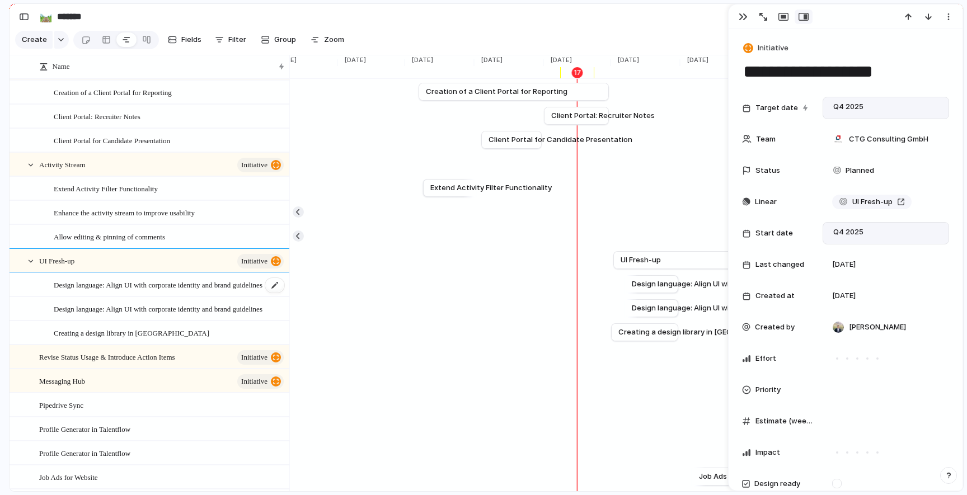
click at [182, 284] on span "Design language: Align UI with corporate identity and brand guidelines" at bounding box center [158, 284] width 209 height 13
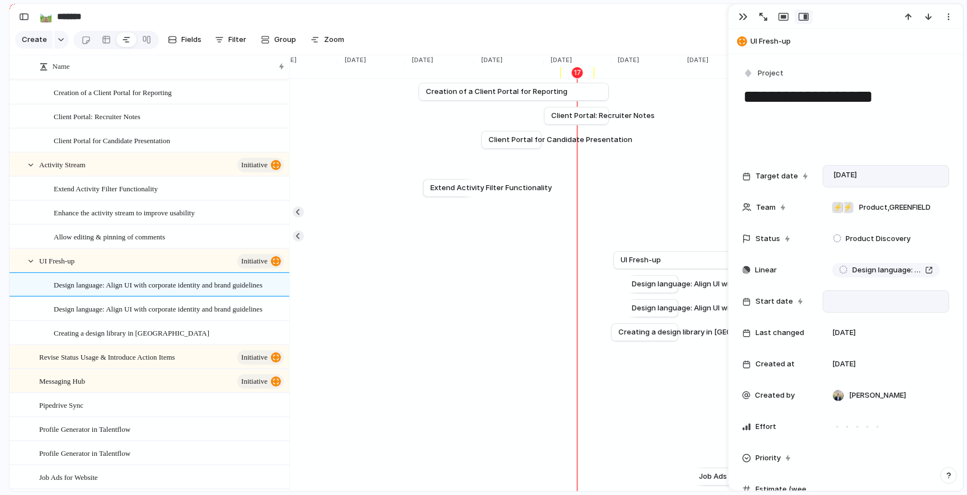
click at [860, 298] on div at bounding box center [886, 301] width 116 height 12
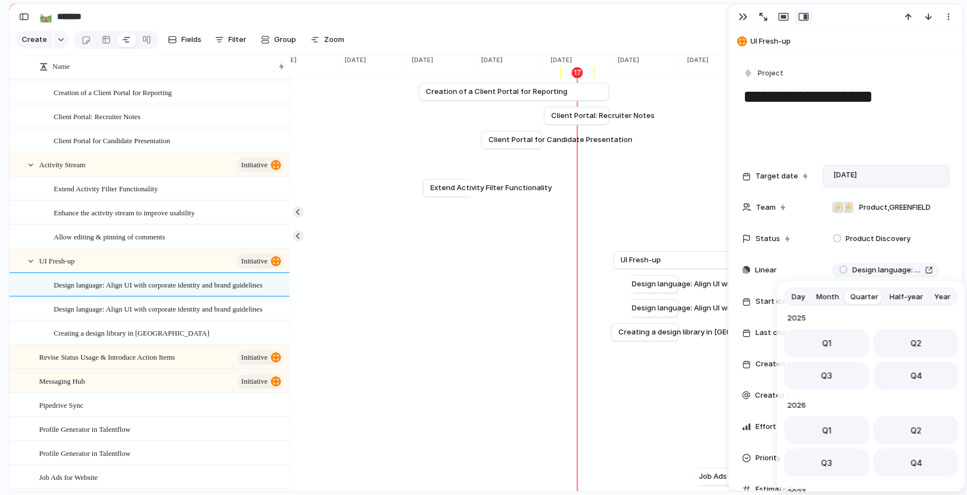
click at [833, 303] on button "Month" at bounding box center [828, 297] width 34 height 18
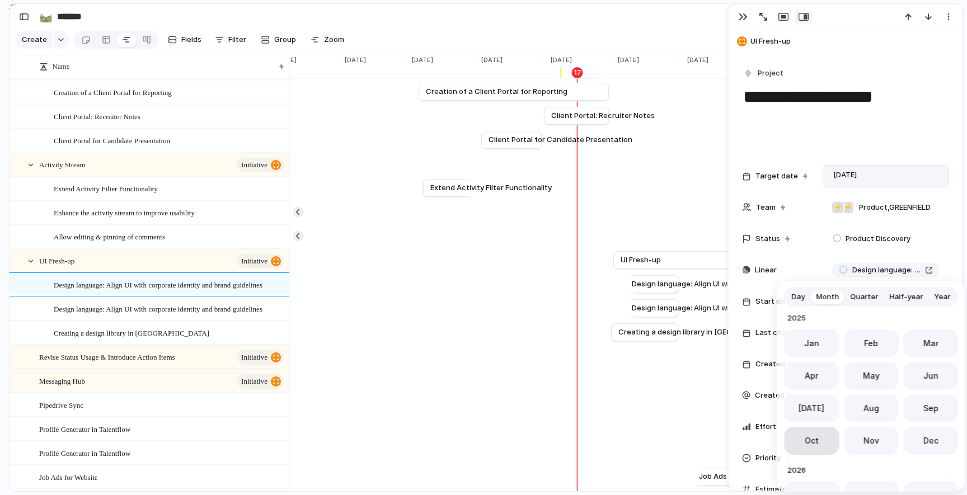
click at [817, 446] on button "Oct" at bounding box center [811, 441] width 55 height 28
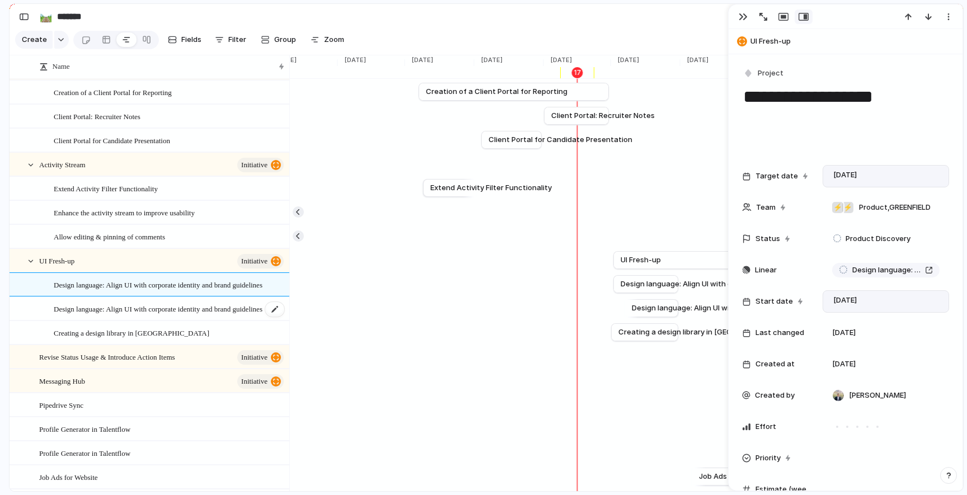
click at [246, 310] on span "Design language: Align UI with corporate identity and brand guidelines" at bounding box center [158, 308] width 209 height 13
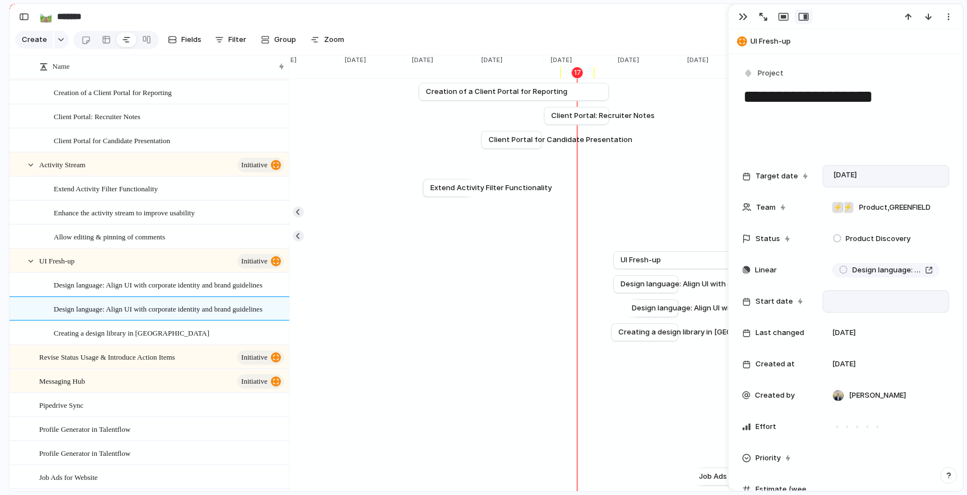
click at [853, 295] on div at bounding box center [886, 301] width 116 height 12
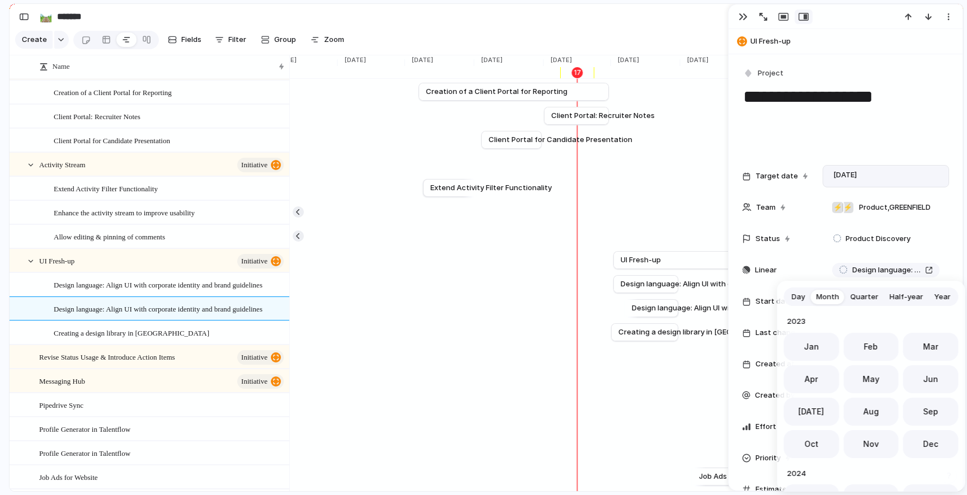
scroll to position [307, 0]
click at [815, 442] on span "Oct" at bounding box center [811, 441] width 14 height 12
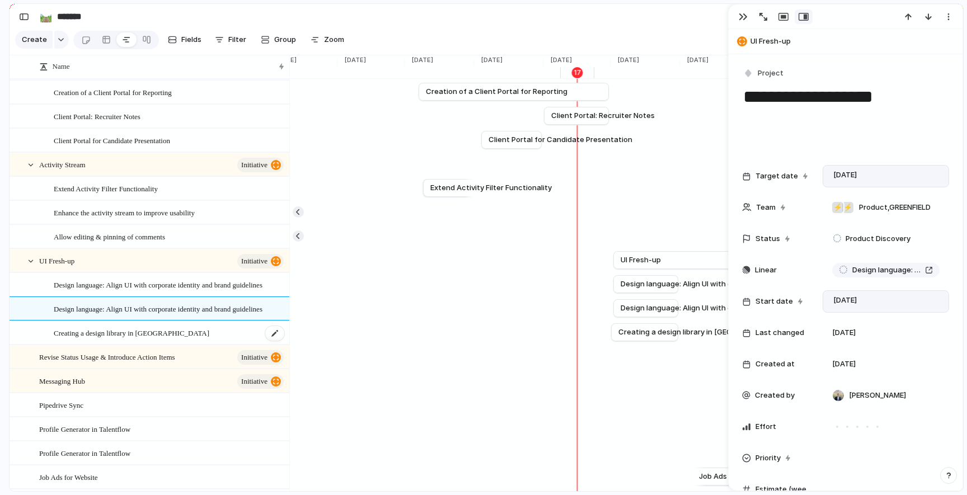
click at [181, 328] on div "Creating a design library in [GEOGRAPHIC_DATA]" at bounding box center [170, 333] width 232 height 23
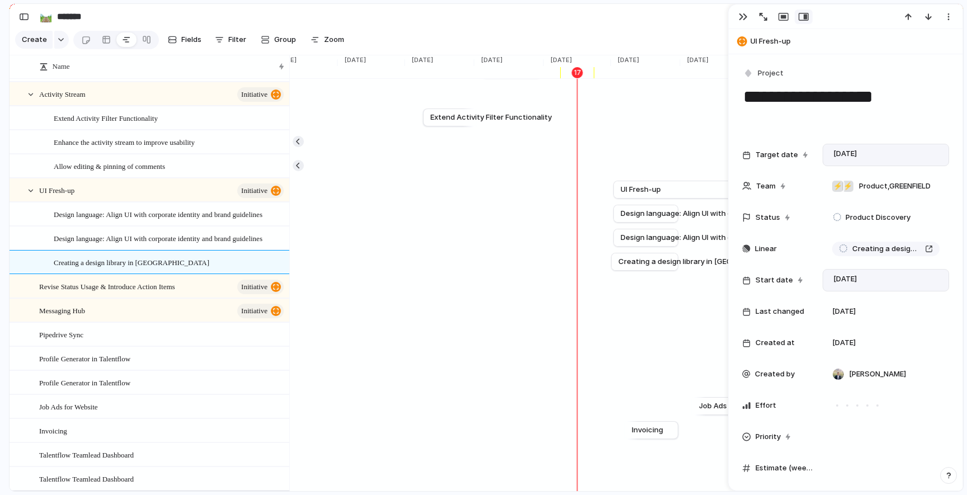
scroll to position [794, 0]
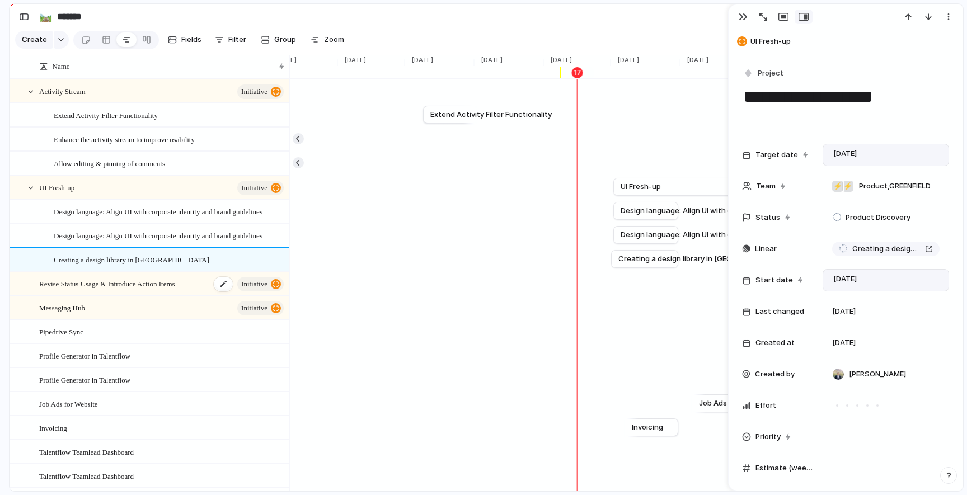
click at [175, 288] on span "Revise Status Usage & Introduce Action Items" at bounding box center [107, 283] width 136 height 13
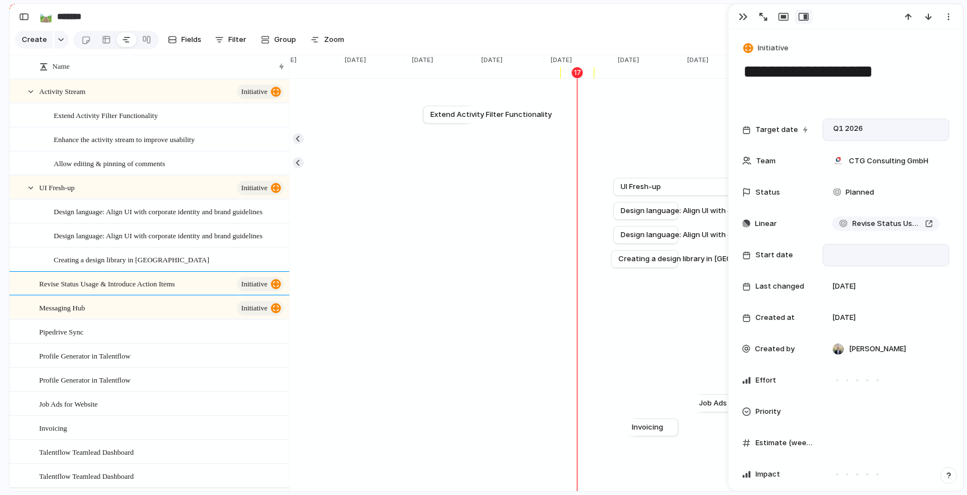
click at [855, 260] on div at bounding box center [886, 255] width 116 height 12
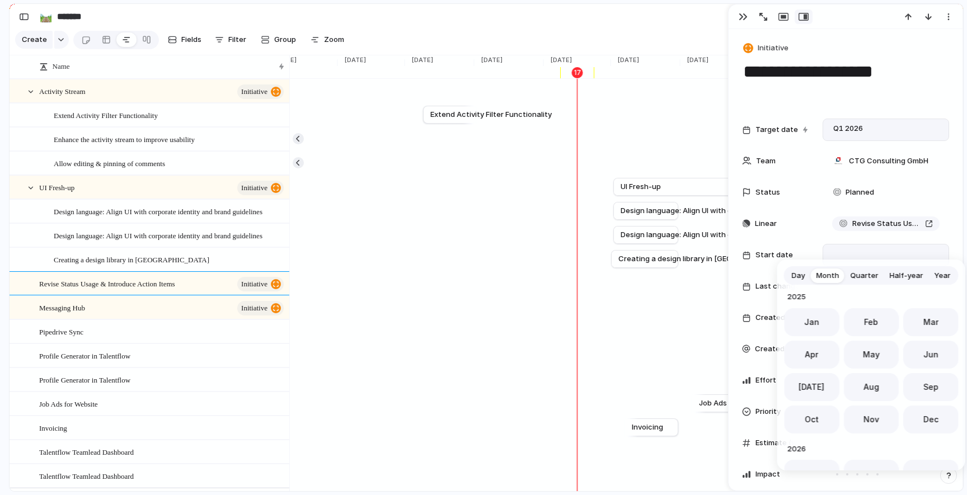
click at [859, 276] on span "Quarter" at bounding box center [865, 275] width 28 height 11
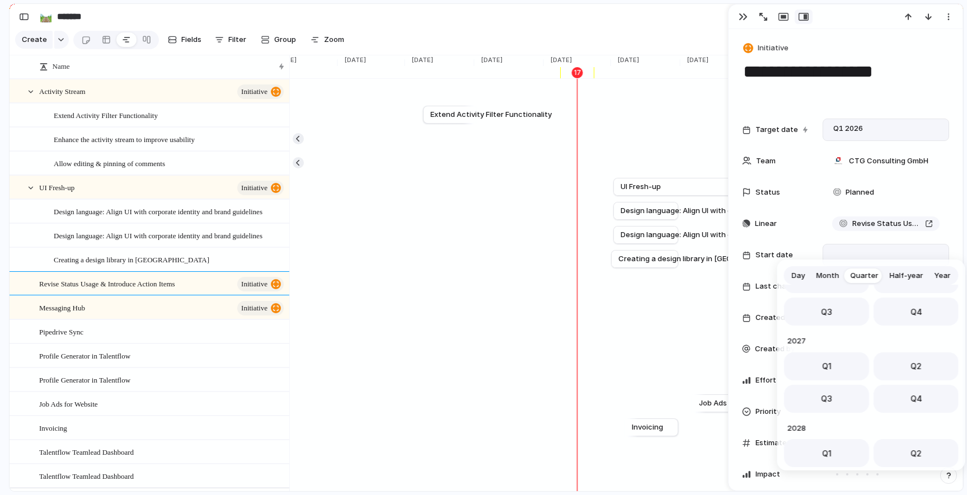
scroll to position [177, 0]
click at [838, 412] on button "Q1" at bounding box center [826, 409] width 85 height 28
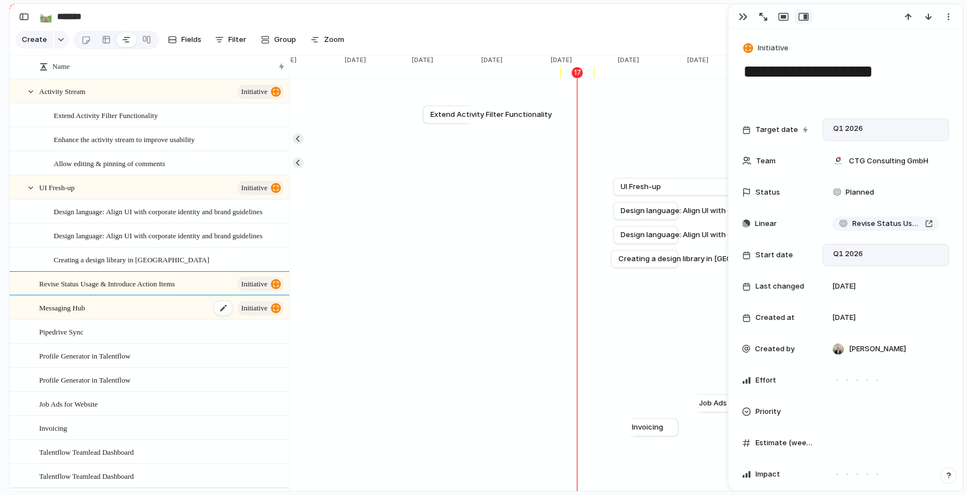
click at [119, 309] on div "Messaging Hub initiative" at bounding box center [162, 308] width 246 height 23
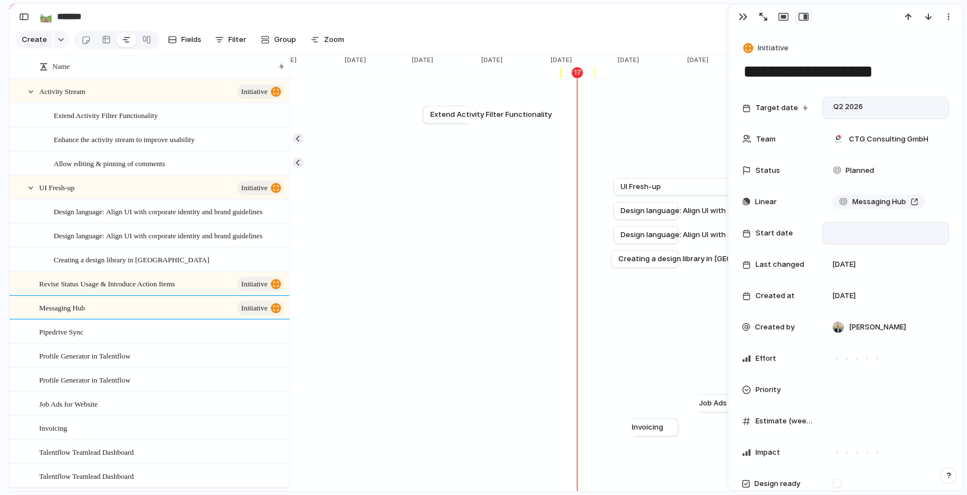
click at [852, 235] on div at bounding box center [886, 233] width 116 height 12
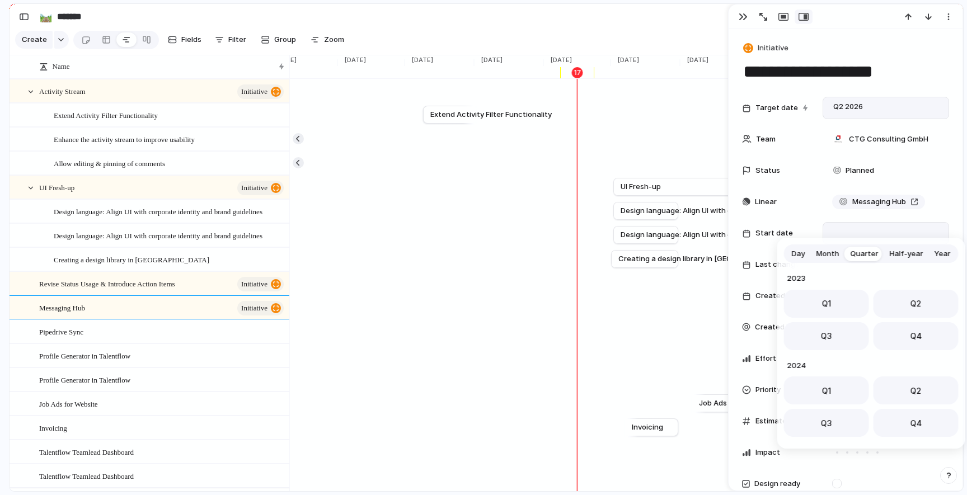
scroll to position [177, 0]
click at [898, 306] on button "Q2" at bounding box center [916, 301] width 85 height 28
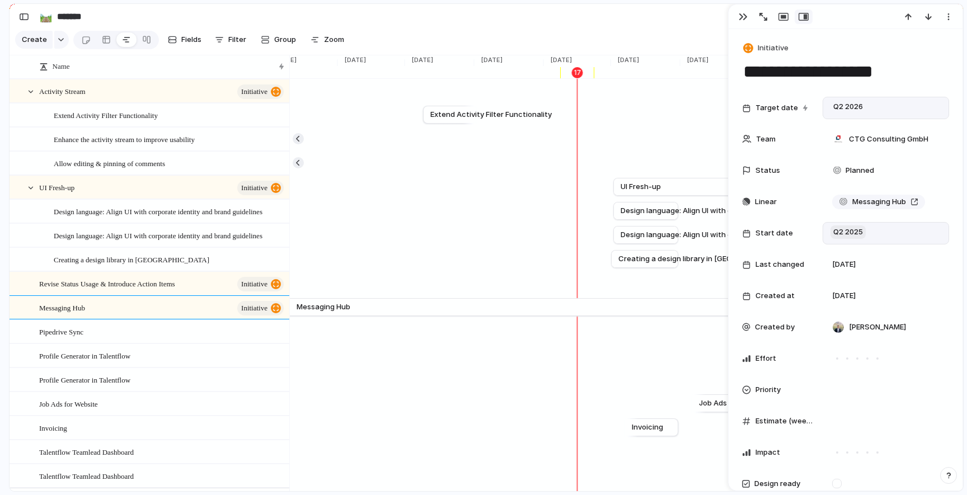
click at [864, 236] on span "Q2 2025" at bounding box center [847, 232] width 35 height 13
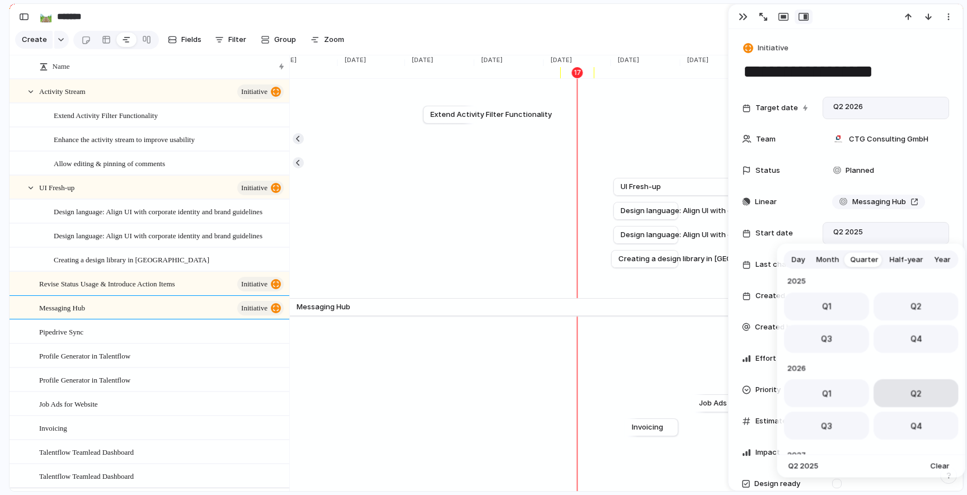
click at [907, 391] on button "Q2" at bounding box center [916, 393] width 85 height 28
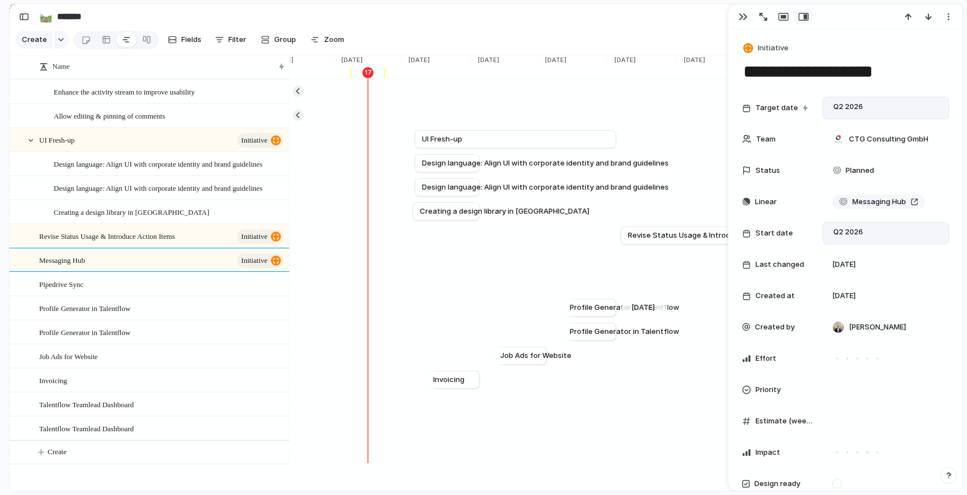
scroll to position [0, 2411]
click at [109, 283] on div "Pipedrive Sync" at bounding box center [162, 284] width 246 height 23
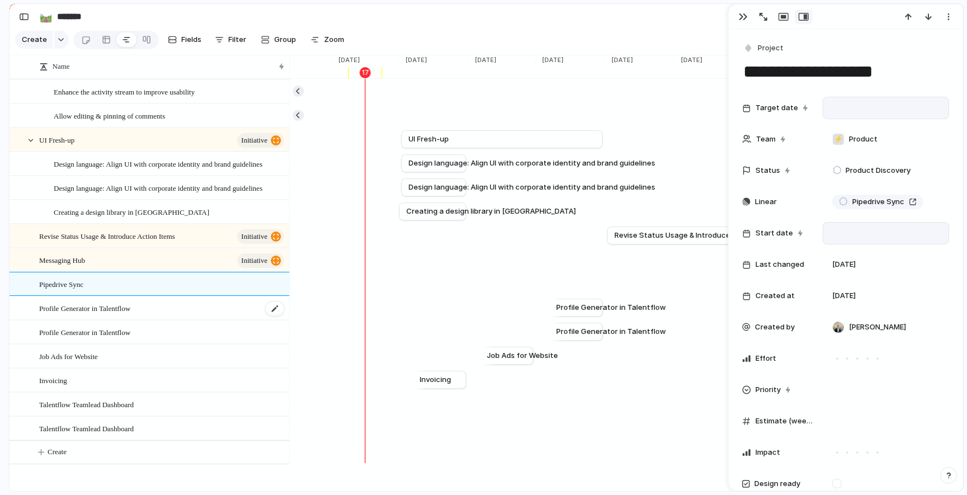
click at [107, 306] on span "Profile Generator in Talentflow" at bounding box center [84, 308] width 91 height 13
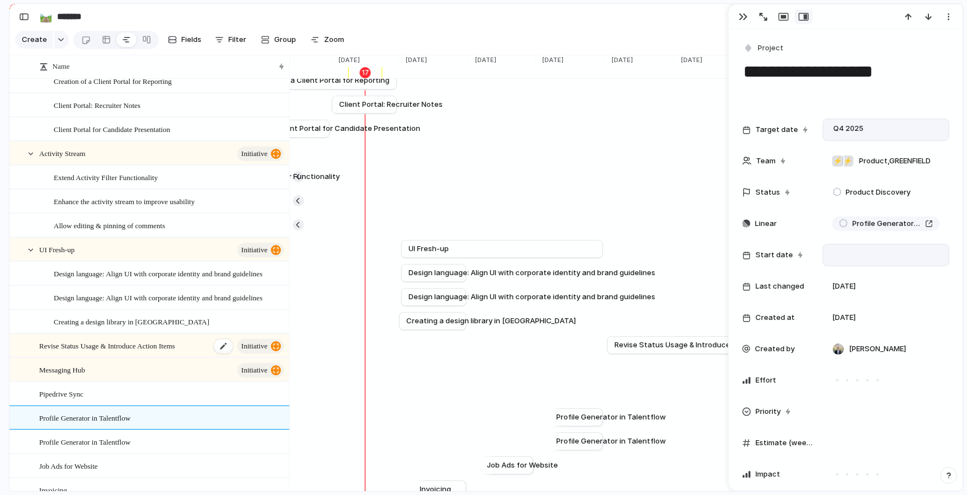
scroll to position [842, 0]
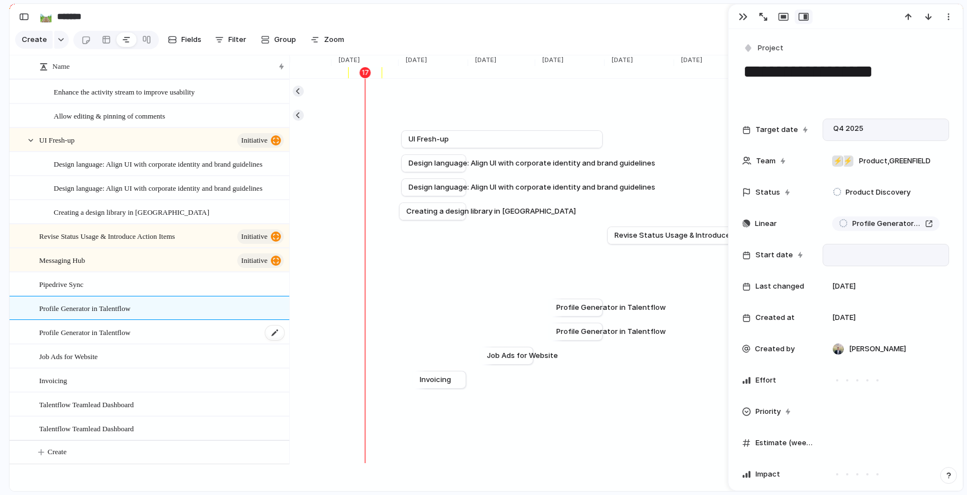
click at [130, 332] on span "Profile Generator in Talentflow" at bounding box center [84, 332] width 91 height 13
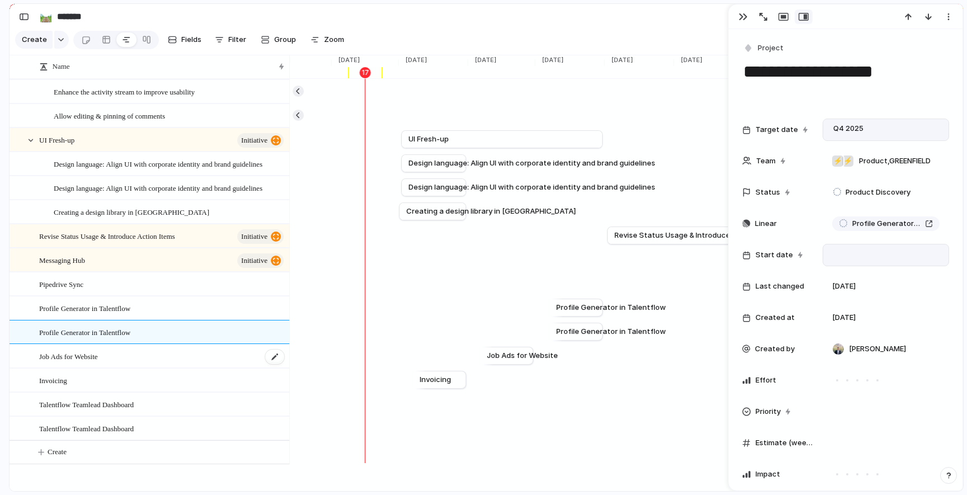
click at [124, 356] on div "Job Ads for Website" at bounding box center [162, 356] width 246 height 23
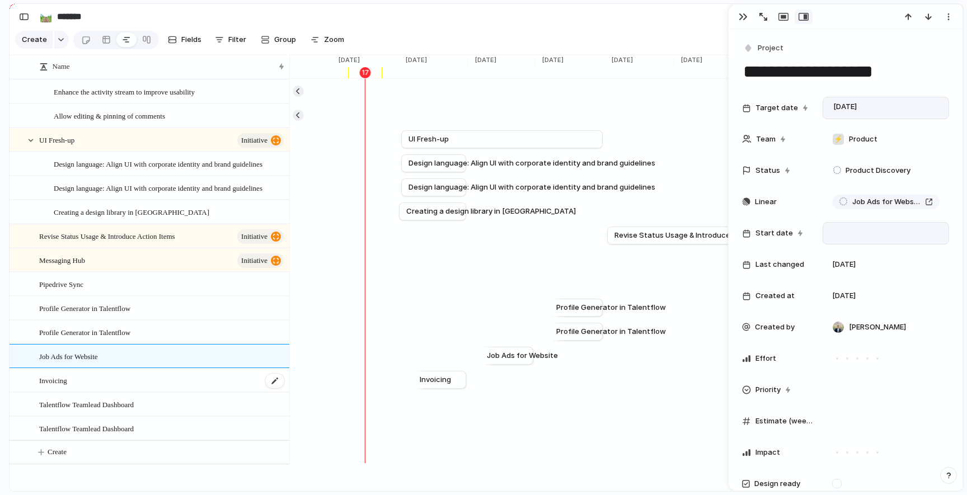
click at [111, 383] on div "Invoicing" at bounding box center [162, 380] width 246 height 23
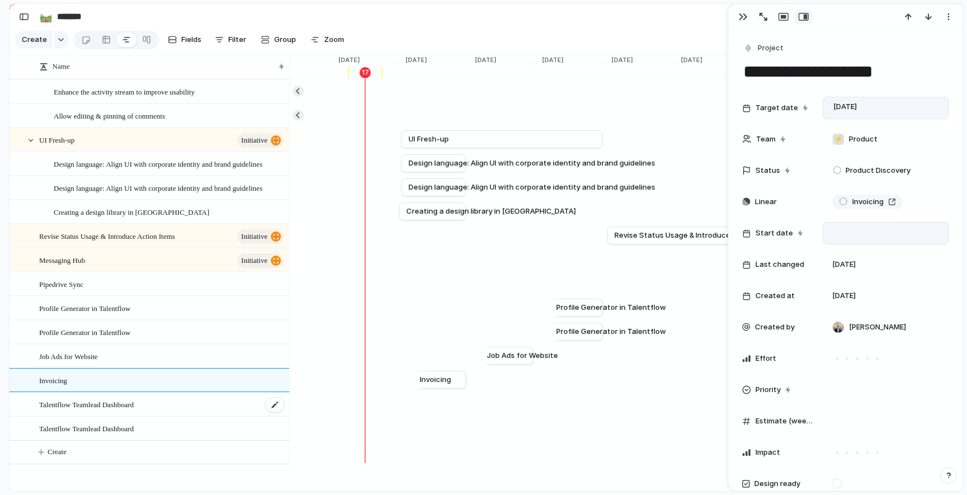
click at [123, 402] on span "Talentflow Teamlead Dashboard" at bounding box center [86, 404] width 95 height 13
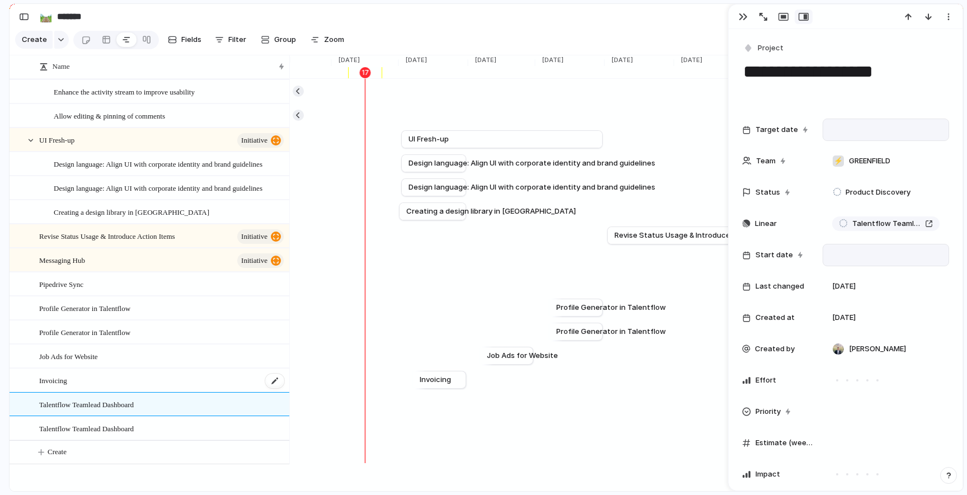
click at [107, 377] on div "Invoicing" at bounding box center [162, 380] width 246 height 23
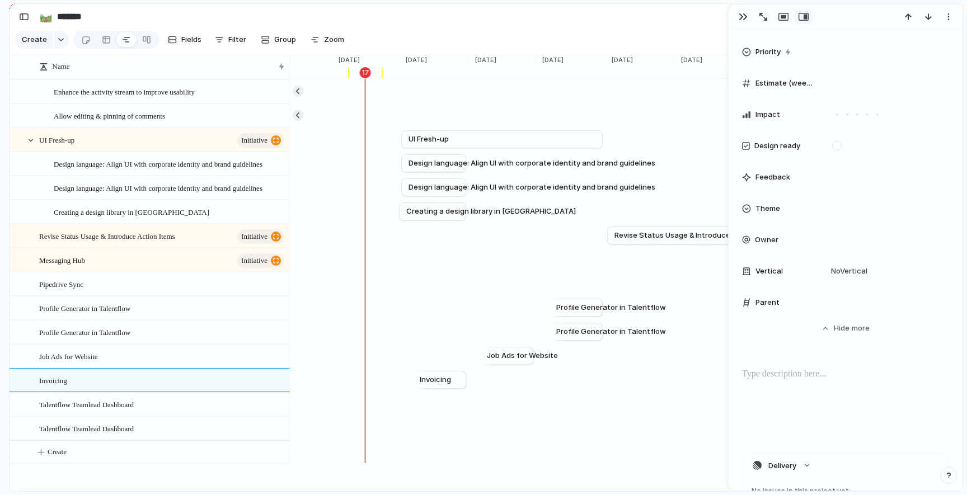
scroll to position [360, 0]
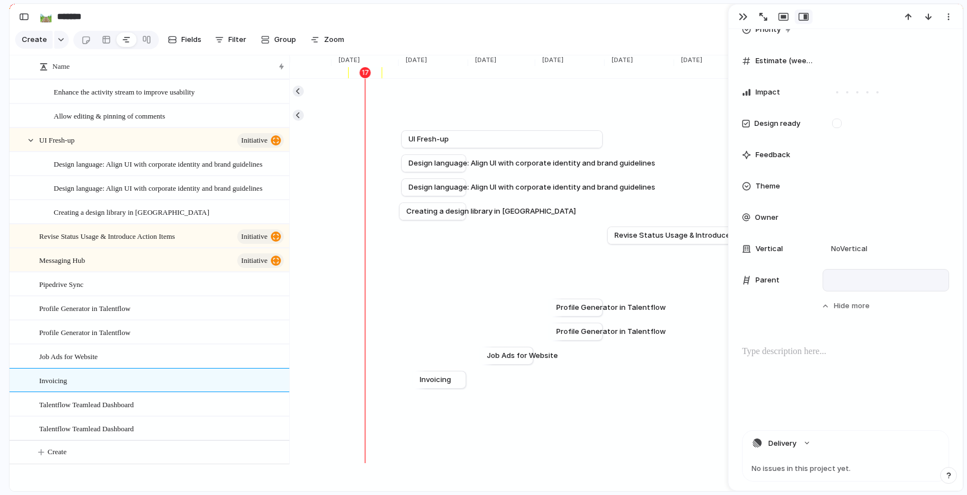
click at [860, 282] on div at bounding box center [886, 280] width 116 height 12
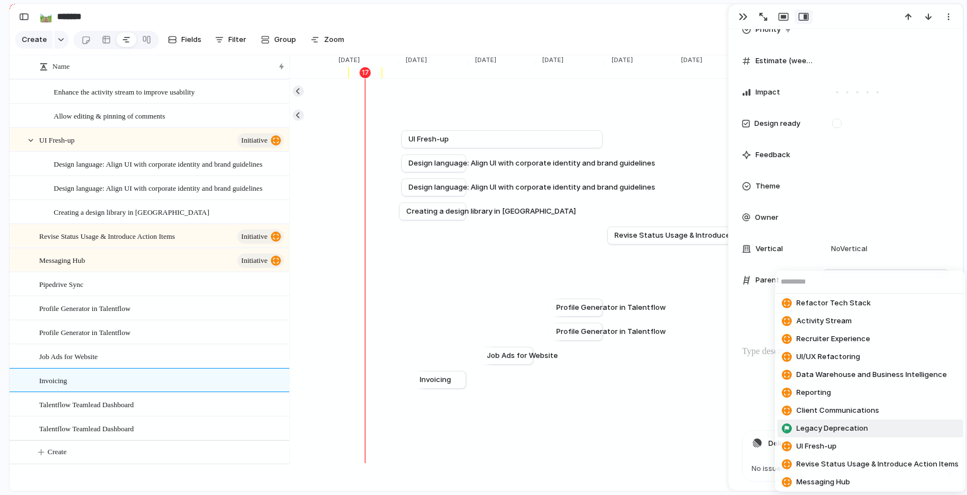
scroll to position [22, 0]
click at [842, 429] on span "Legacy Deprecation" at bounding box center [832, 426] width 72 height 11
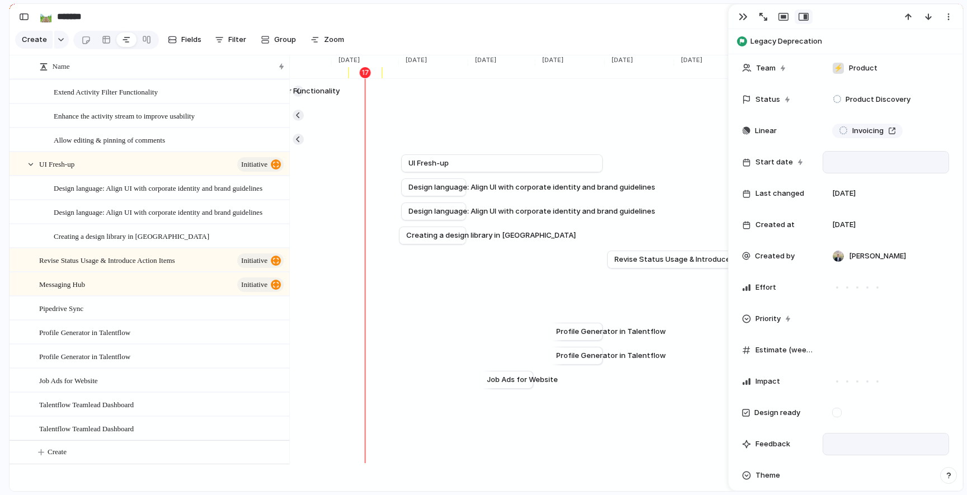
scroll to position [0, 0]
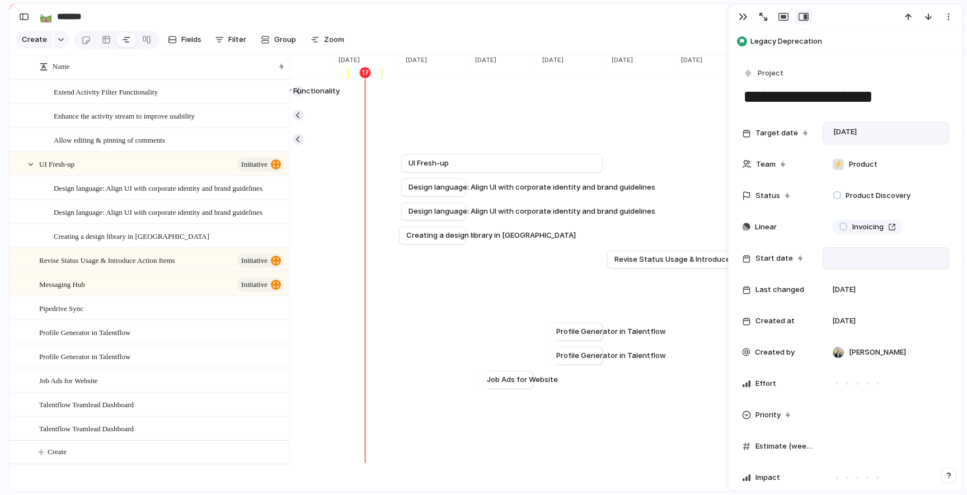
click at [867, 255] on div at bounding box center [886, 258] width 116 height 12
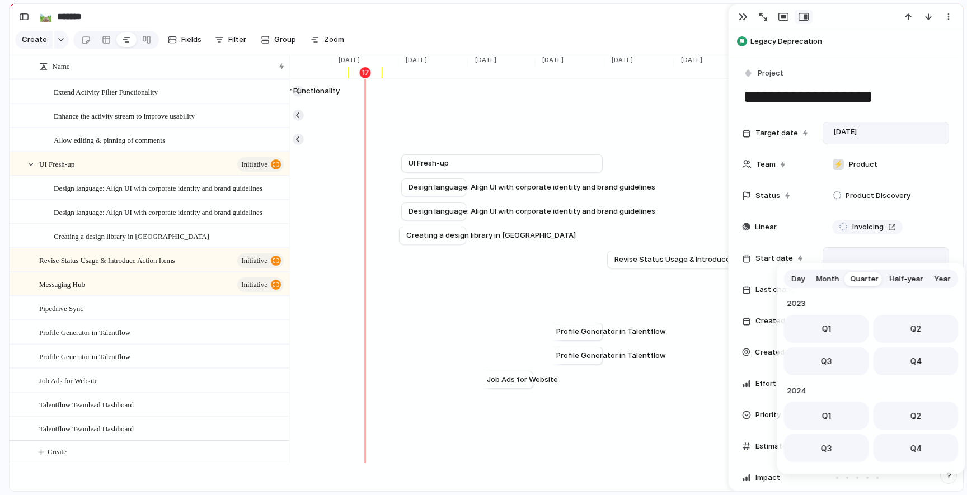
scroll to position [177, 0]
click at [831, 280] on span "Month" at bounding box center [827, 279] width 23 height 11
click at [814, 419] on span "Oct" at bounding box center [811, 423] width 14 height 12
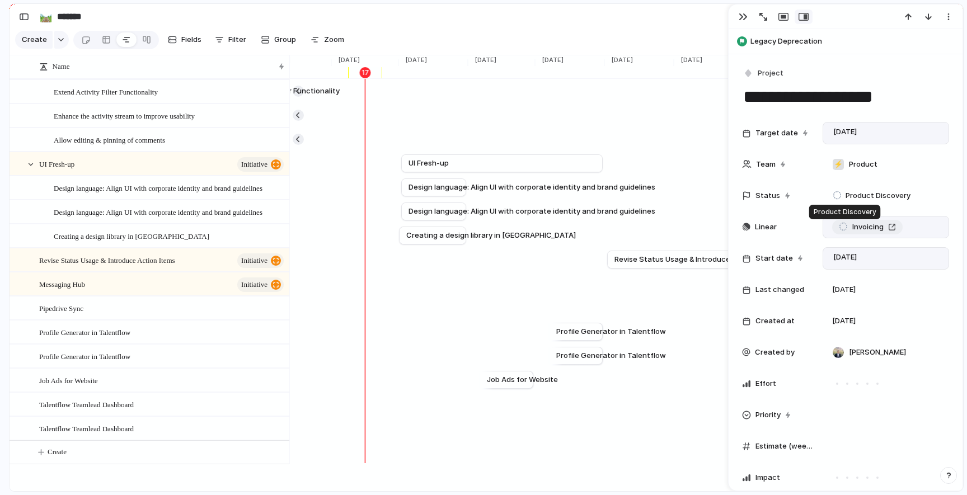
click at [845, 226] on div at bounding box center [843, 227] width 9 height 10
